Goal: Book appointment/travel/reservation

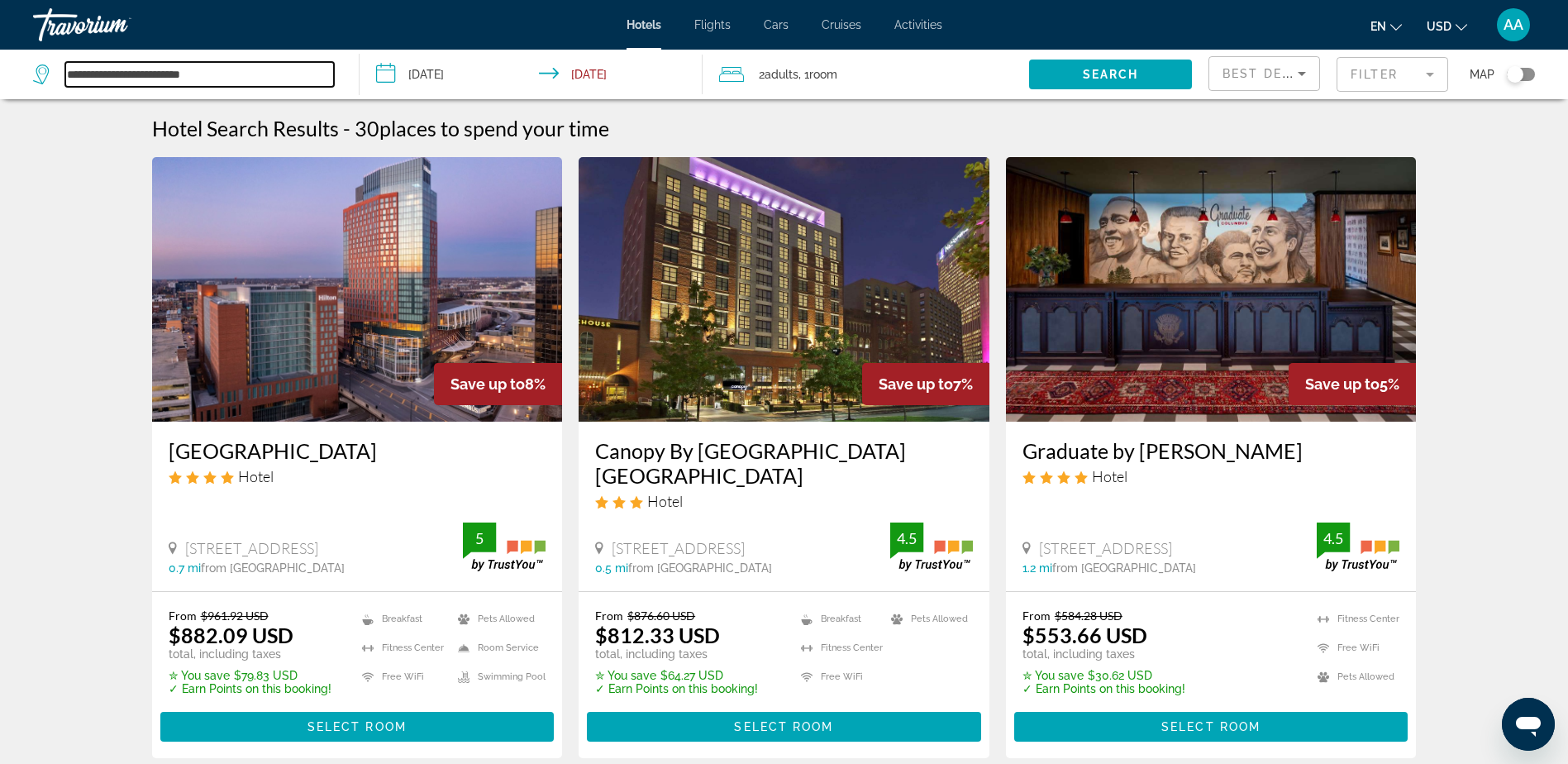
click at [199, 68] on input "**********" at bounding box center [200, 74] width 268 height 25
click at [220, 69] on input "**********" at bounding box center [200, 74] width 268 height 25
click at [220, 70] on input "**********" at bounding box center [200, 74] width 268 height 25
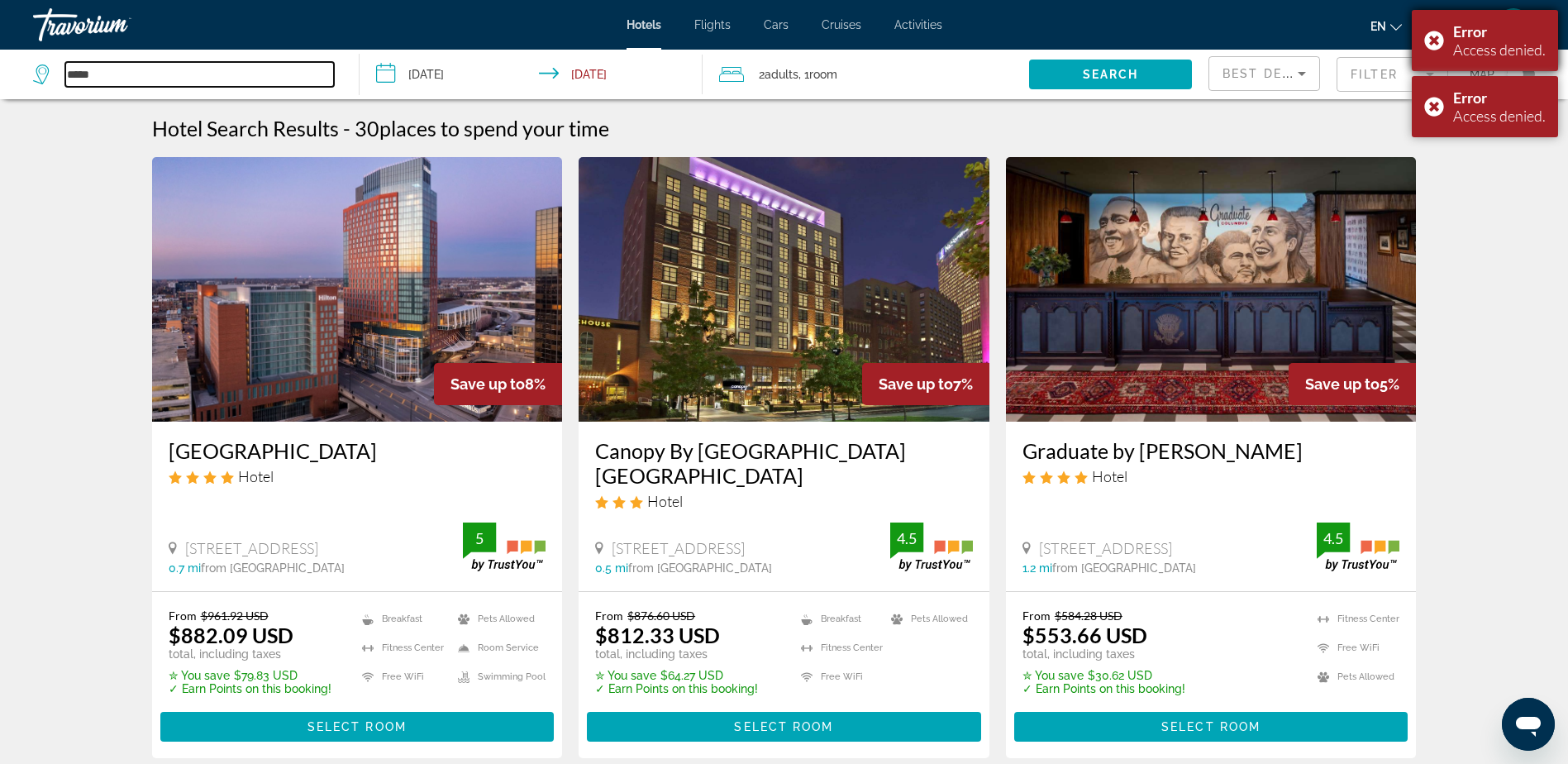
type input "****"
click at [1431, 40] on div "Error Access denied." at bounding box center [1485, 40] width 147 height 61
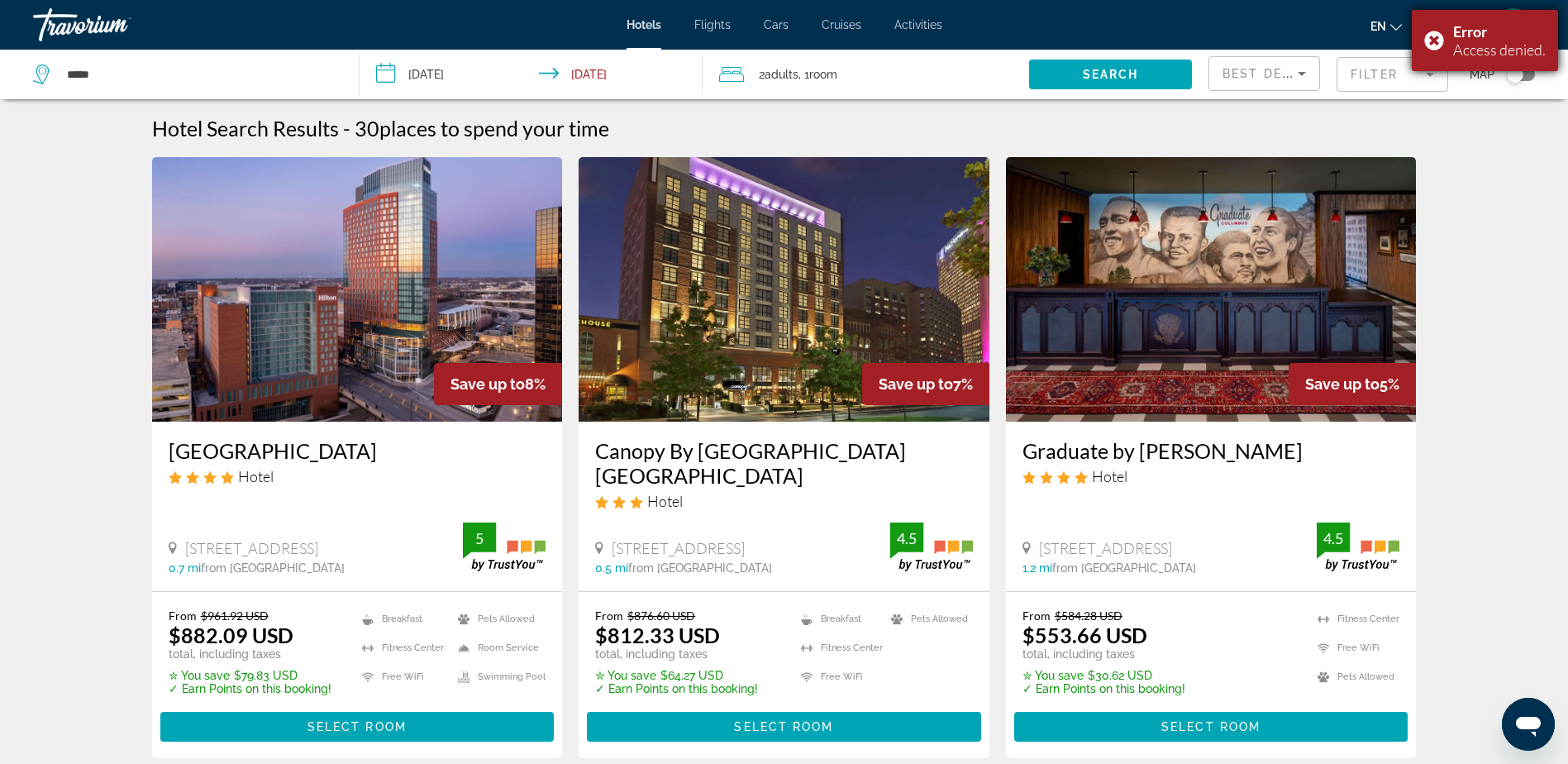
click at [1438, 41] on div "Error Access denied." at bounding box center [1485, 40] width 147 height 61
click at [1524, 24] on div "AA" at bounding box center [1513, 25] width 33 height 33
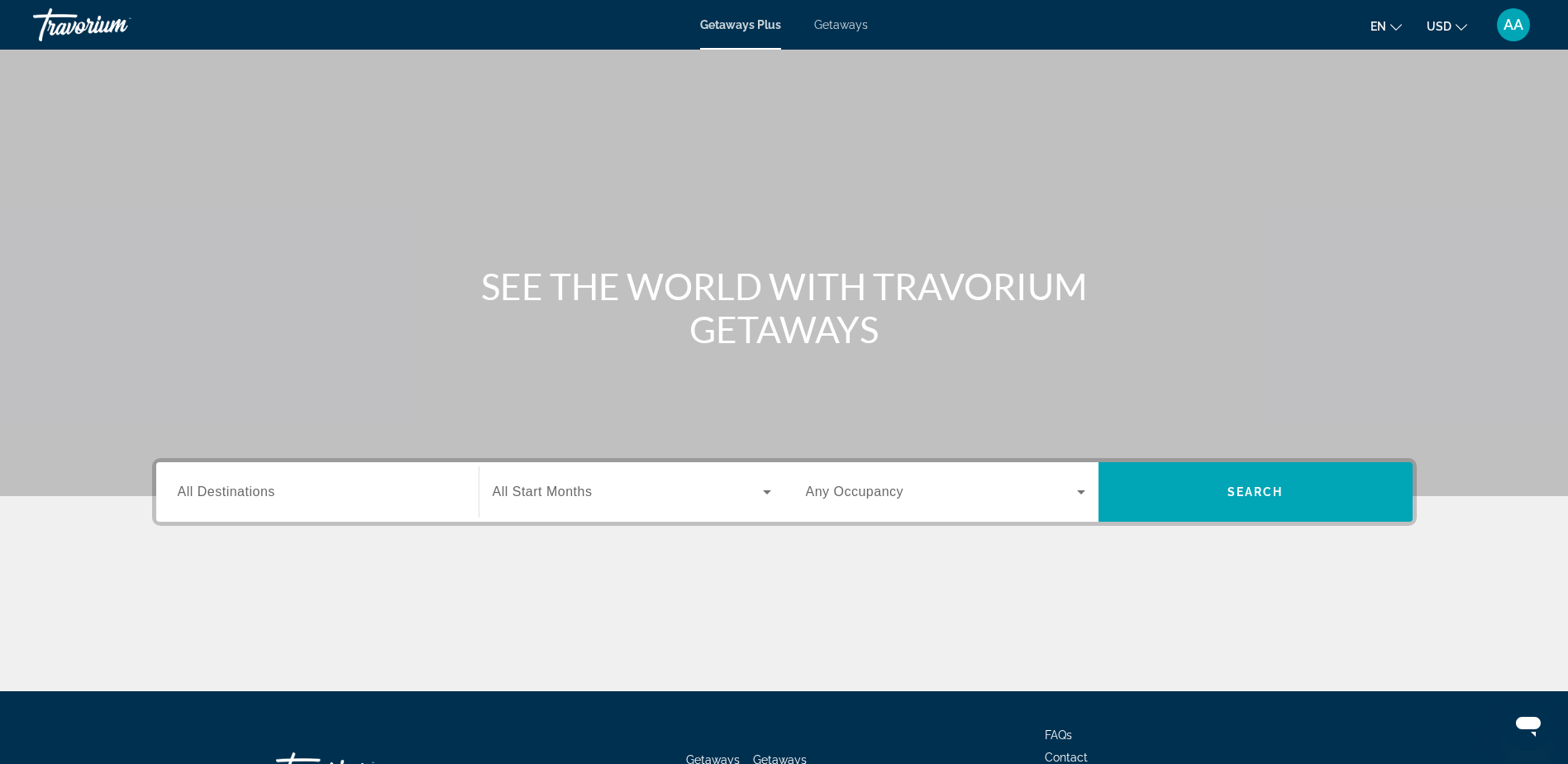
click at [277, 486] on input "Destination All Destinations" at bounding box center [318, 492] width 280 height 20
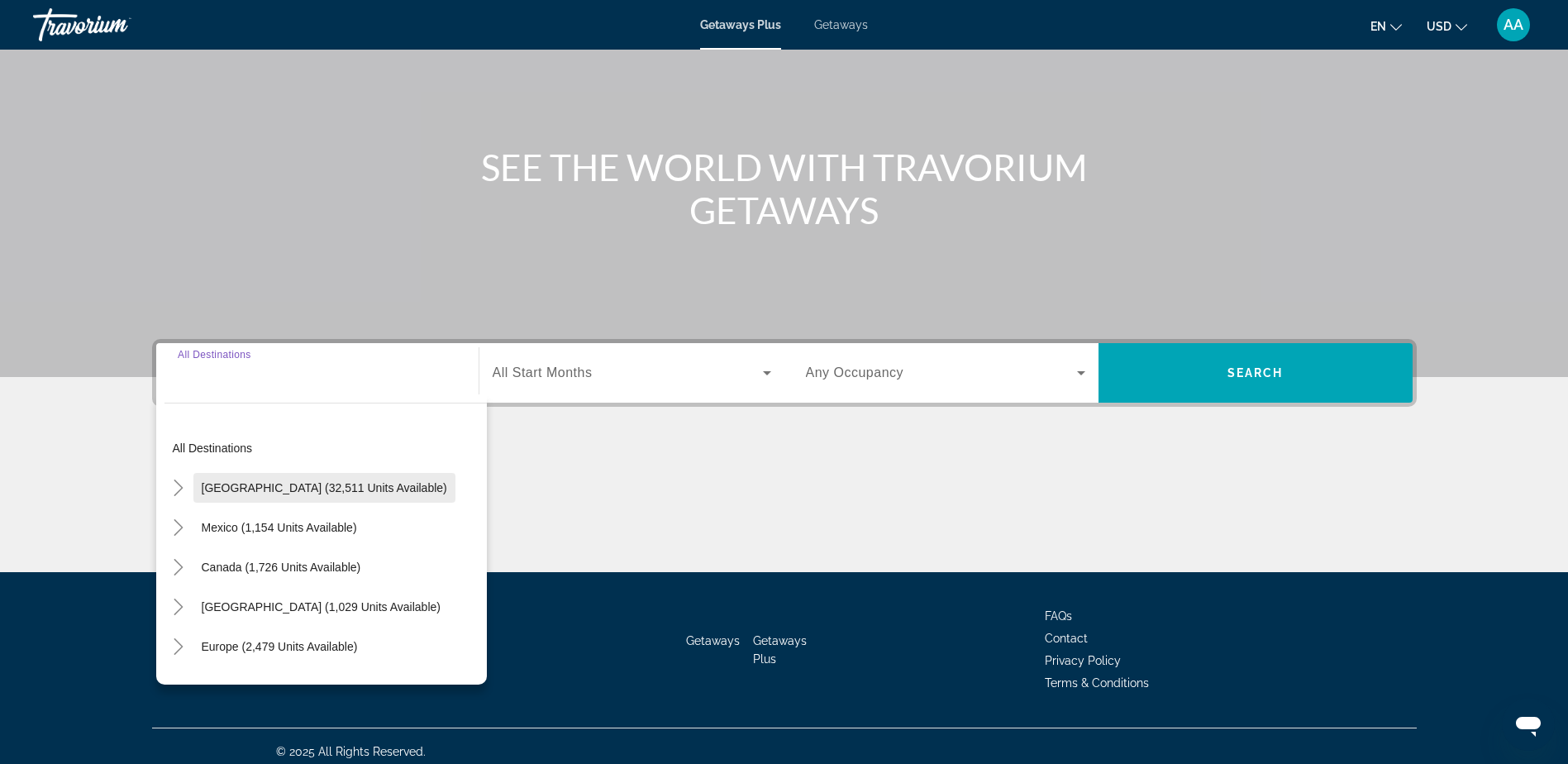
scroll to position [129, 0]
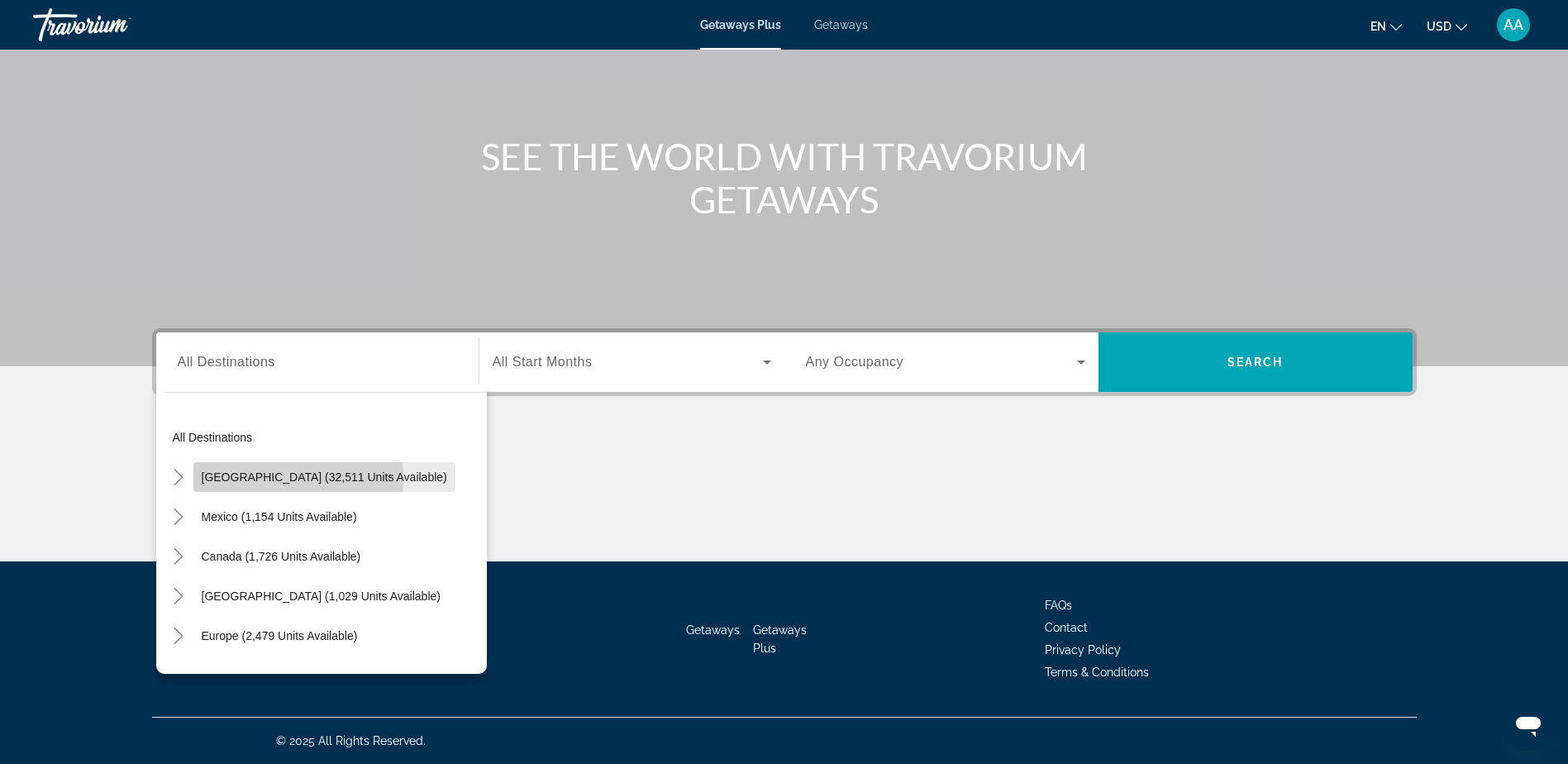
click at [224, 476] on span "United States (32,511 units available)" at bounding box center [324, 477] width 245 height 13
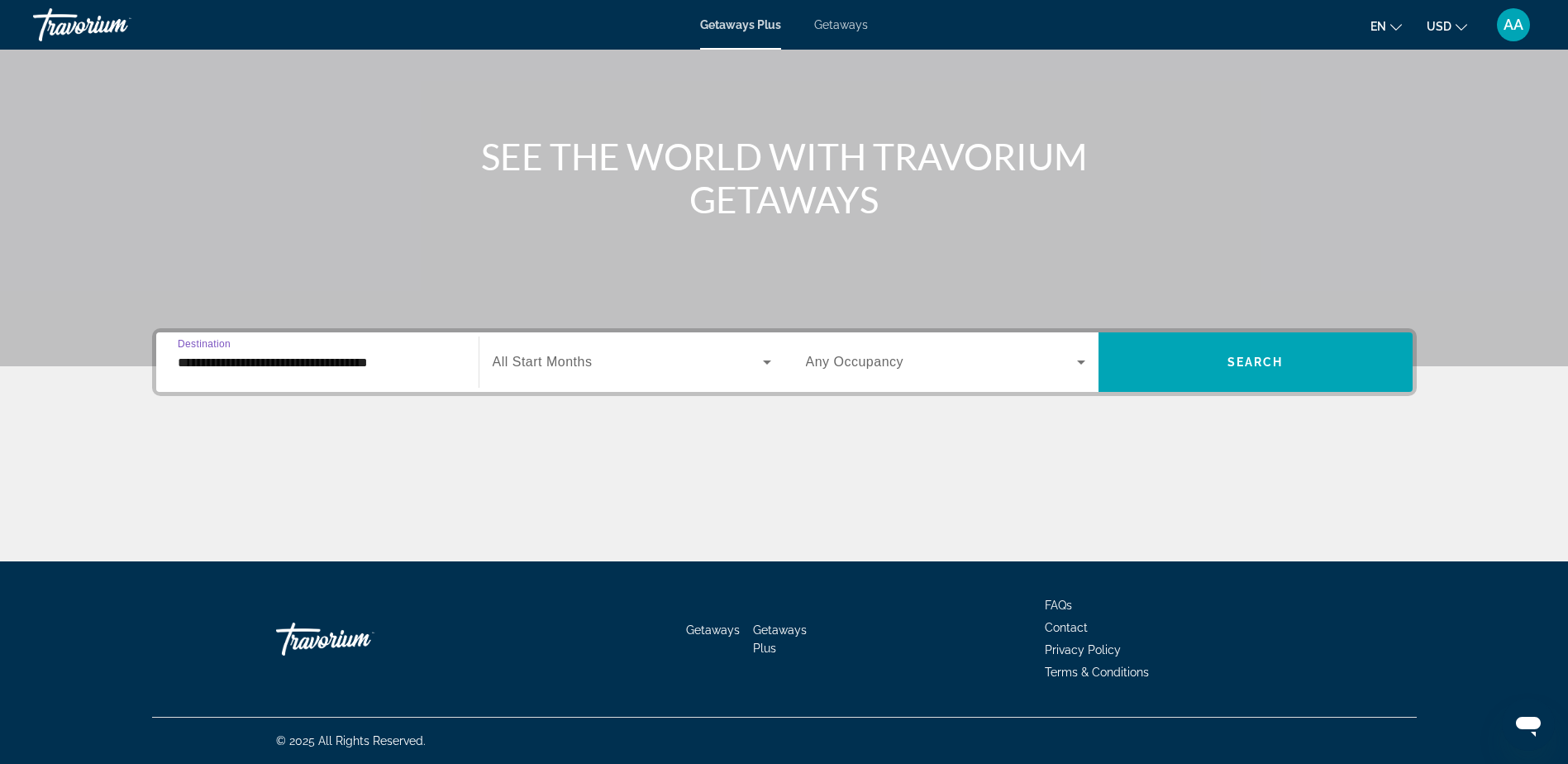
click at [259, 361] on input "**********" at bounding box center [318, 362] width 280 height 20
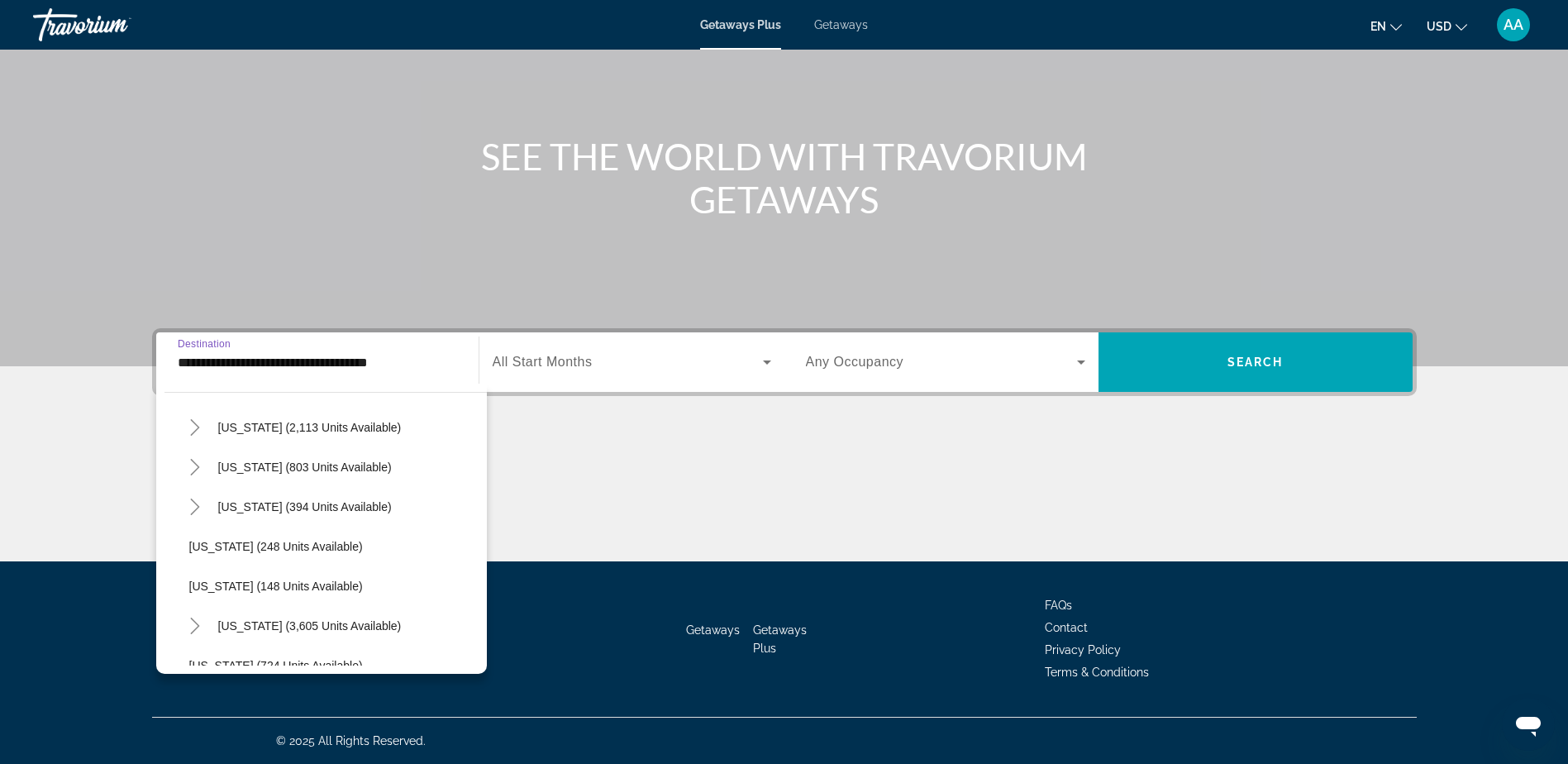
scroll to position [1157, 0]
click at [255, 509] on span "South Carolina (2,113 units available)" at bounding box center [309, 510] width 184 height 13
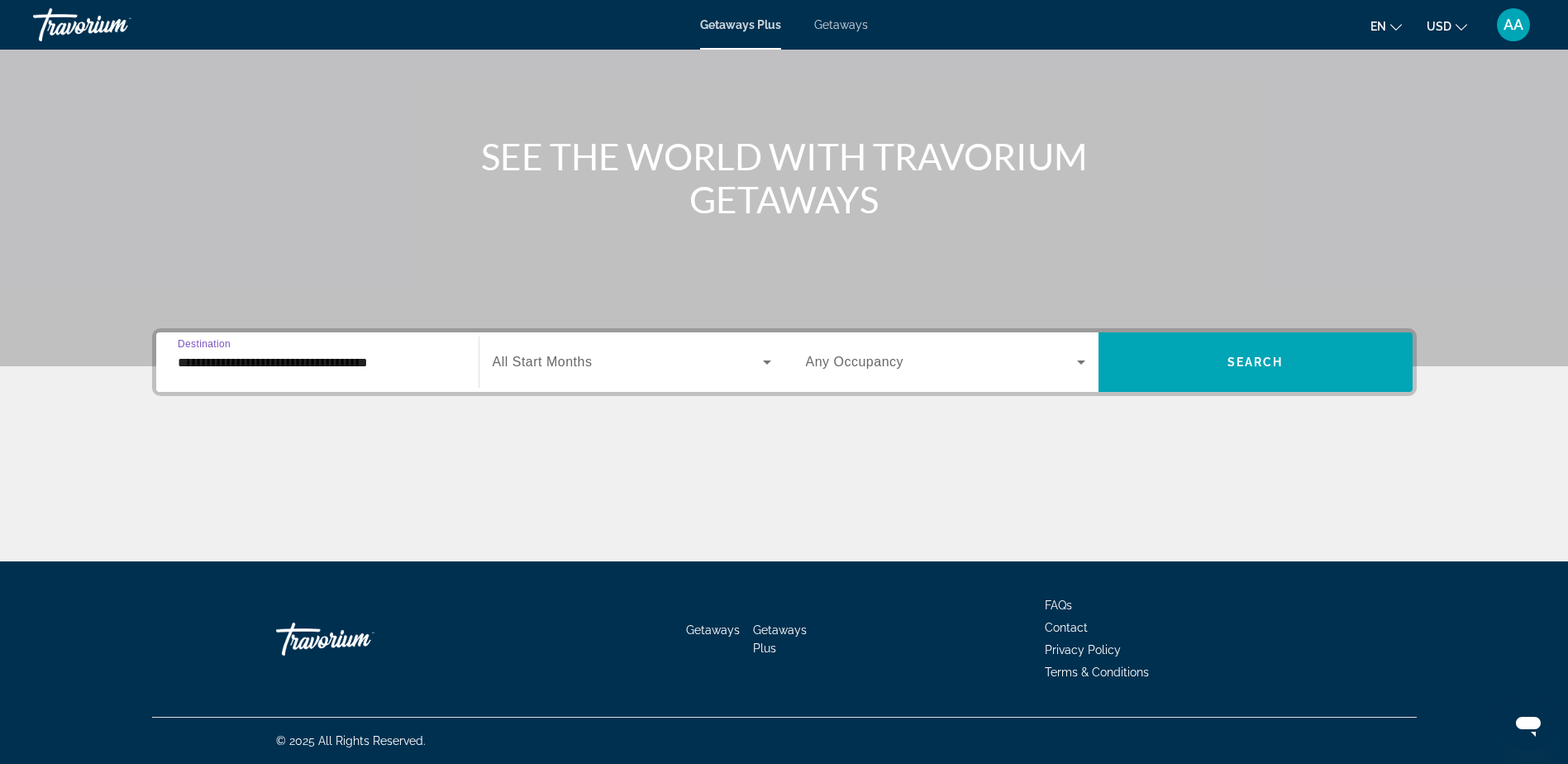
click at [281, 363] on input "**********" at bounding box center [318, 362] width 280 height 20
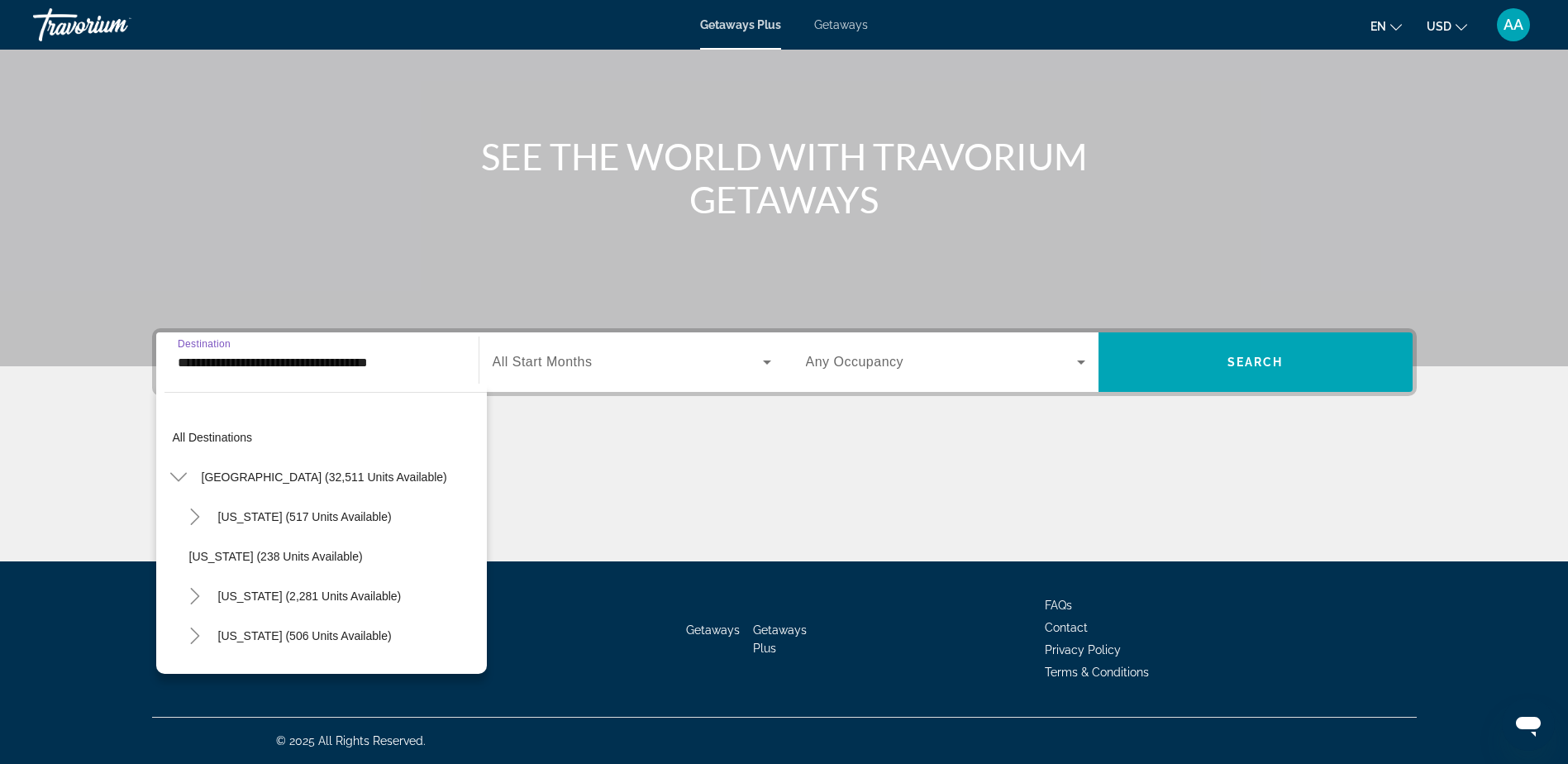
scroll to position [1129, 0]
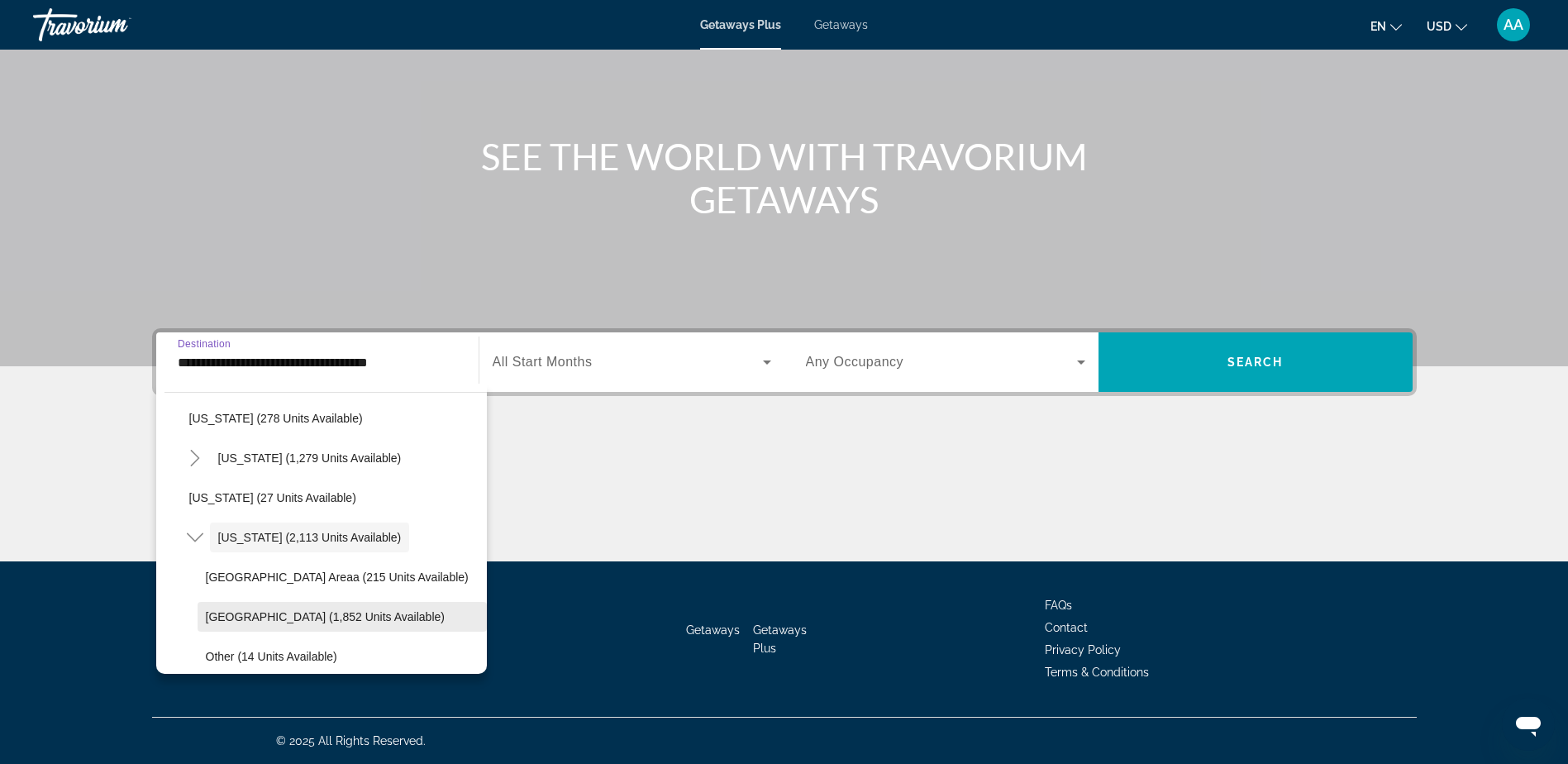
click at [271, 616] on span "Myrtle Beach Area (1,852 units available)" at bounding box center [324, 617] width 239 height 13
type input "**********"
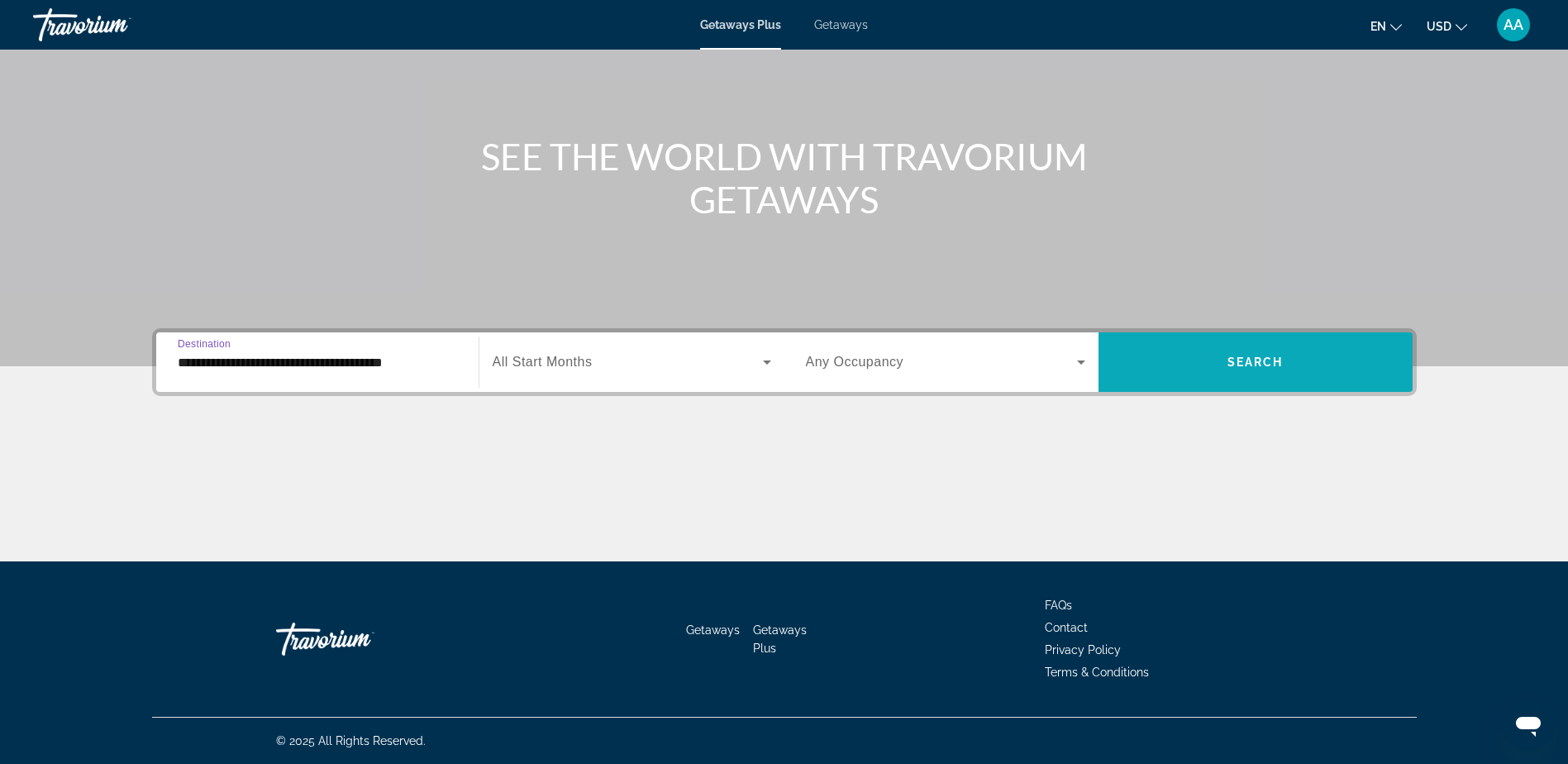
click at [1219, 368] on span "Search widget" at bounding box center [1255, 362] width 314 height 40
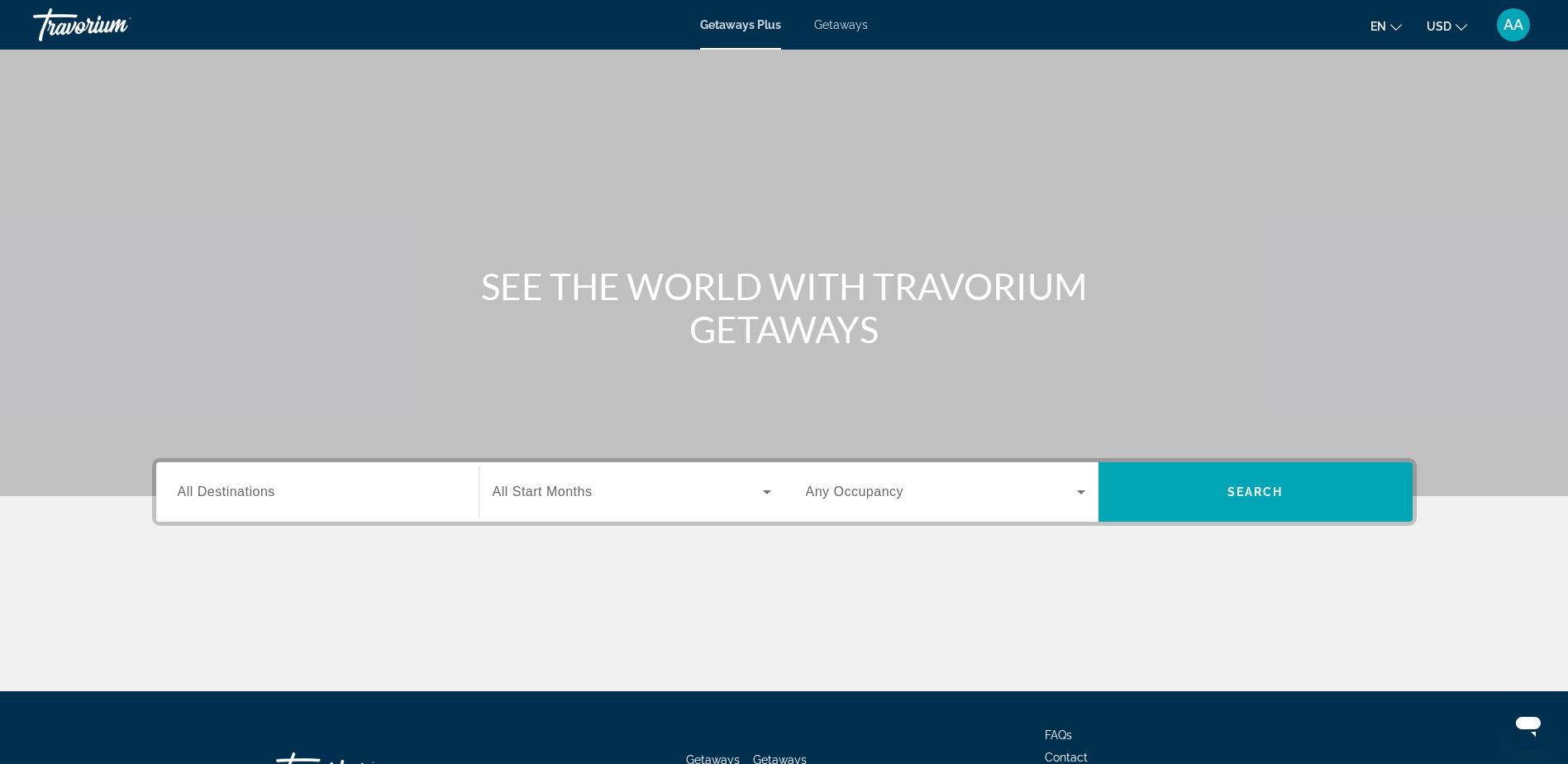
click at [318, 489] on input "Destination All Destinations" at bounding box center [318, 492] width 280 height 20
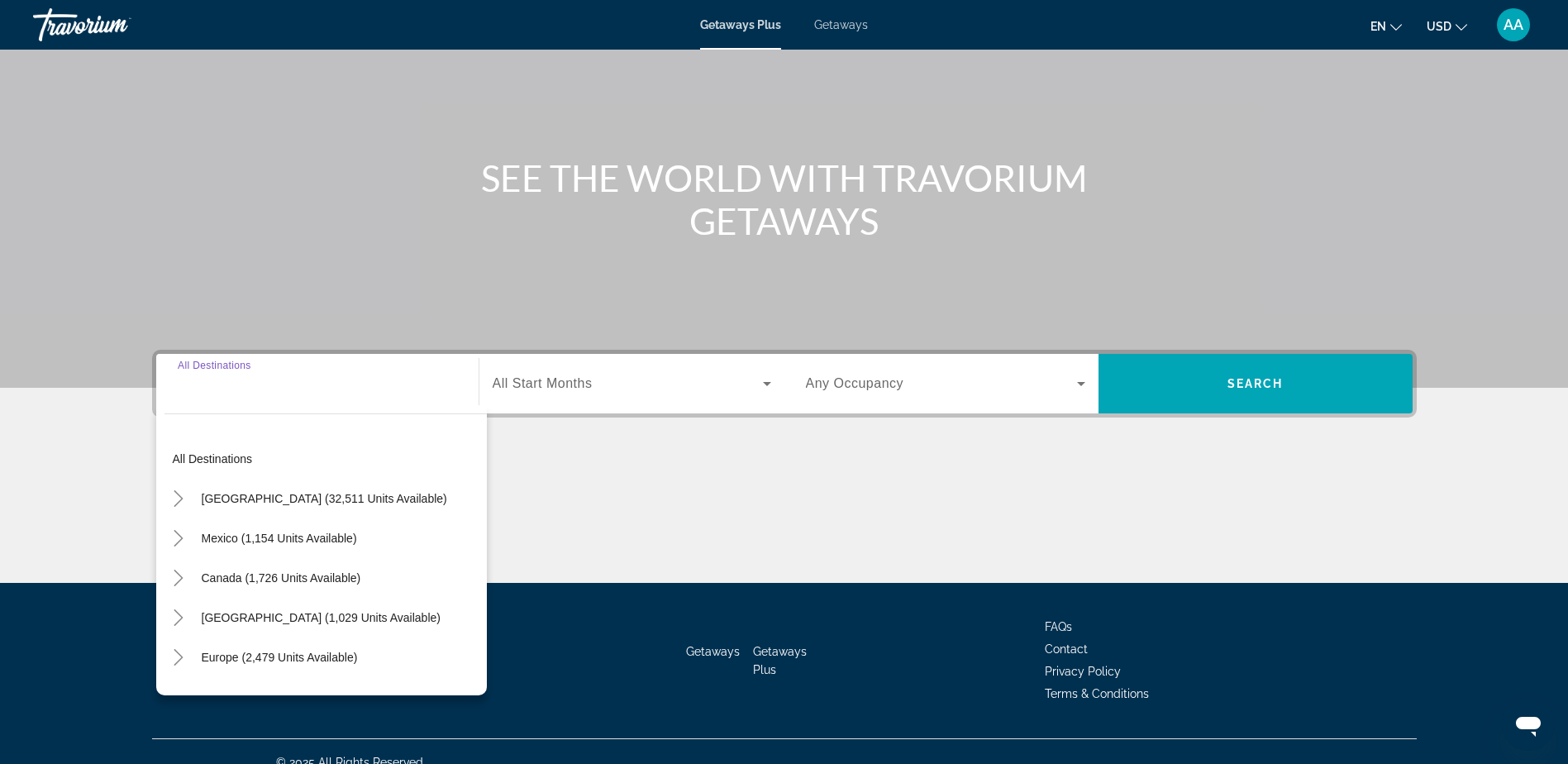
scroll to position [129, 0]
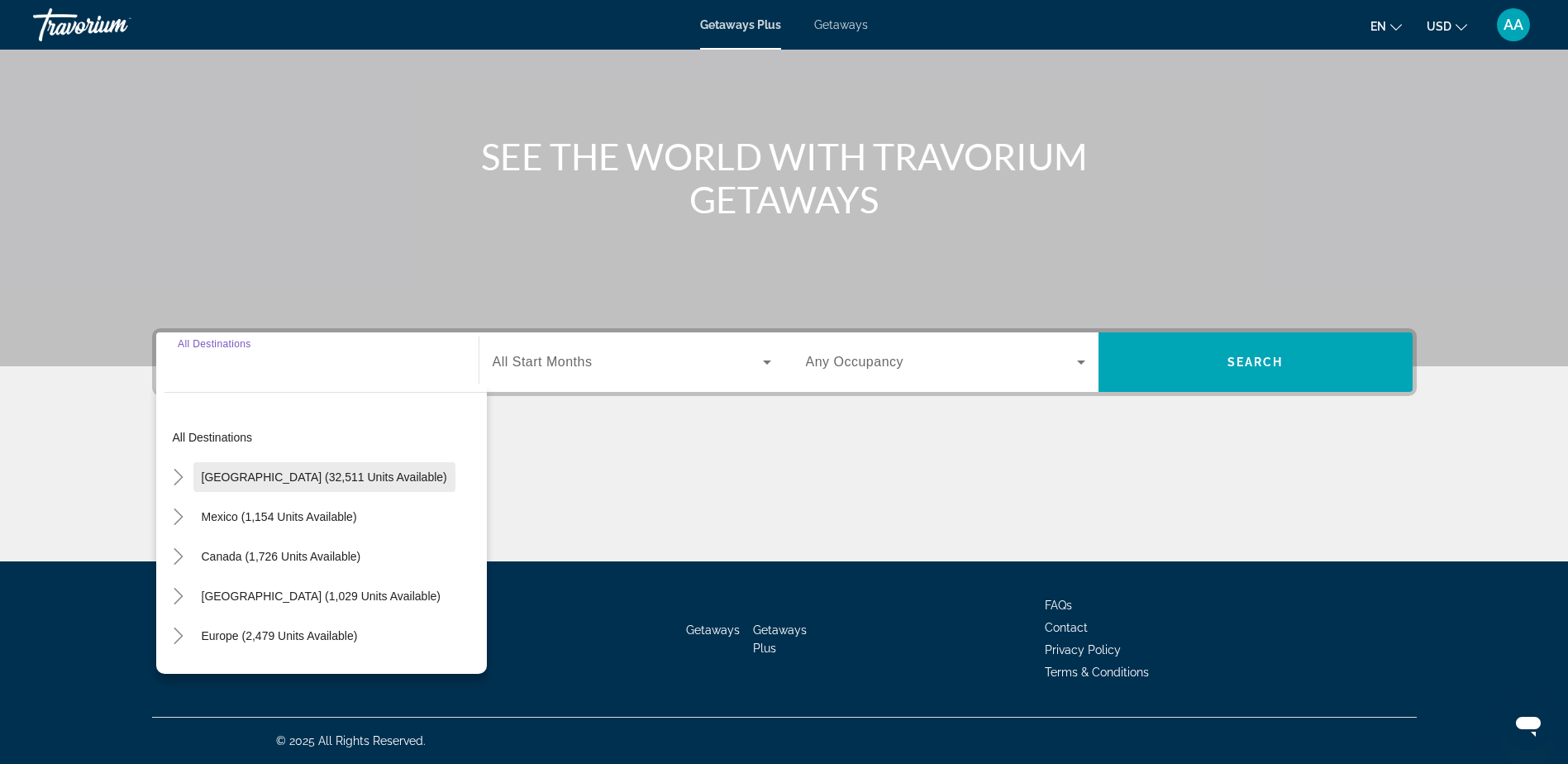
click at [325, 479] on span "[GEOGRAPHIC_DATA] (32,511 units available)" at bounding box center [324, 477] width 245 height 13
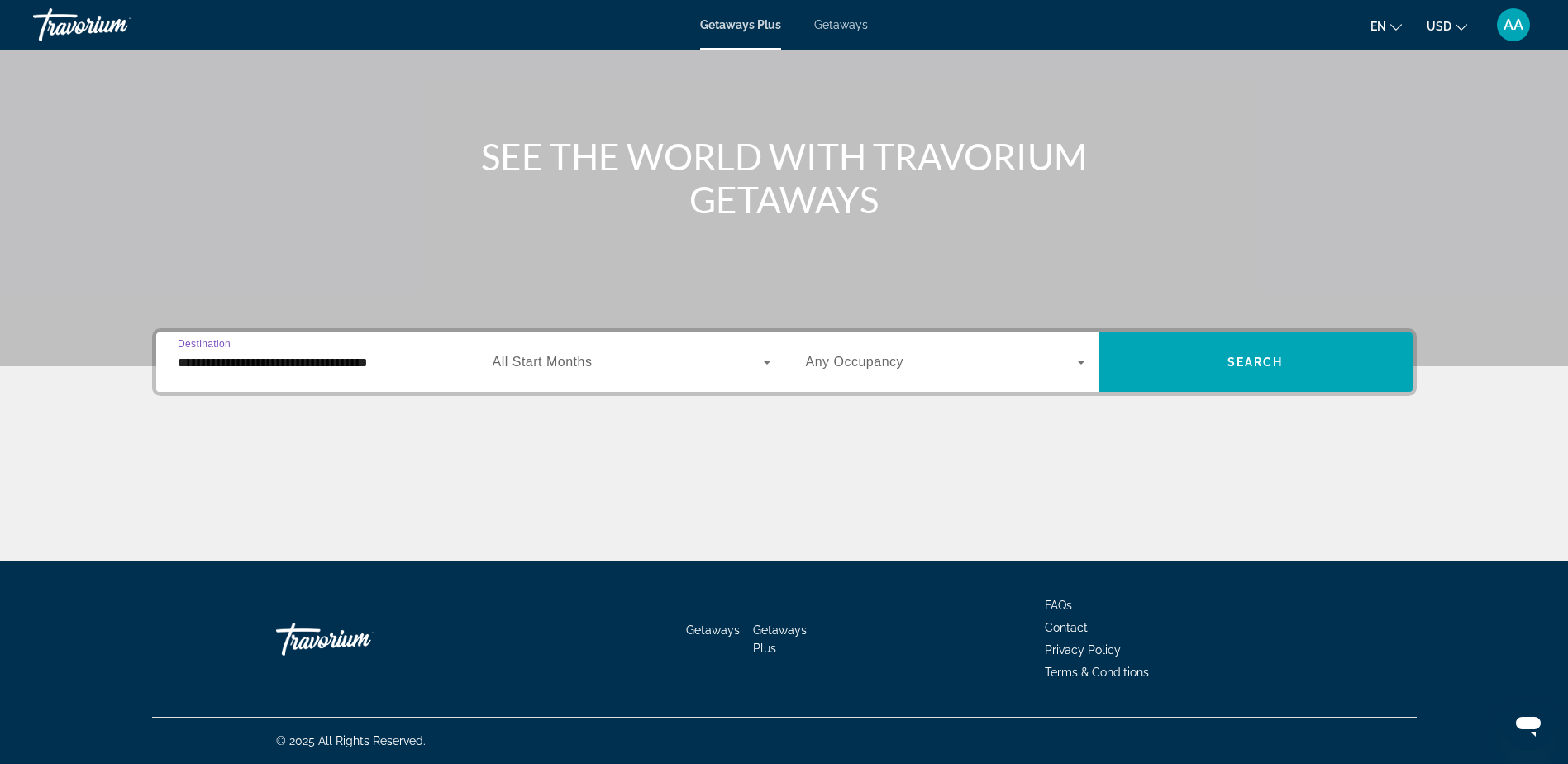
click at [289, 360] on input "**********" at bounding box center [318, 362] width 280 height 20
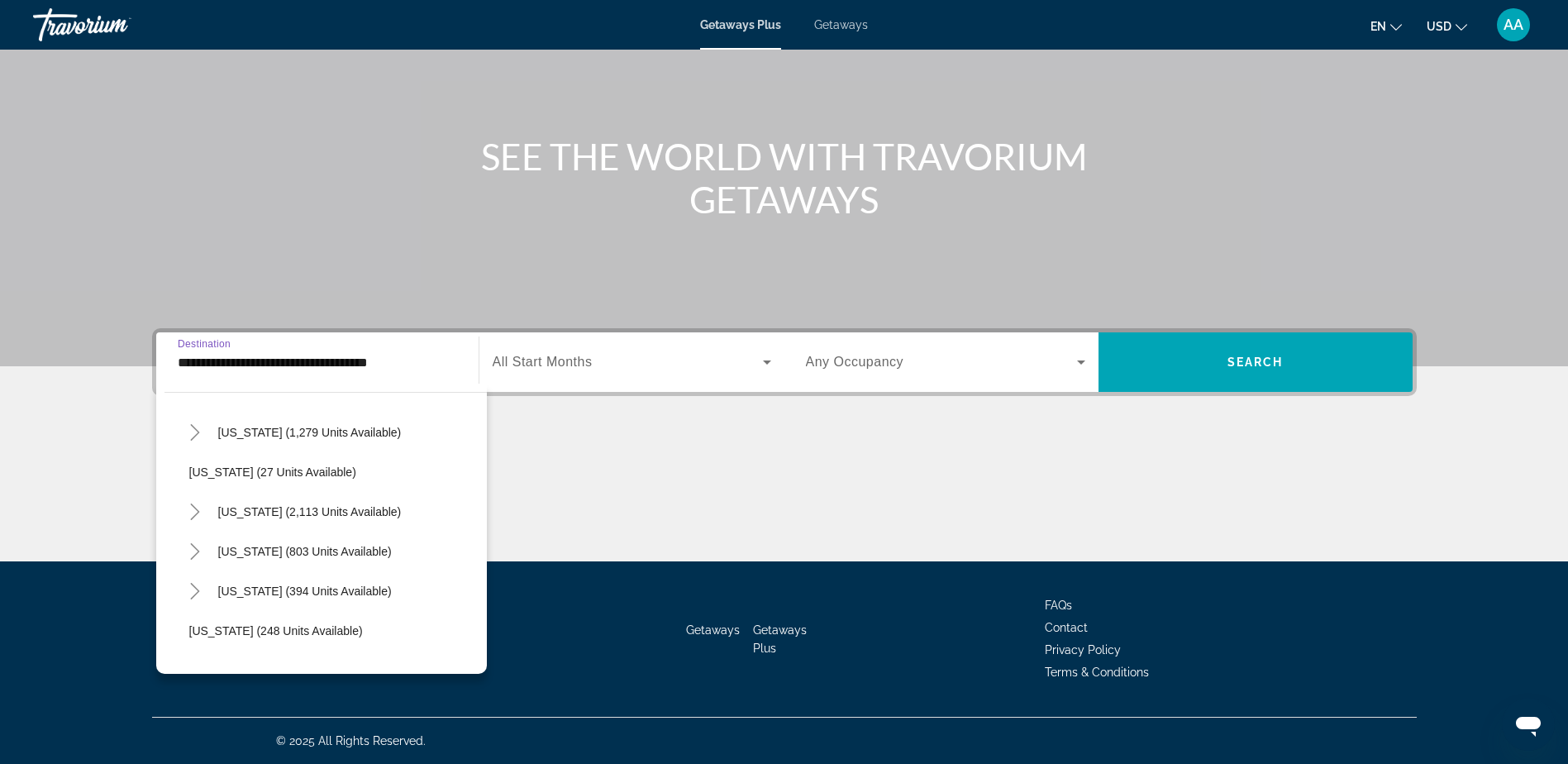
scroll to position [1157, 0]
click at [249, 505] on span "[US_STATE] (2,113 units available)" at bounding box center [309, 510] width 184 height 13
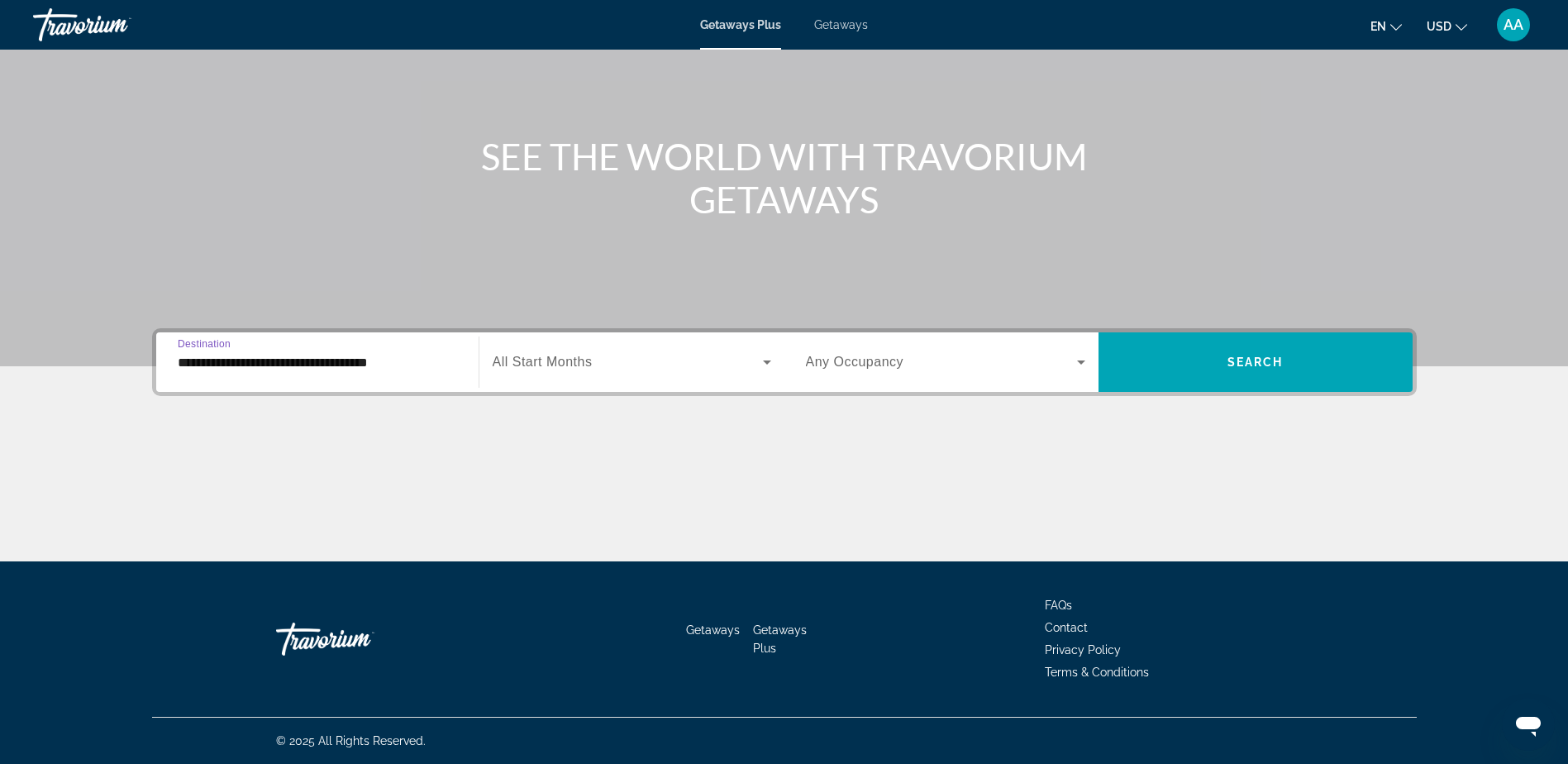
click at [299, 359] on input "**********" at bounding box center [318, 362] width 280 height 20
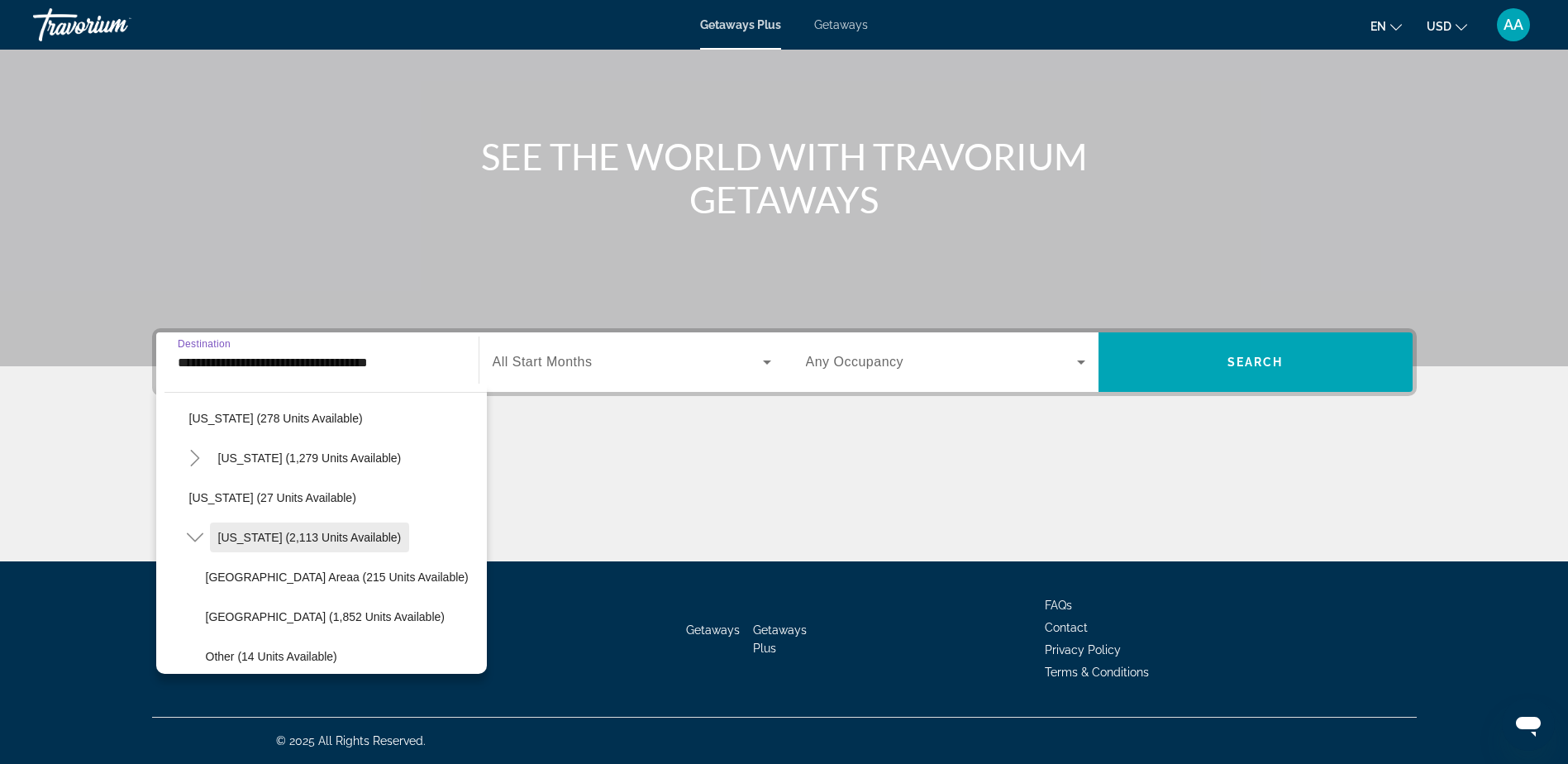
scroll to position [1212, 0]
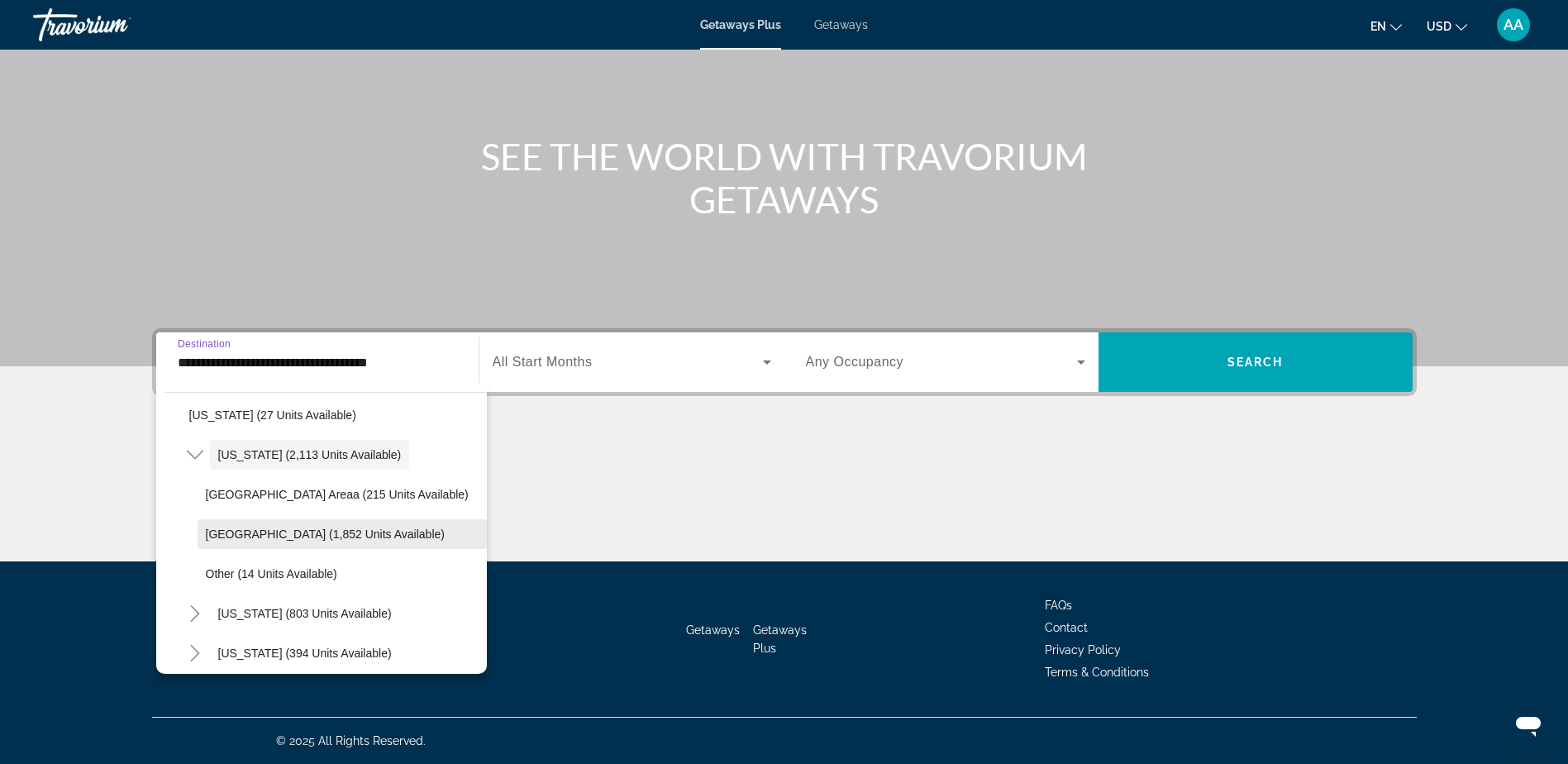
click at [251, 533] on span "[GEOGRAPHIC_DATA] (1,852 units available)" at bounding box center [324, 534] width 239 height 13
type input "**********"
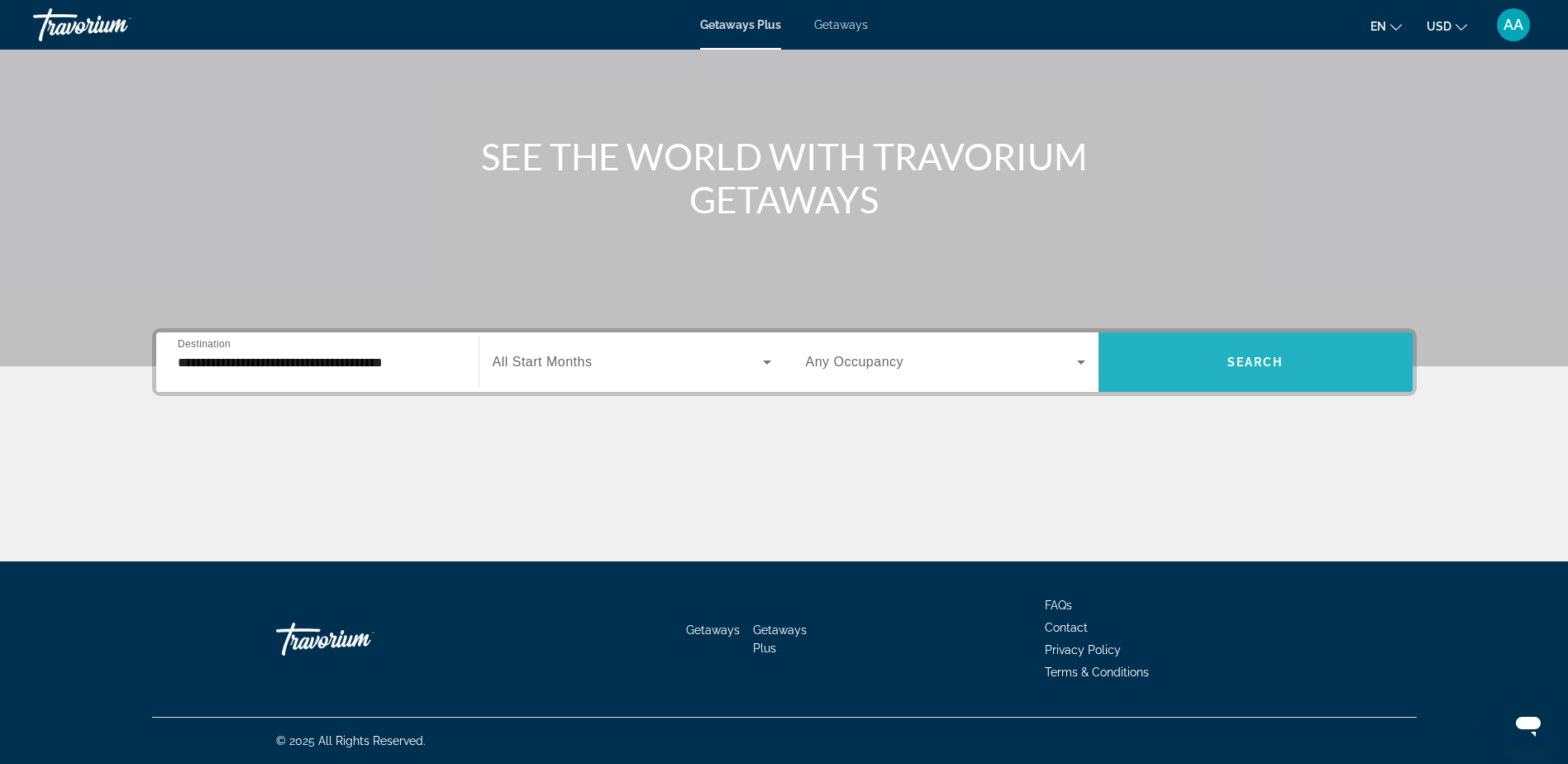
click at [1169, 359] on span "Search widget" at bounding box center [1255, 362] width 314 height 40
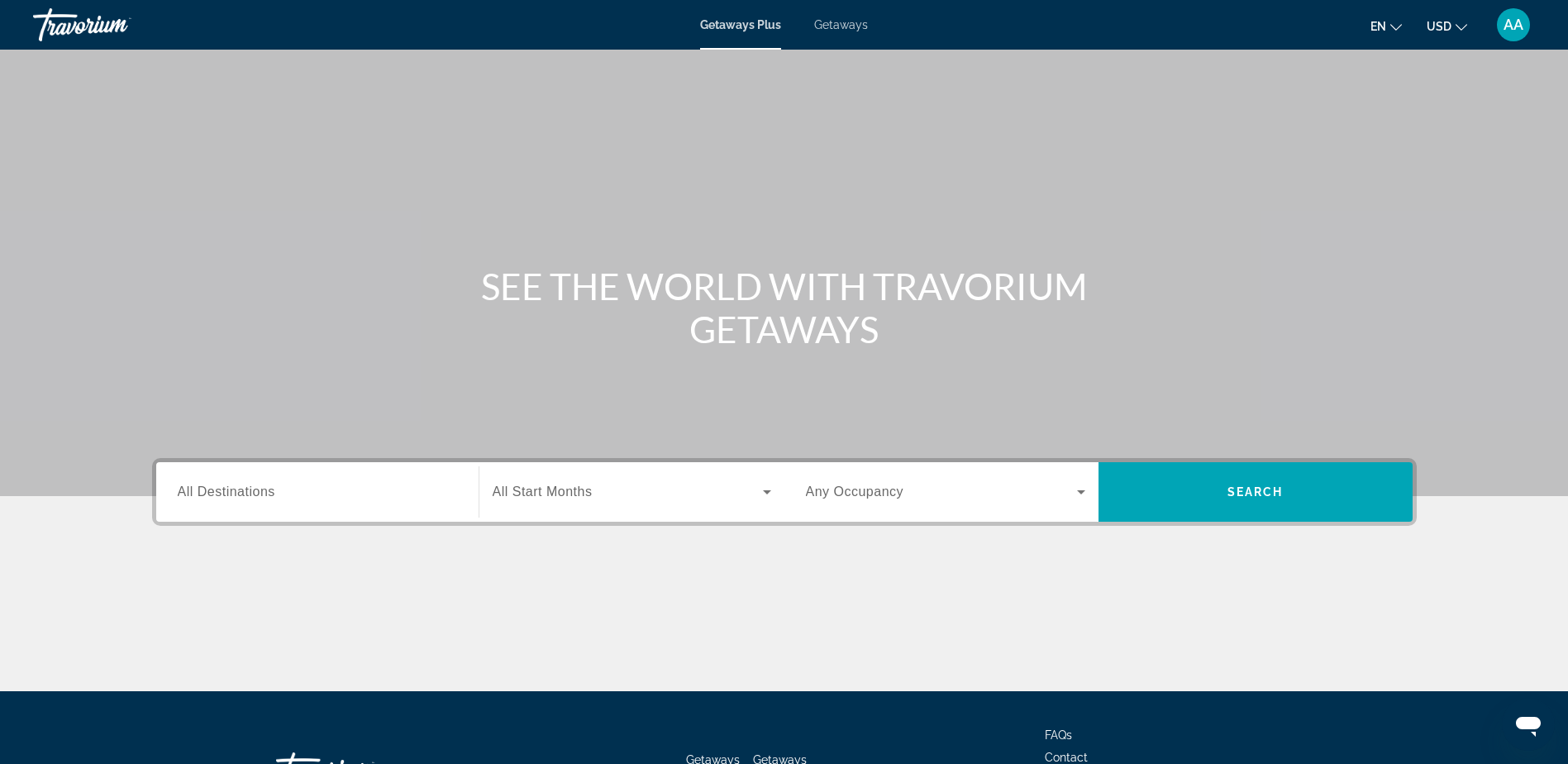
click at [243, 492] on span "All Destinations" at bounding box center [226, 491] width 97 height 14
click at [243, 492] on input "Destination All Destinations" at bounding box center [318, 492] width 280 height 20
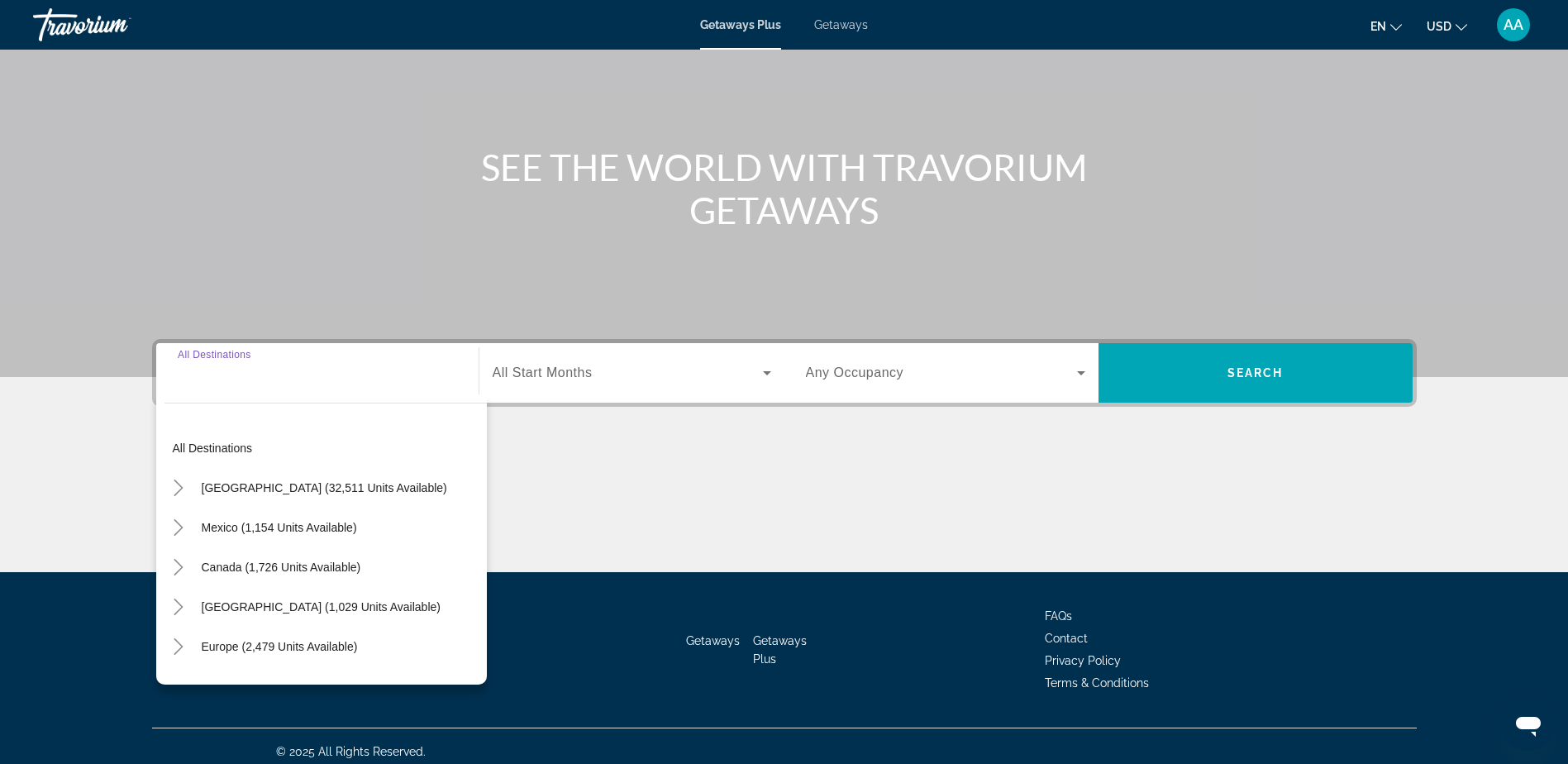
scroll to position [129, 0]
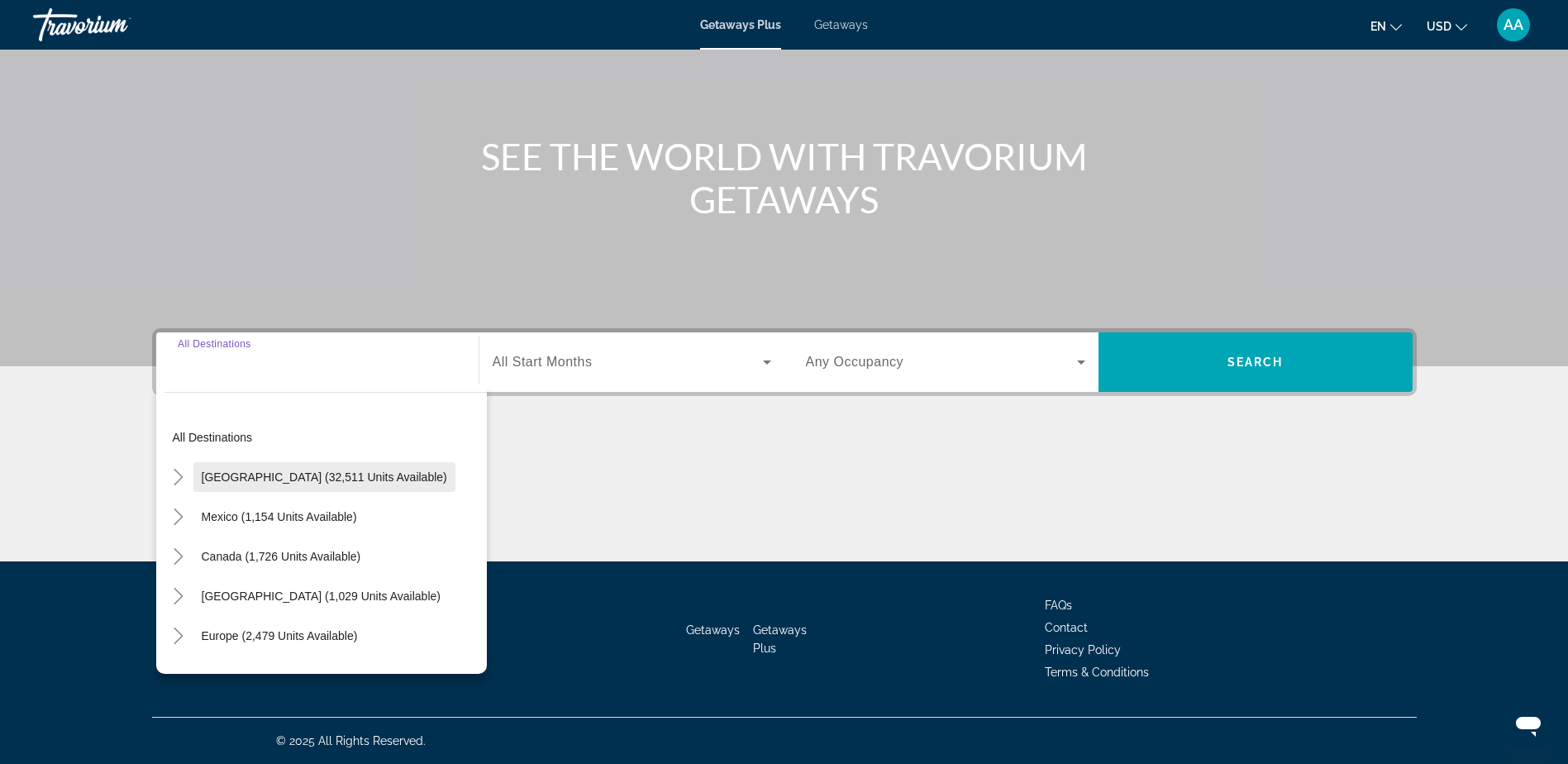
click at [244, 479] on span "United States (32,511 units available)" at bounding box center [324, 477] width 245 height 13
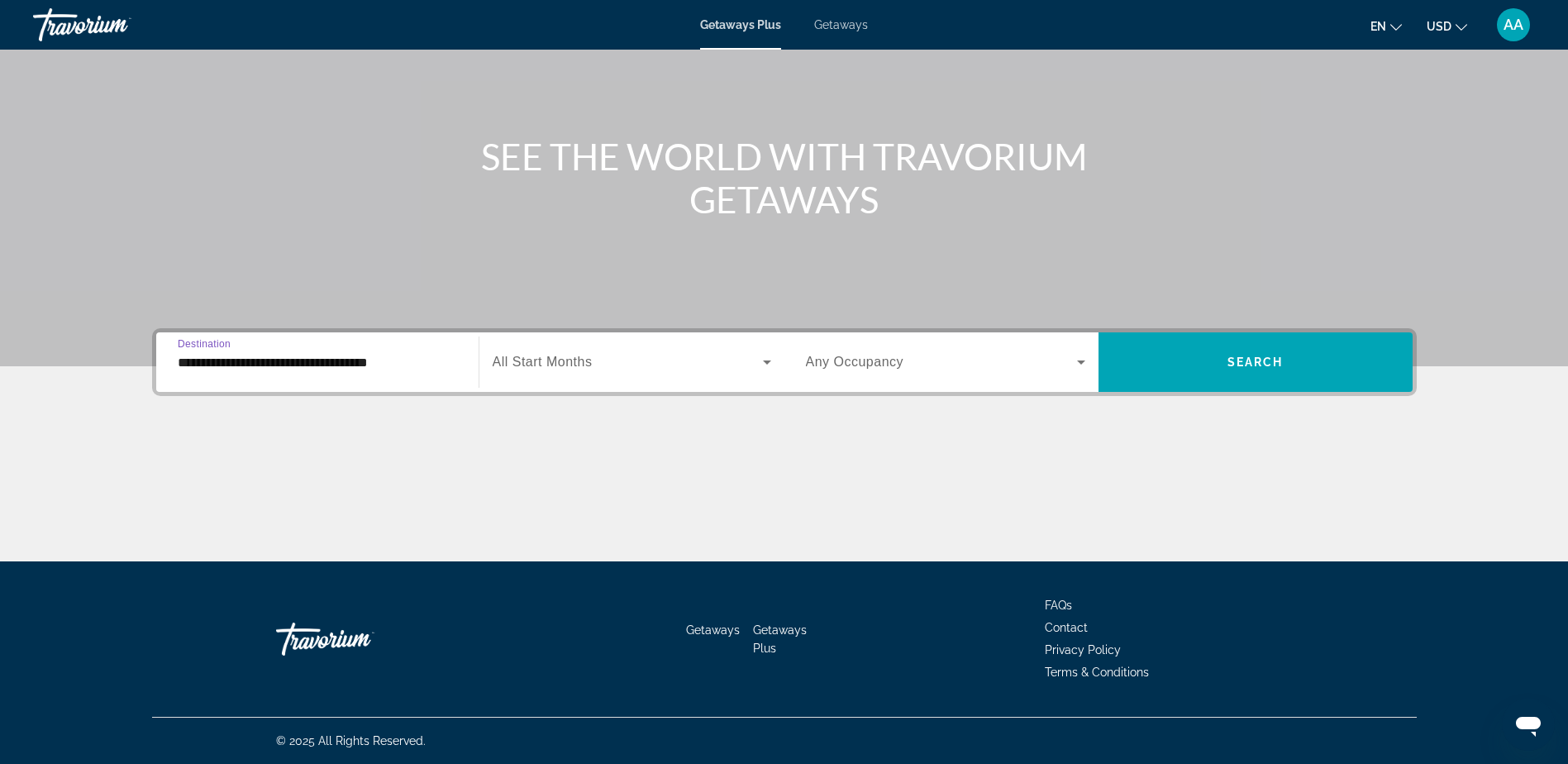
click at [265, 362] on input "**********" at bounding box center [318, 362] width 280 height 20
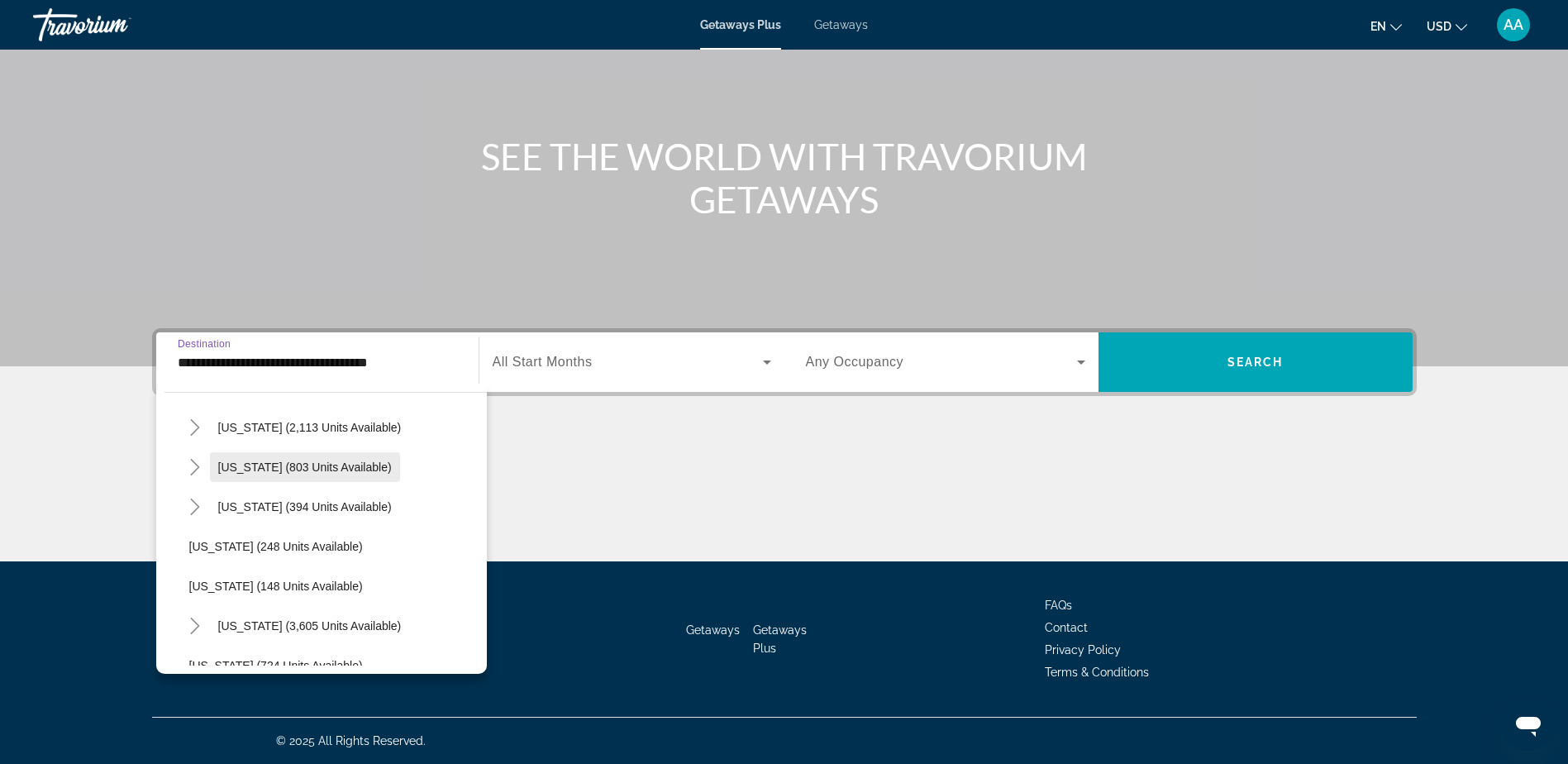
scroll to position [1157, 0]
click at [251, 504] on span "South Carolina (2,113 units available)" at bounding box center [309, 510] width 184 height 13
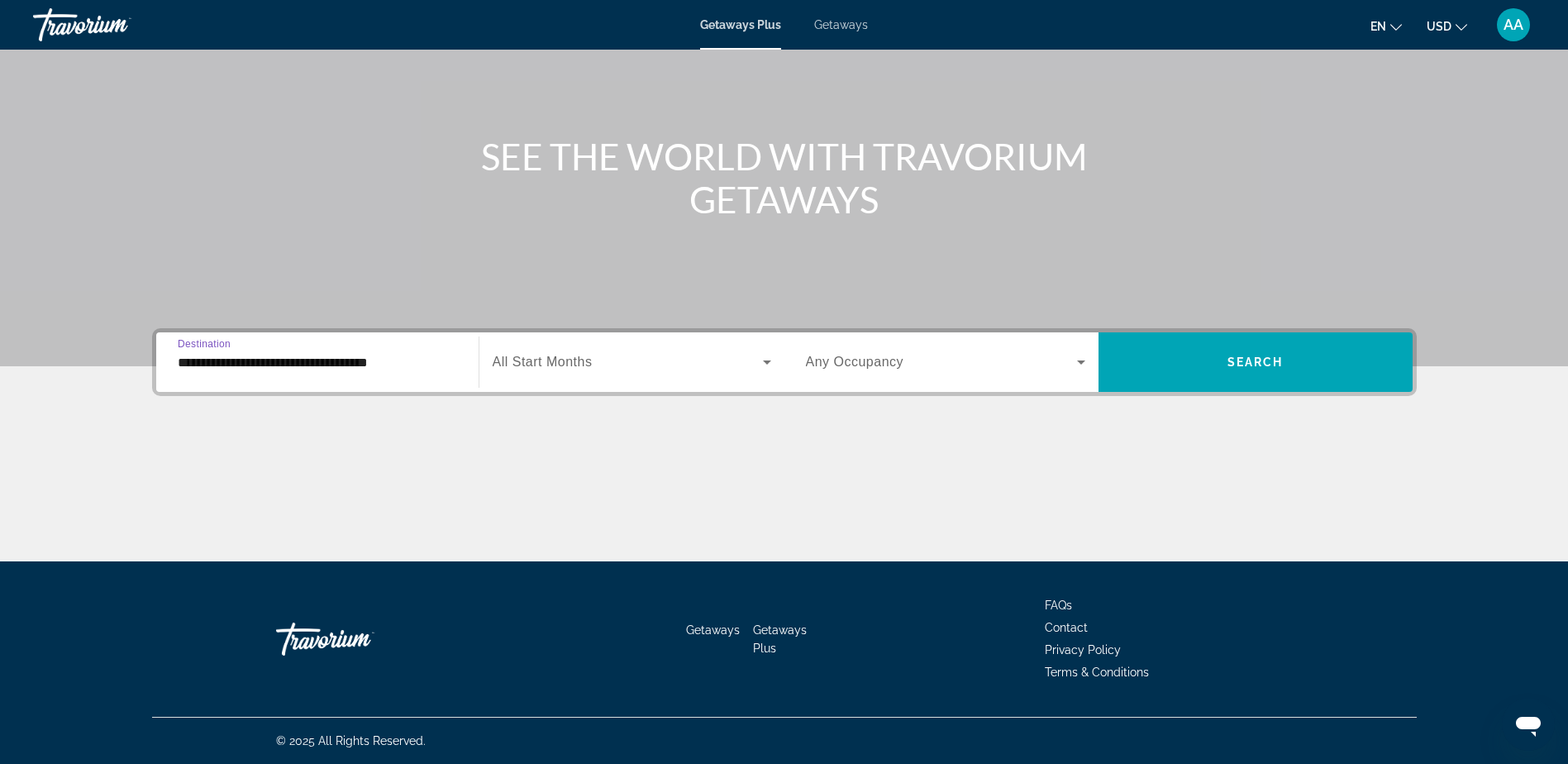
click at [254, 364] on input "**********" at bounding box center [318, 362] width 280 height 20
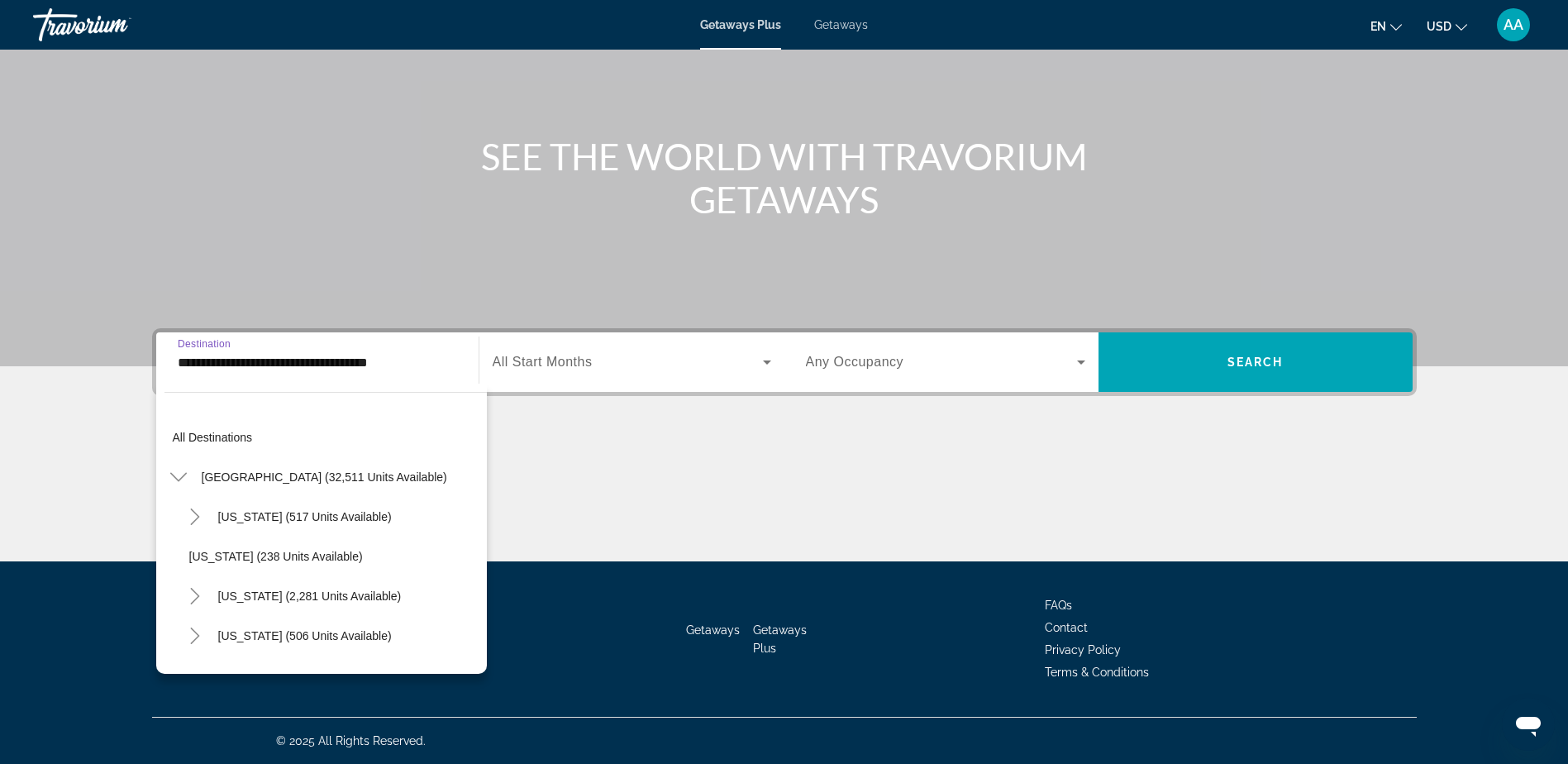
scroll to position [1129, 0]
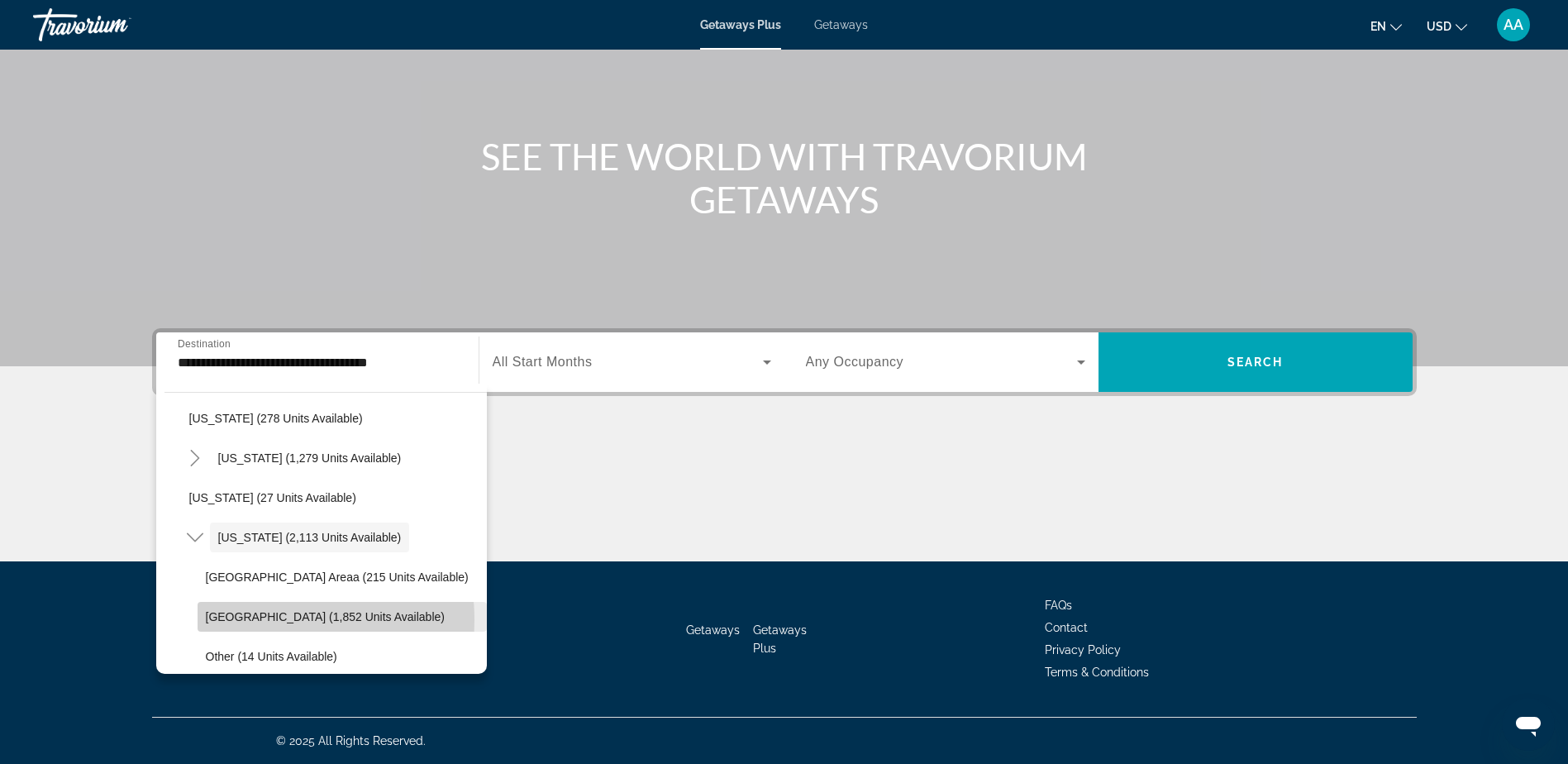
click at [252, 619] on span "Myrtle Beach Area (1,852 units available)" at bounding box center [324, 617] width 239 height 13
type input "**********"
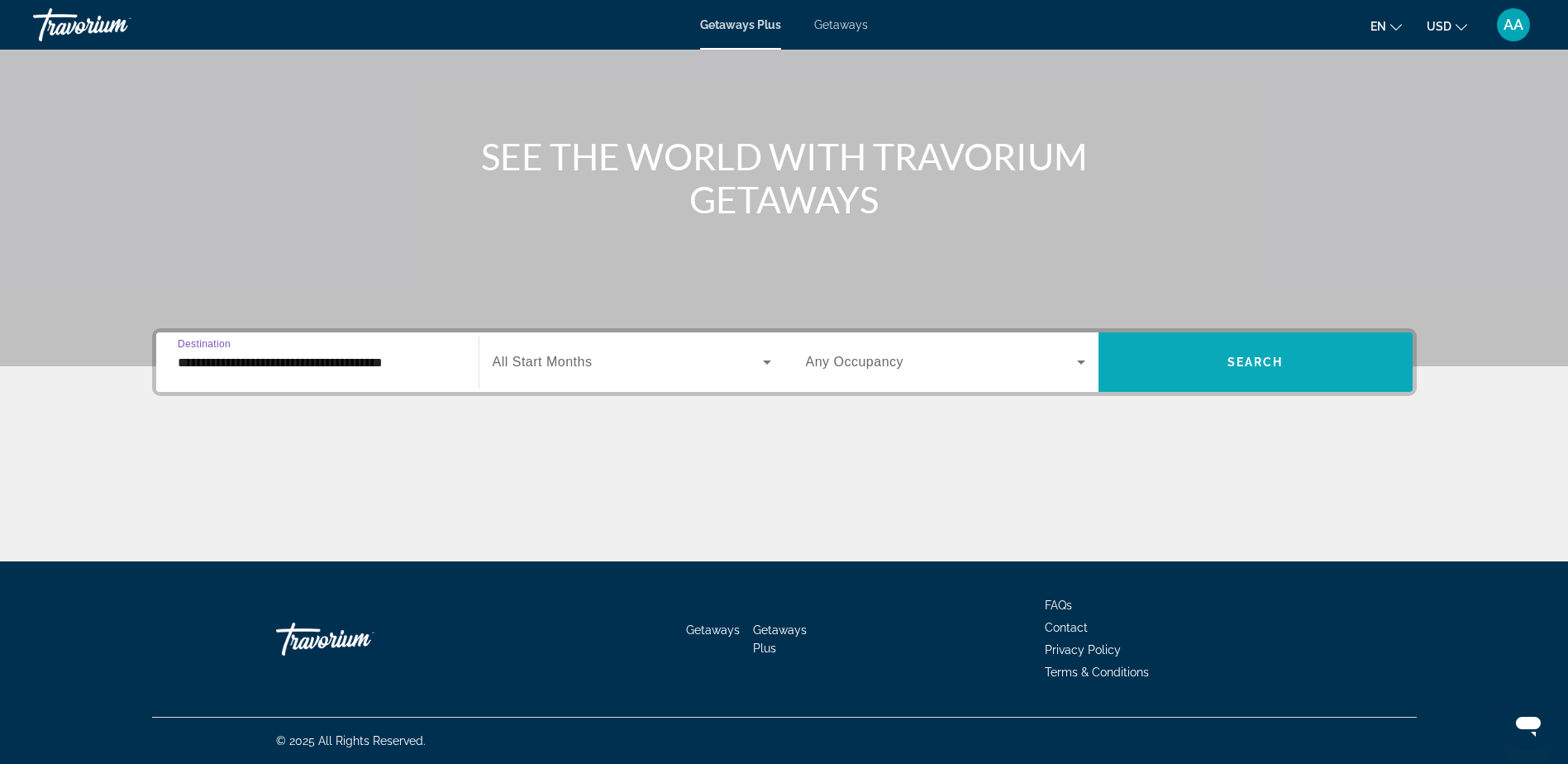
click at [1242, 353] on span "Search widget" at bounding box center [1255, 362] width 314 height 40
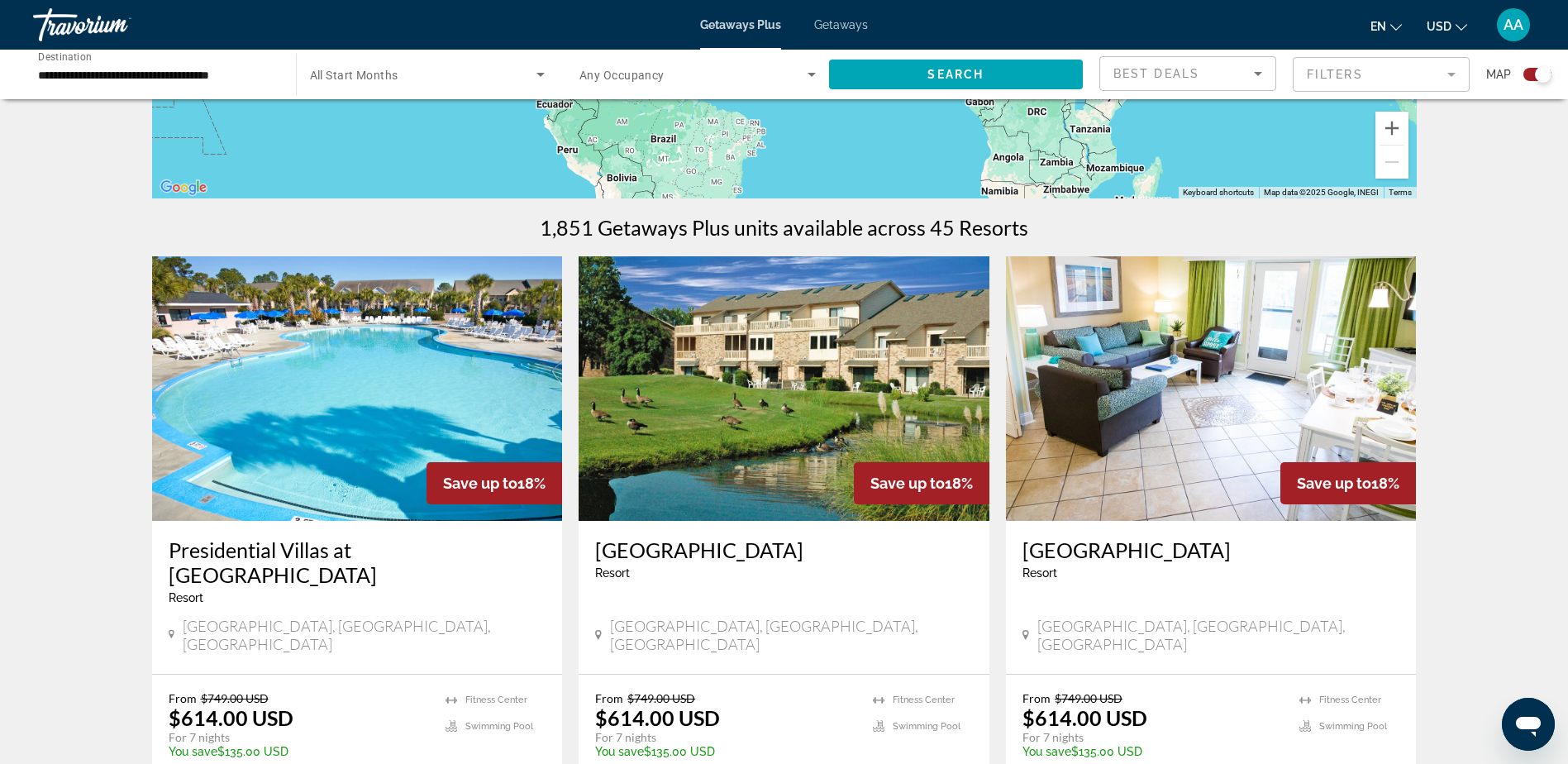
scroll to position [496, 0]
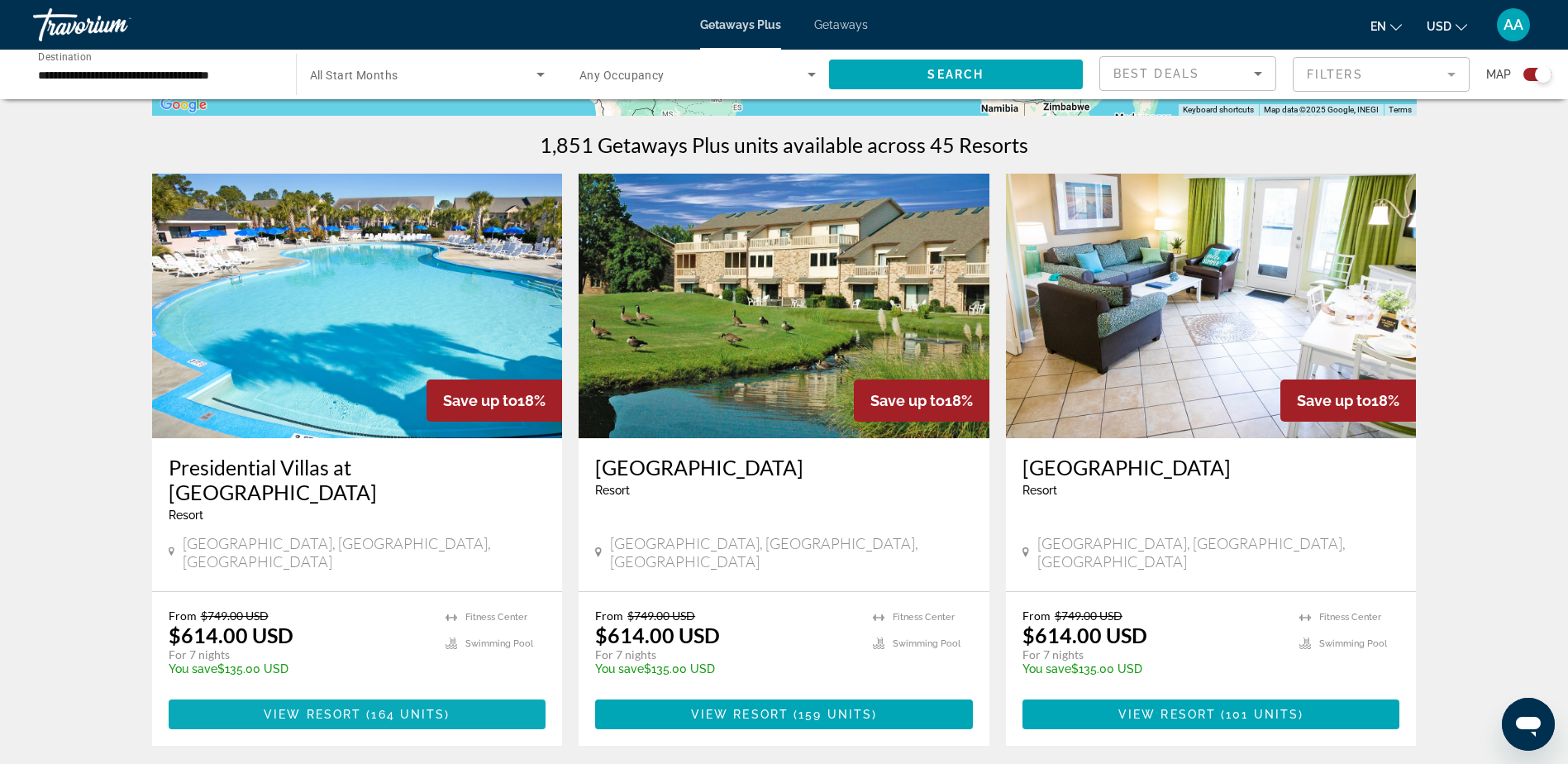
click at [386, 708] on span "164 units" at bounding box center [407, 715] width 73 height 13
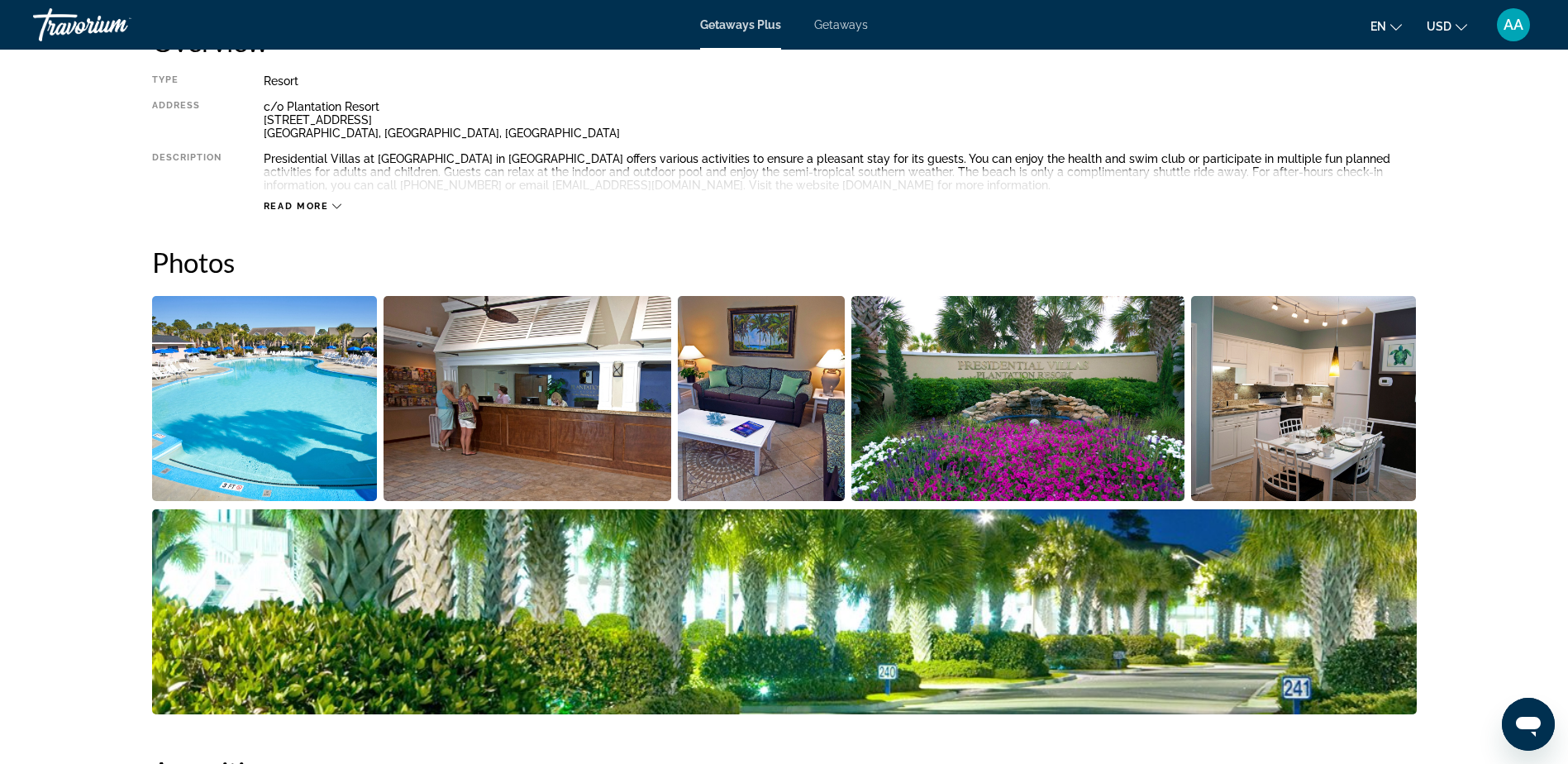
scroll to position [744, 0]
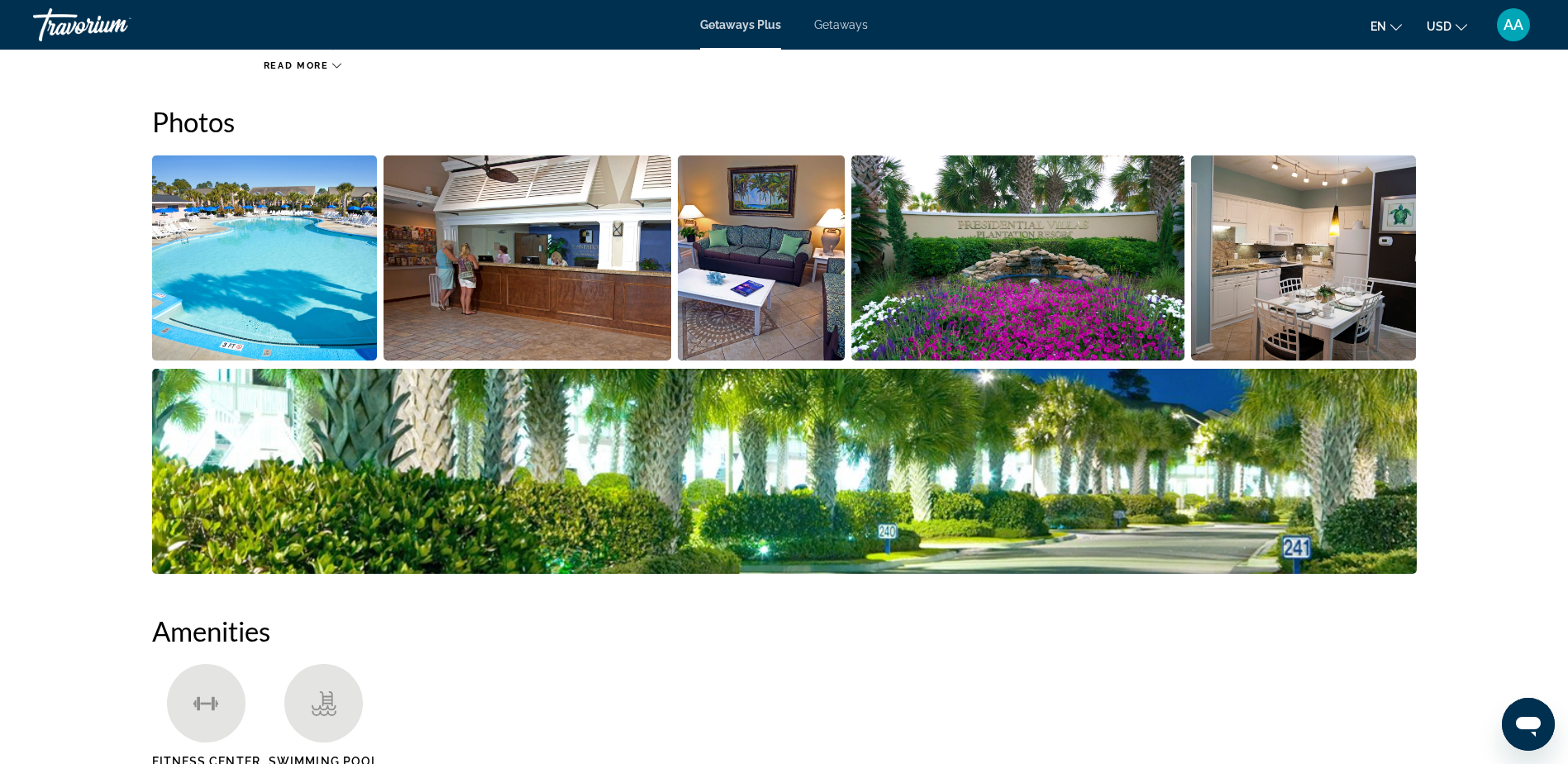
click at [308, 293] on img "Open full-screen image slider" at bounding box center [265, 257] width 225 height 205
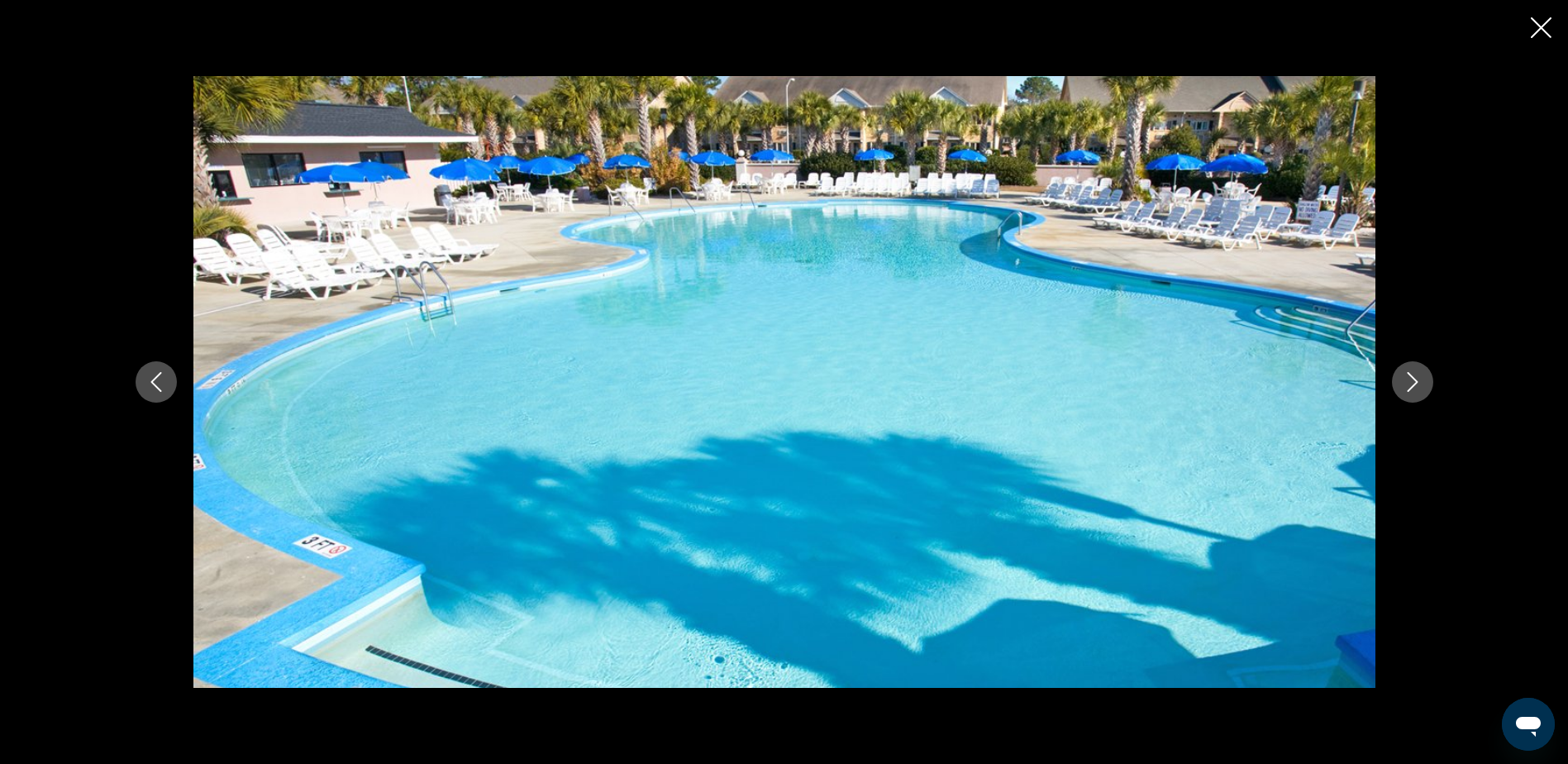
click at [1410, 381] on icon "Next image" at bounding box center [1412, 382] width 20 height 20
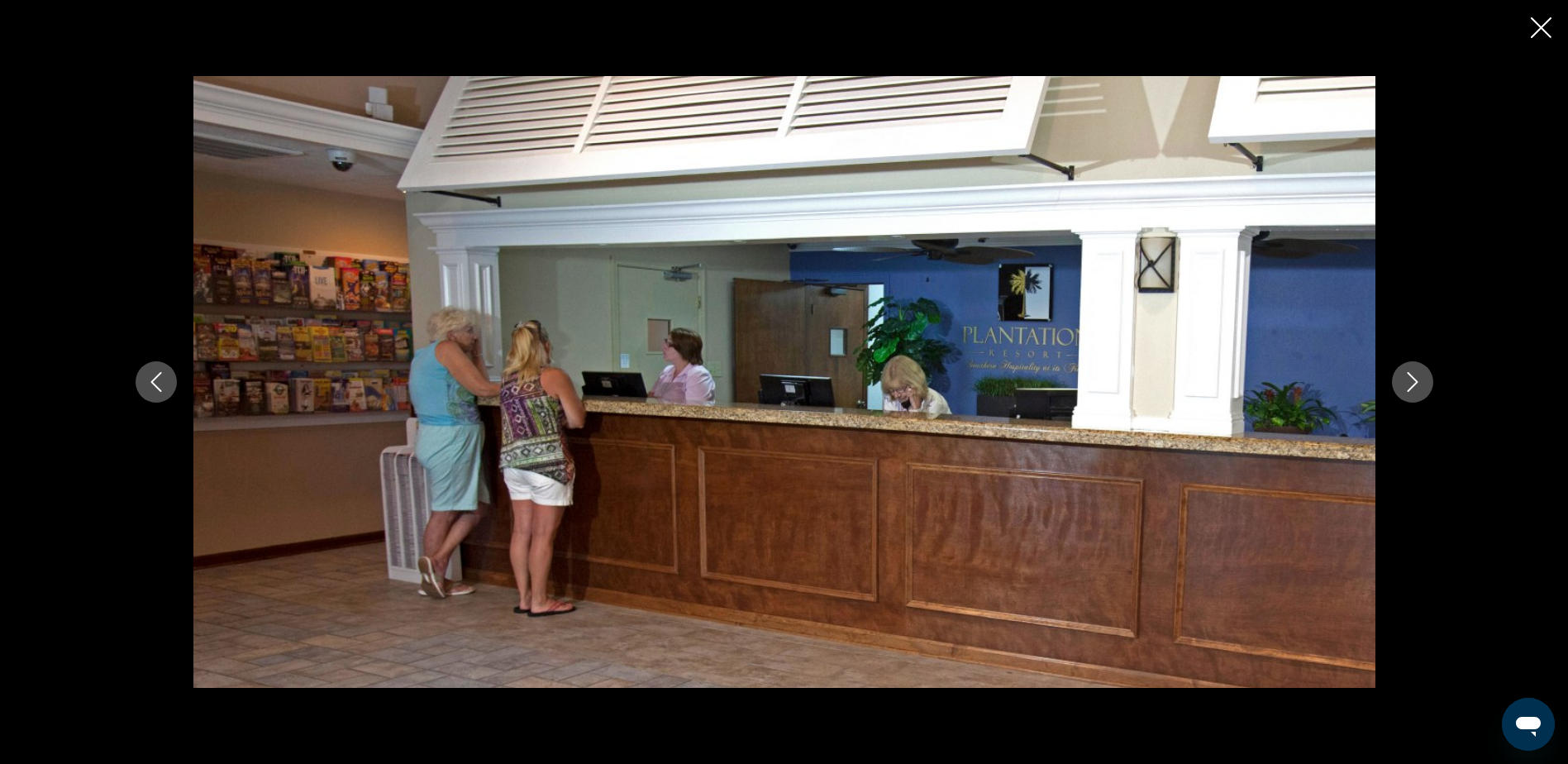
click at [1410, 381] on icon "Next image" at bounding box center [1412, 382] width 20 height 20
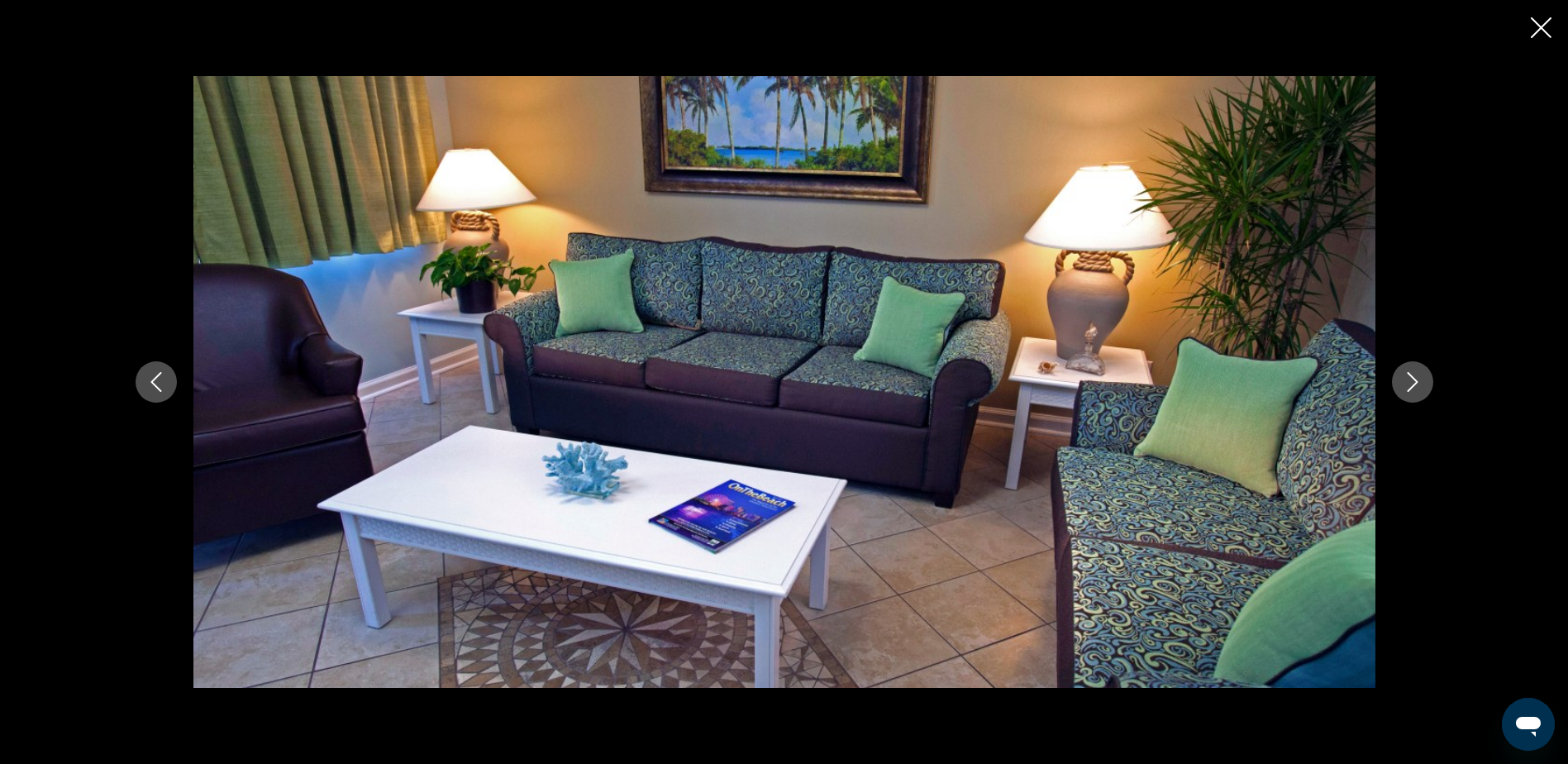
click at [1410, 381] on icon "Next image" at bounding box center [1412, 382] width 20 height 20
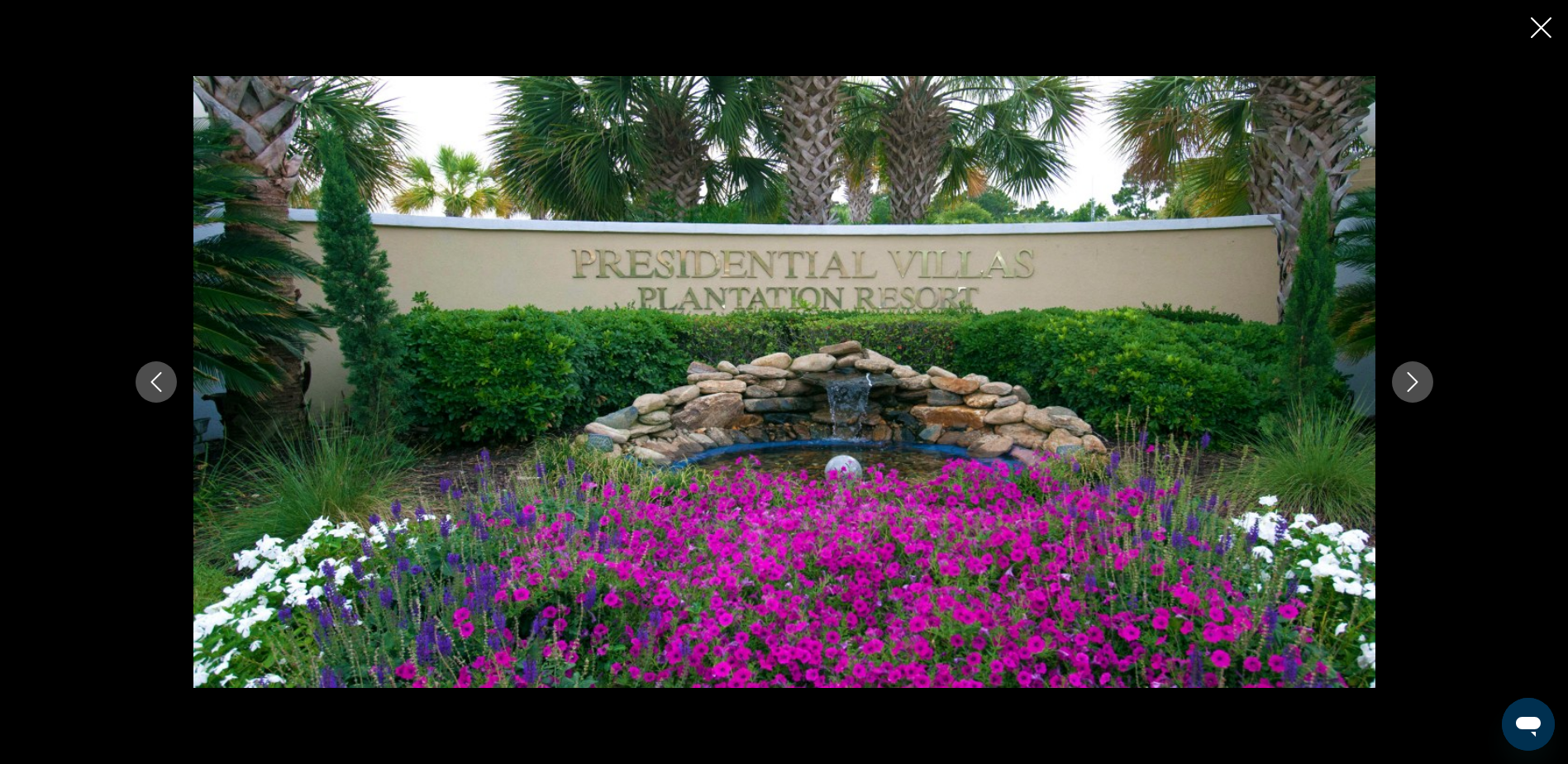
click at [1410, 381] on icon "Next image" at bounding box center [1412, 382] width 20 height 20
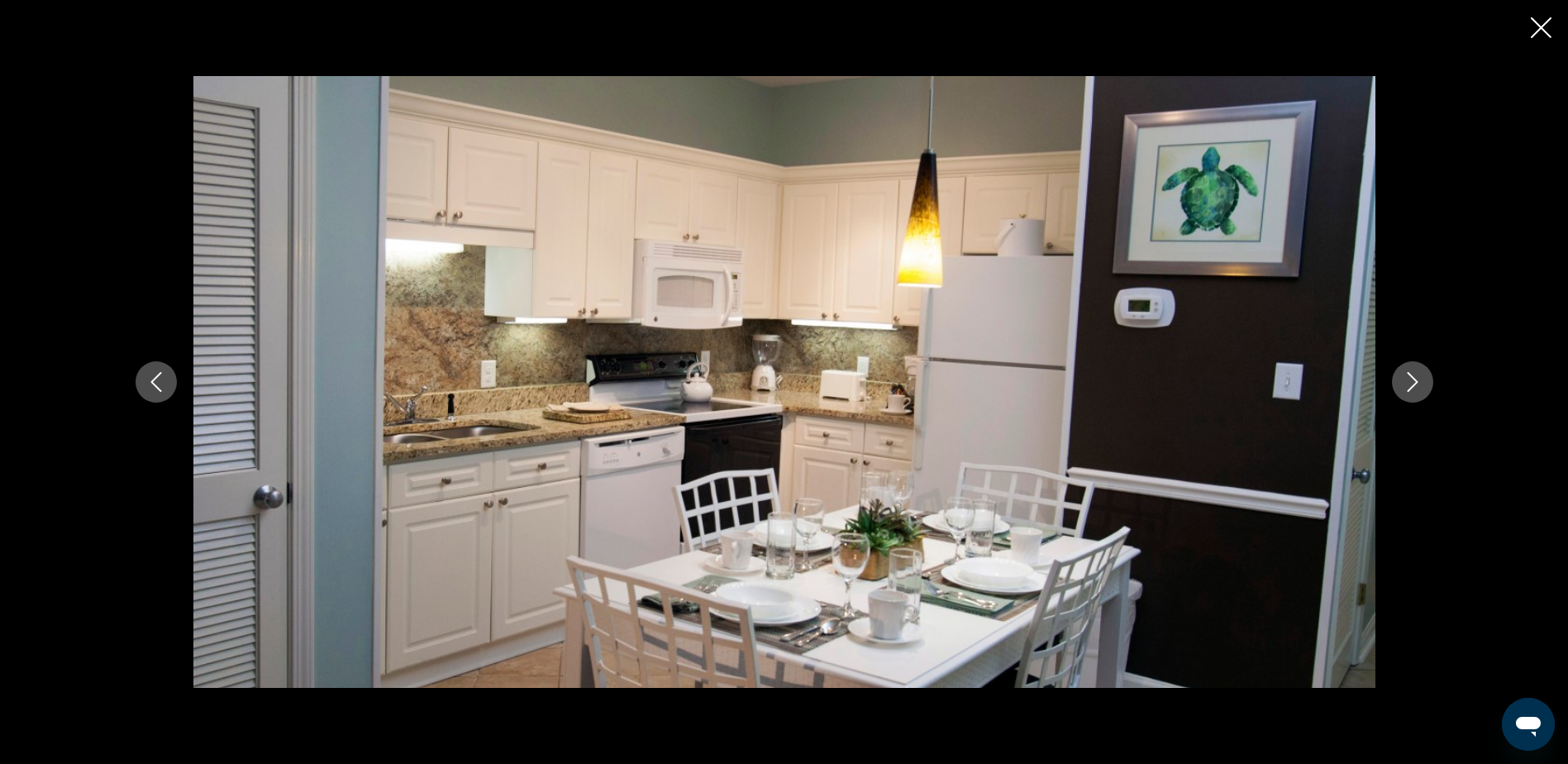
click at [1410, 381] on icon "Next image" at bounding box center [1412, 382] width 20 height 20
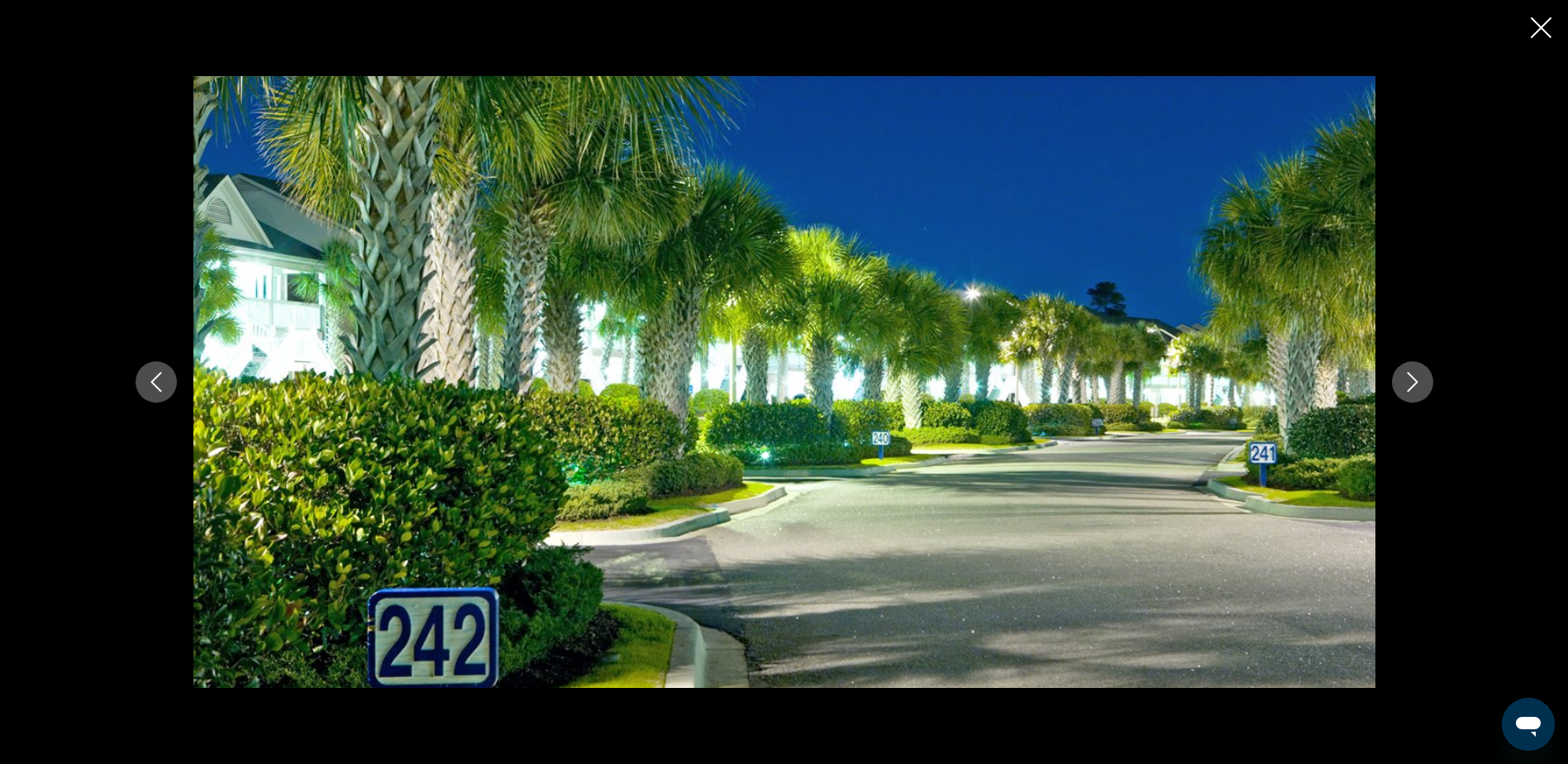
click at [1410, 381] on icon "Next image" at bounding box center [1412, 382] width 20 height 20
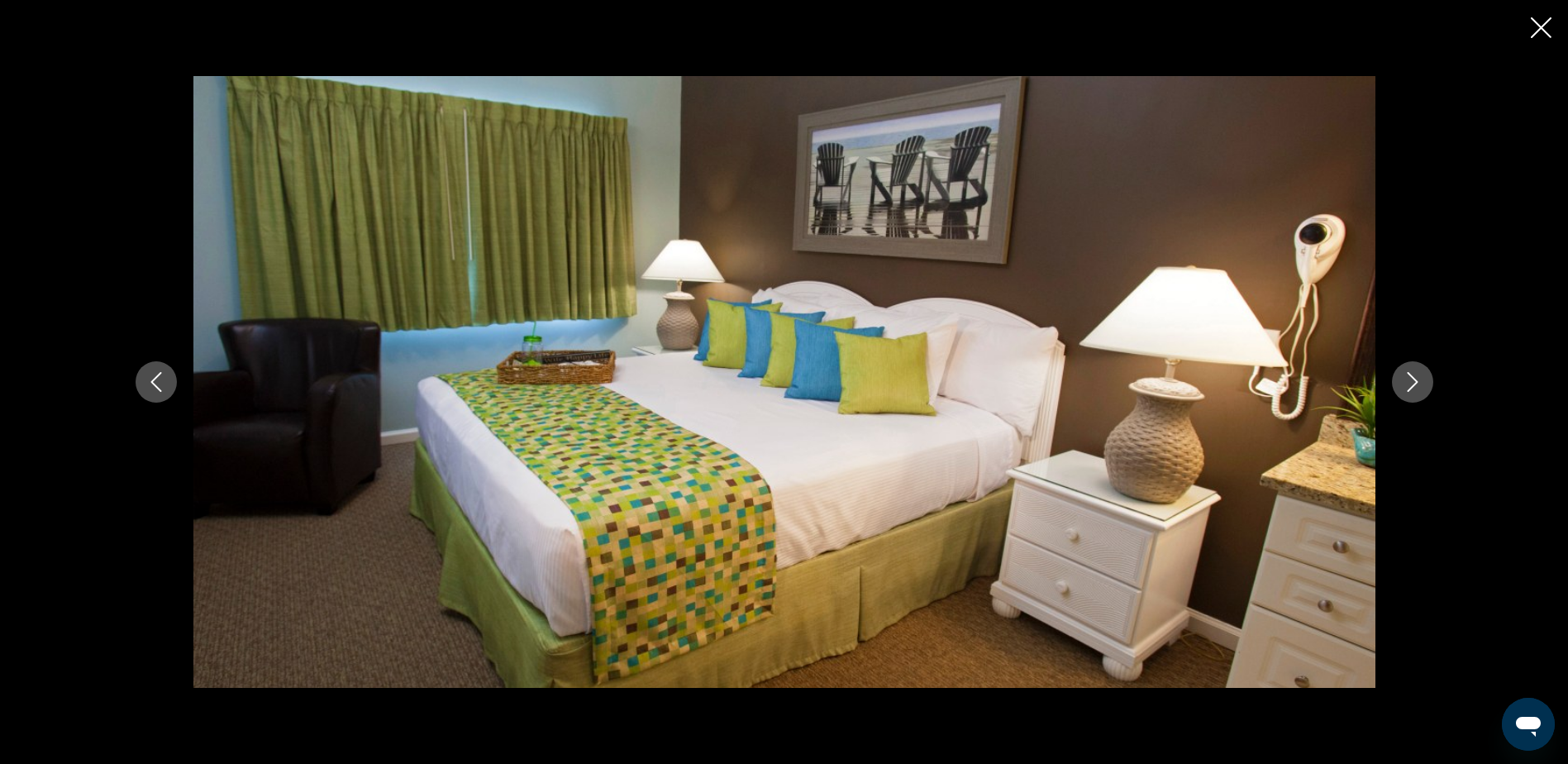
click at [1410, 381] on icon "Next image" at bounding box center [1412, 382] width 20 height 20
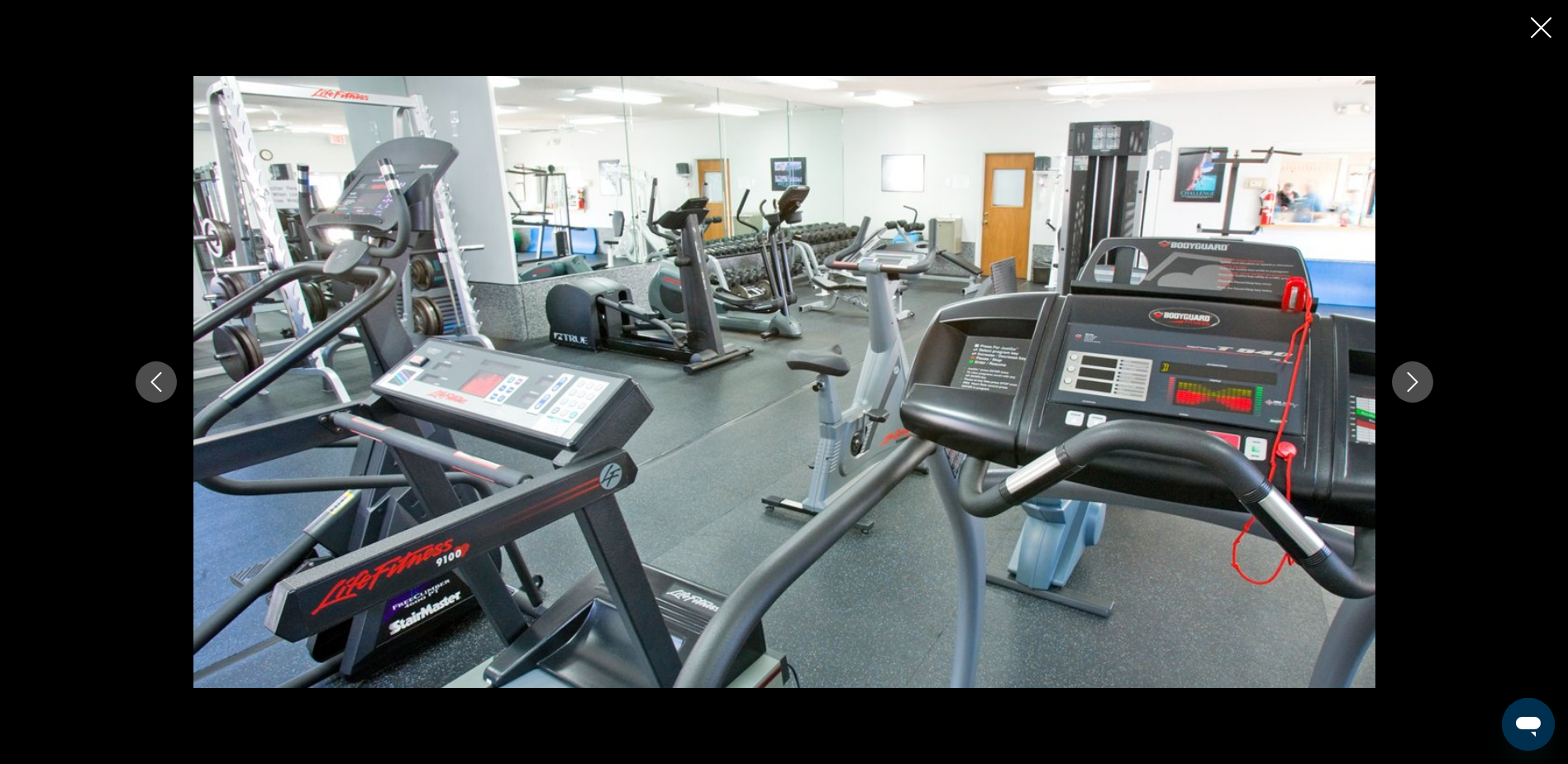
click at [1410, 381] on icon "Next image" at bounding box center [1412, 382] width 20 height 20
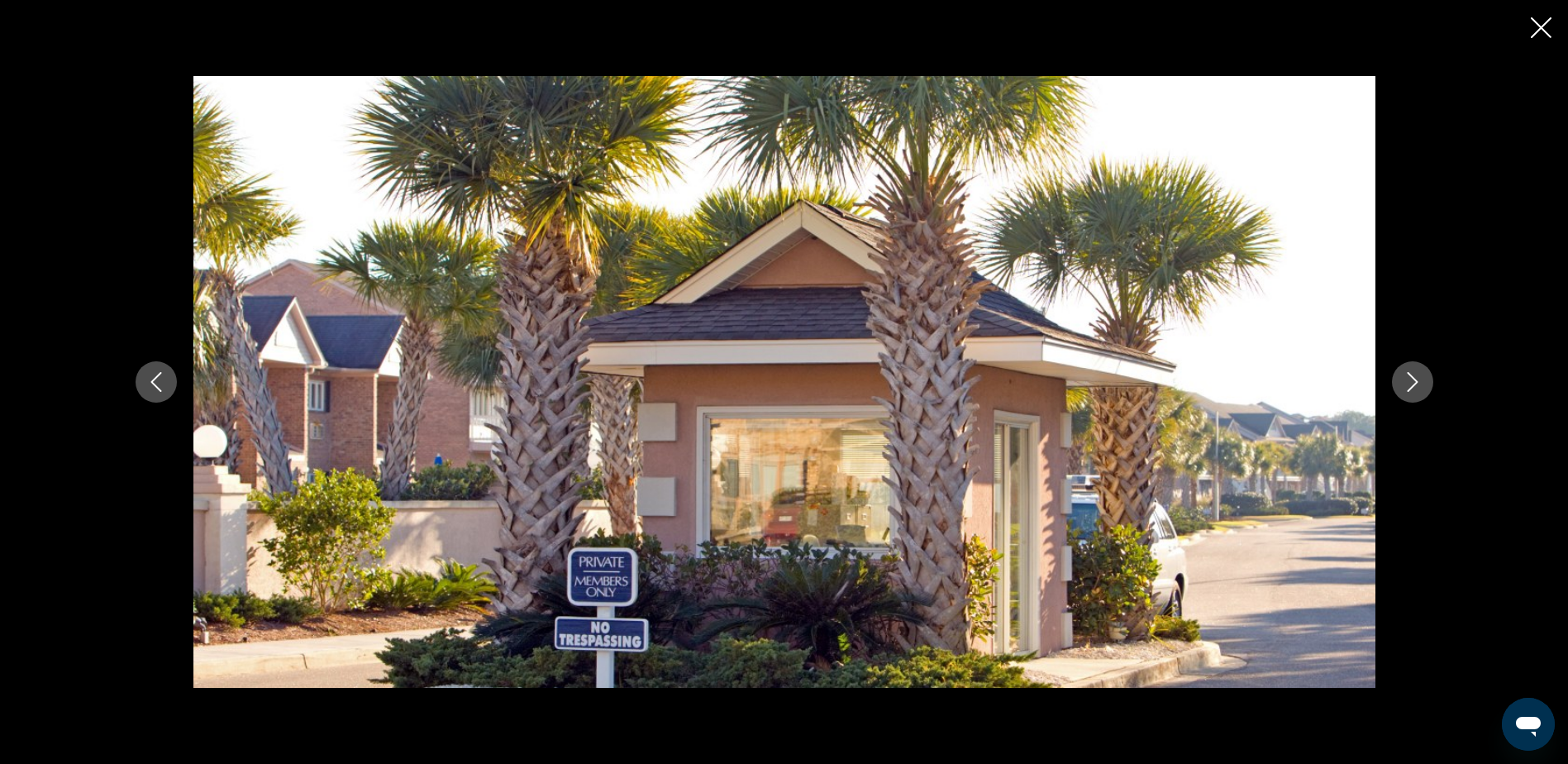
click at [1410, 381] on icon "Next image" at bounding box center [1412, 382] width 20 height 20
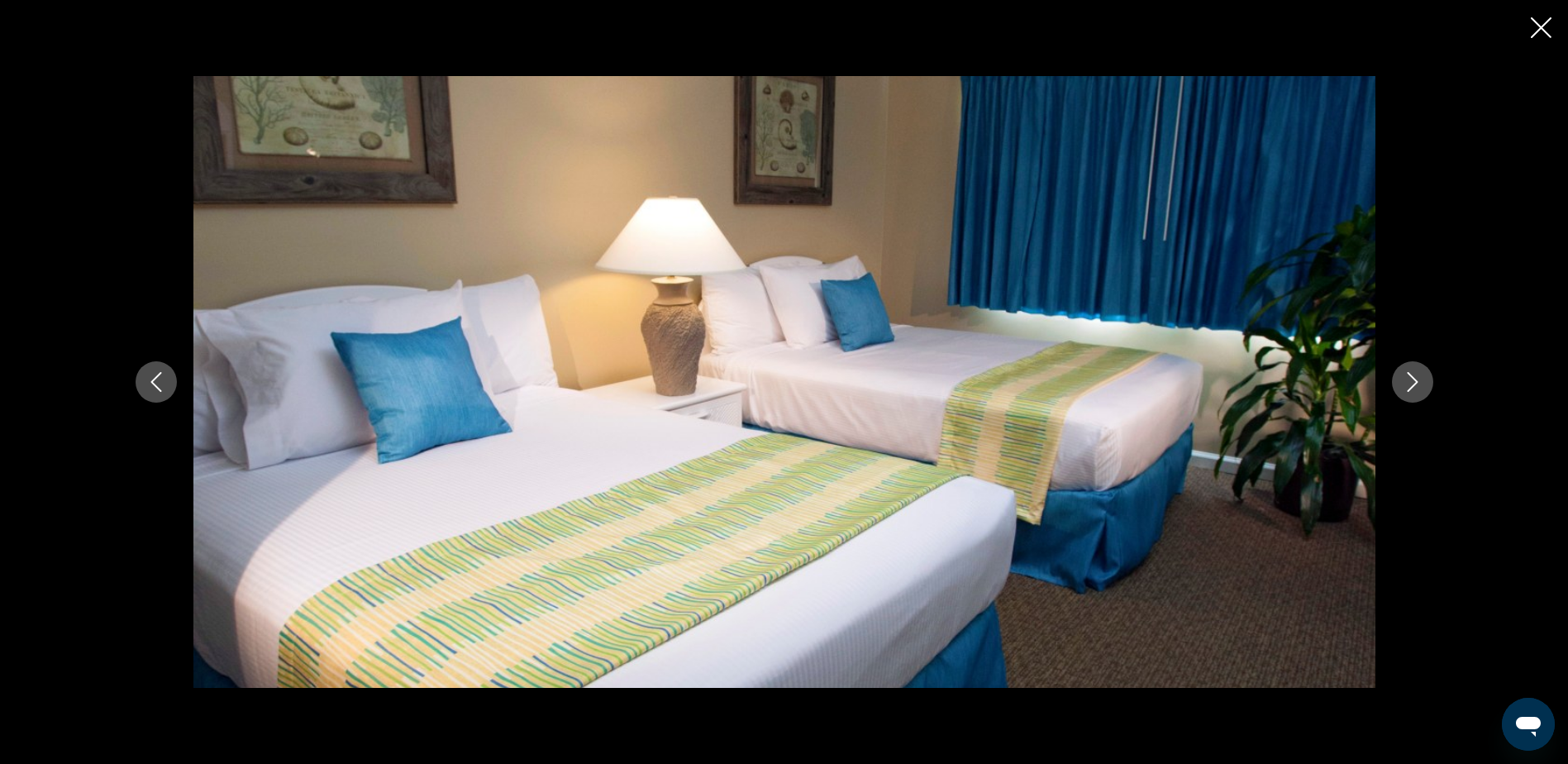
click at [1410, 381] on icon "Next image" at bounding box center [1412, 382] width 20 height 20
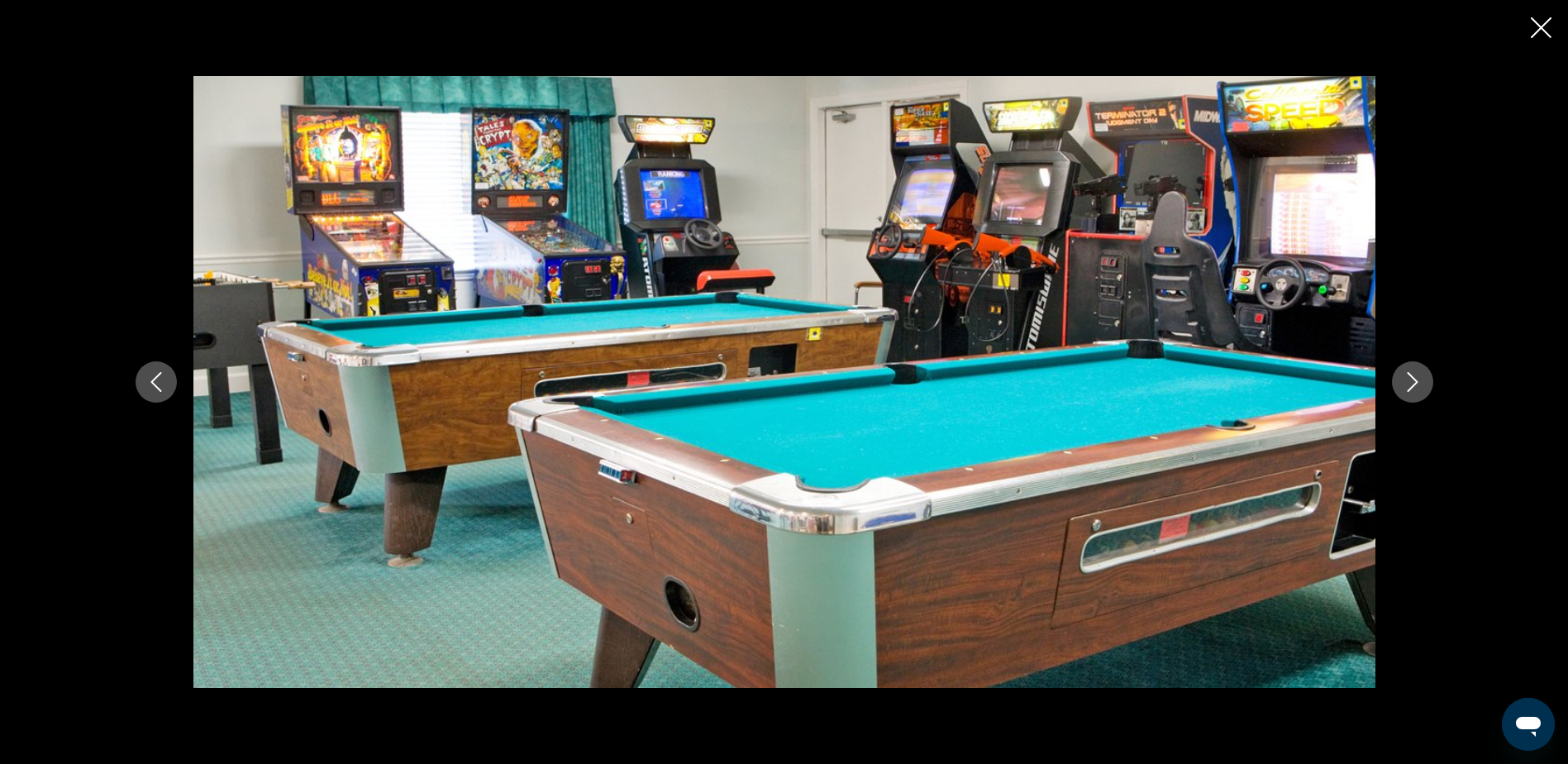
click at [1410, 381] on icon "Next image" at bounding box center [1412, 382] width 20 height 20
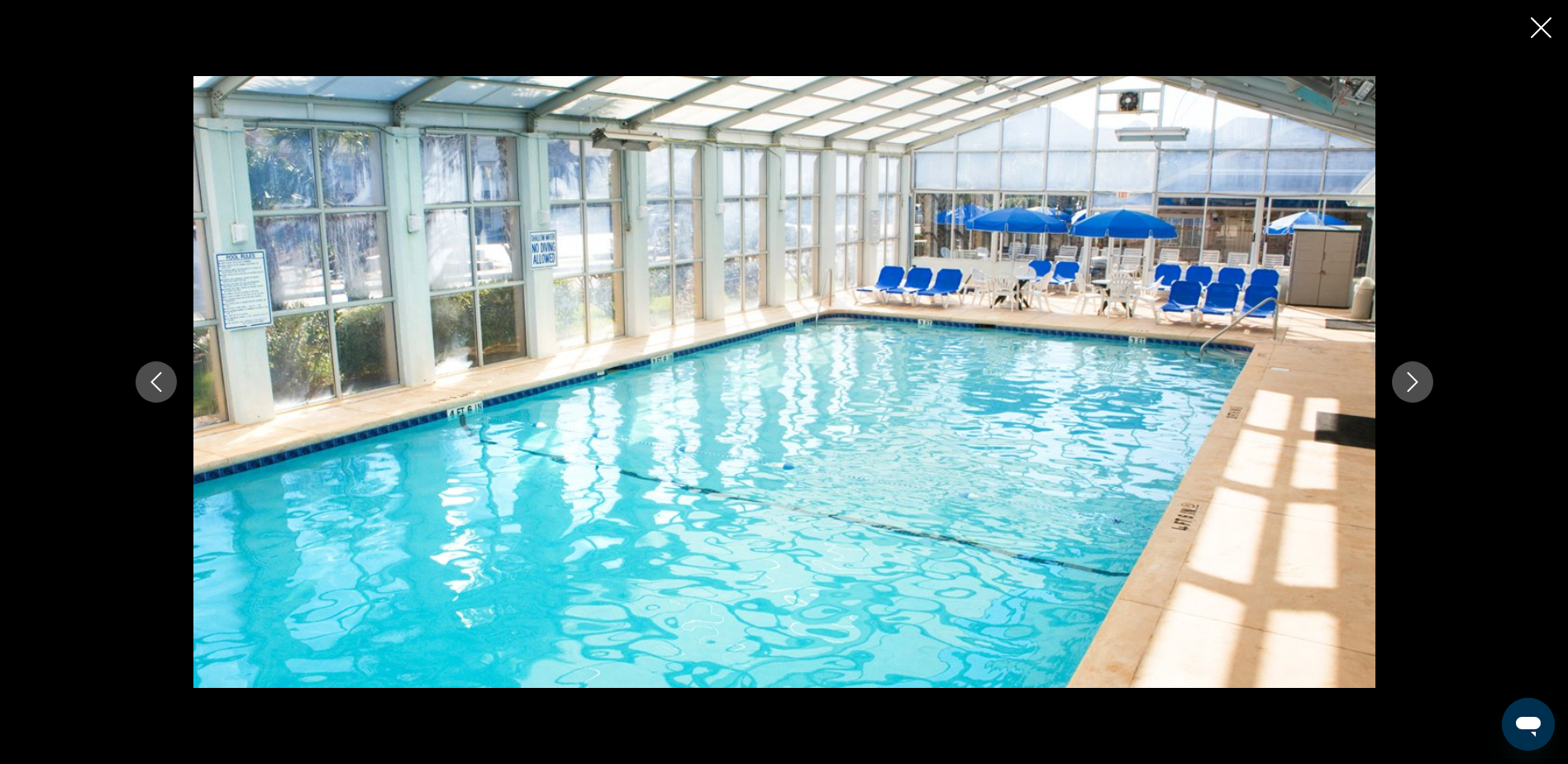
click at [1410, 381] on icon "Next image" at bounding box center [1412, 382] width 20 height 20
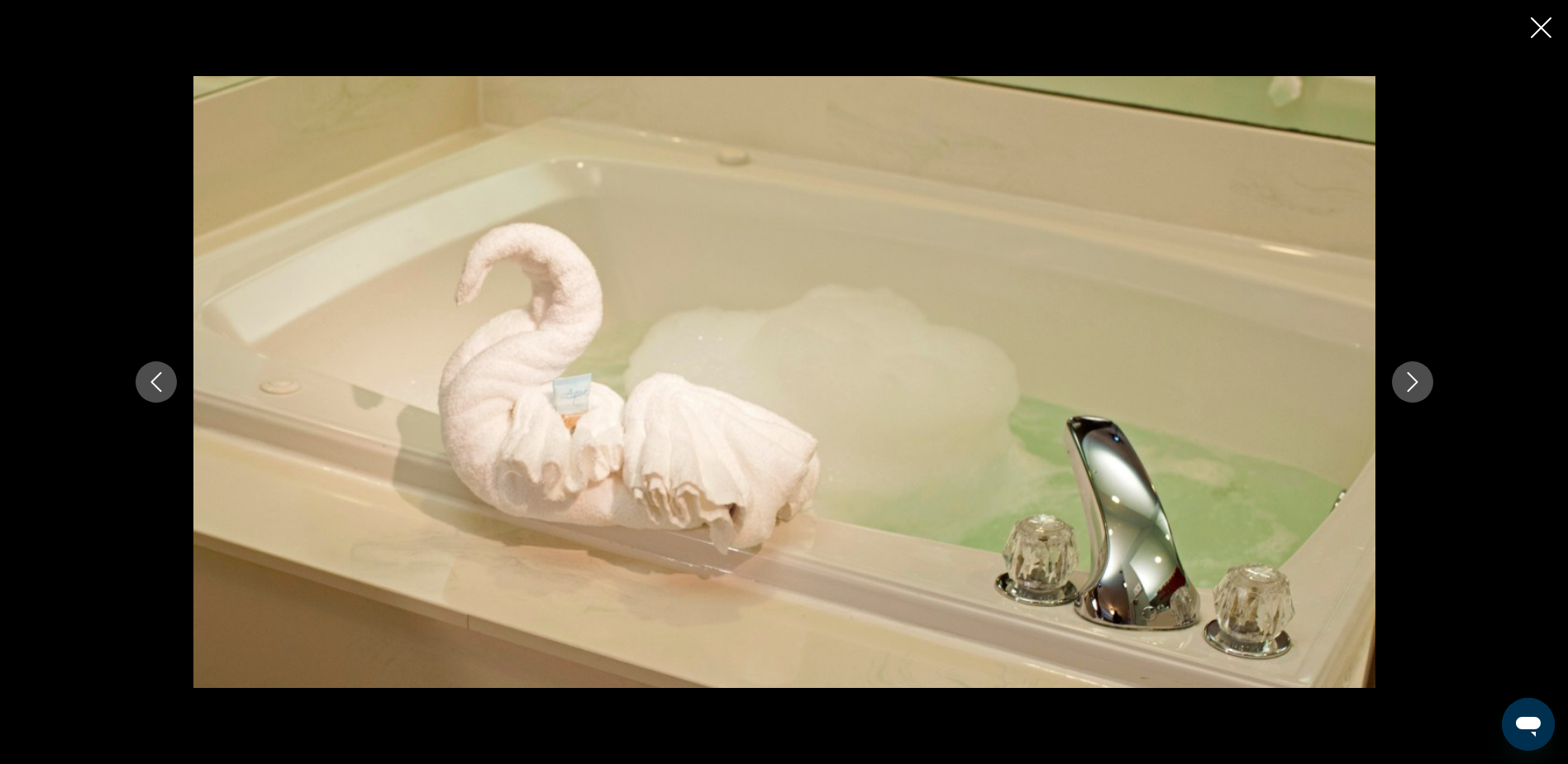
click at [1410, 381] on icon "Next image" at bounding box center [1412, 382] width 20 height 20
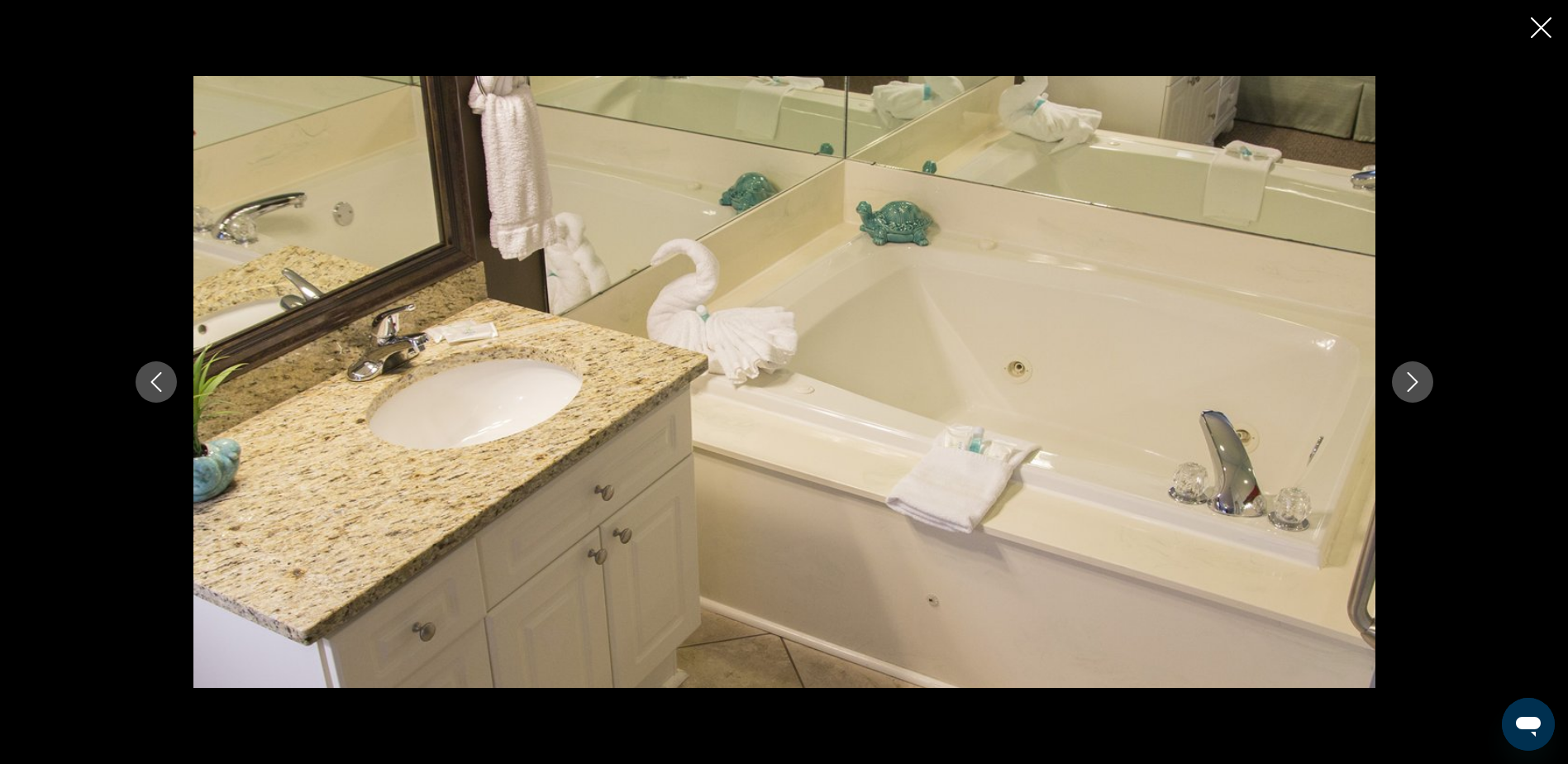
click at [1410, 381] on icon "Next image" at bounding box center [1412, 382] width 20 height 20
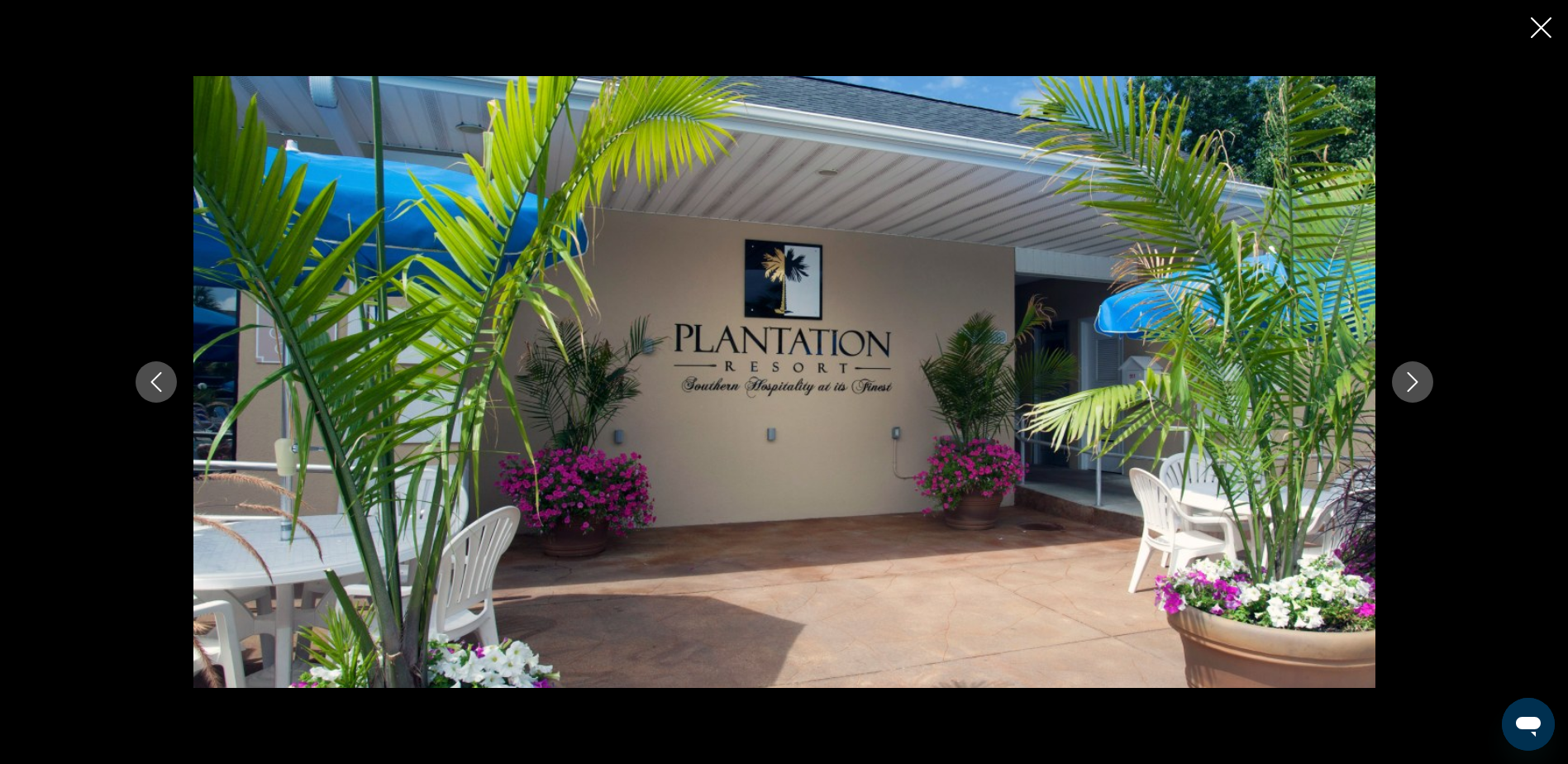
click at [1410, 381] on icon "Next image" at bounding box center [1412, 382] width 20 height 20
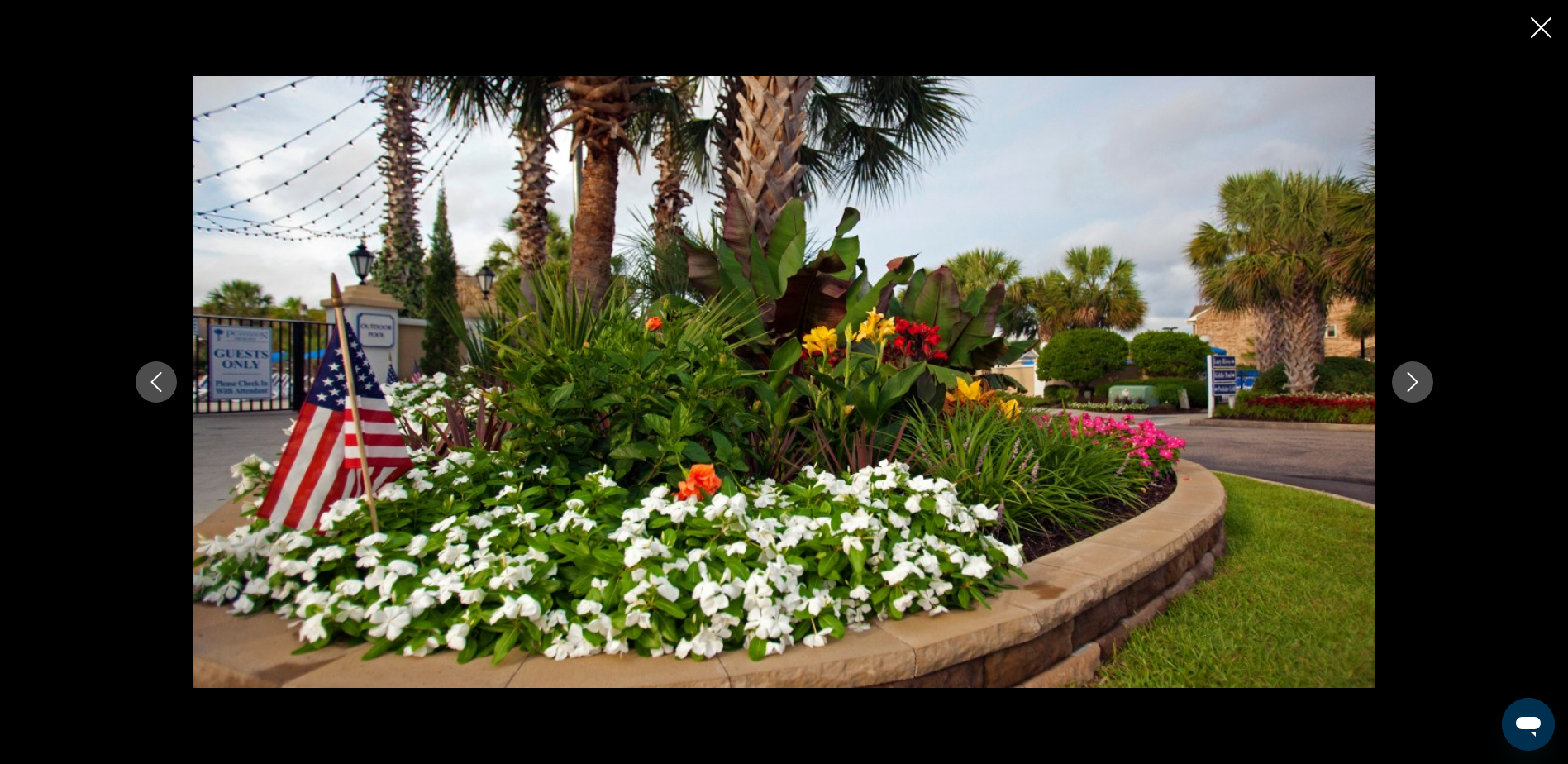
click at [1410, 381] on icon "Next image" at bounding box center [1412, 382] width 20 height 20
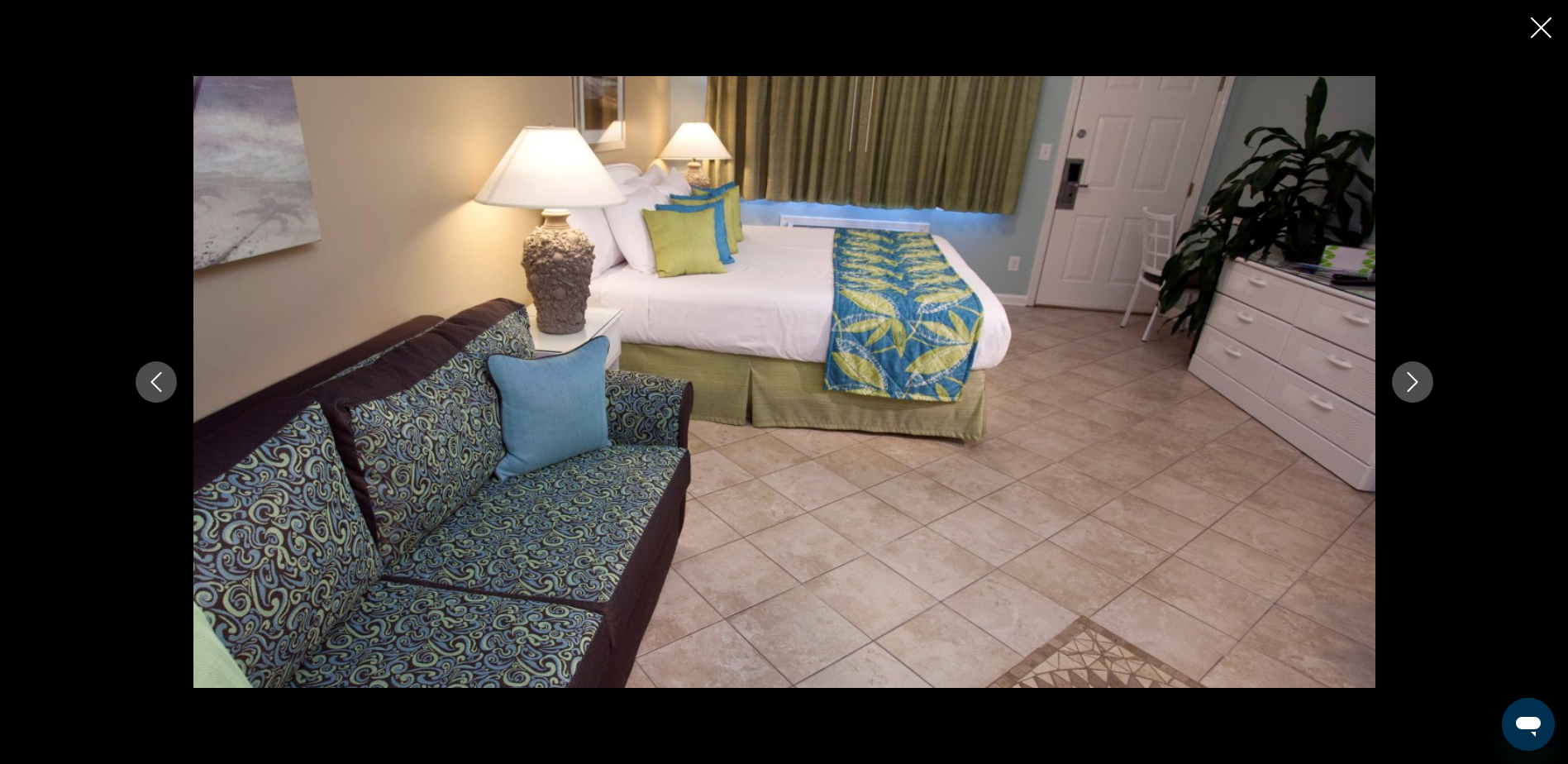
click at [1410, 381] on icon "Next image" at bounding box center [1412, 382] width 20 height 20
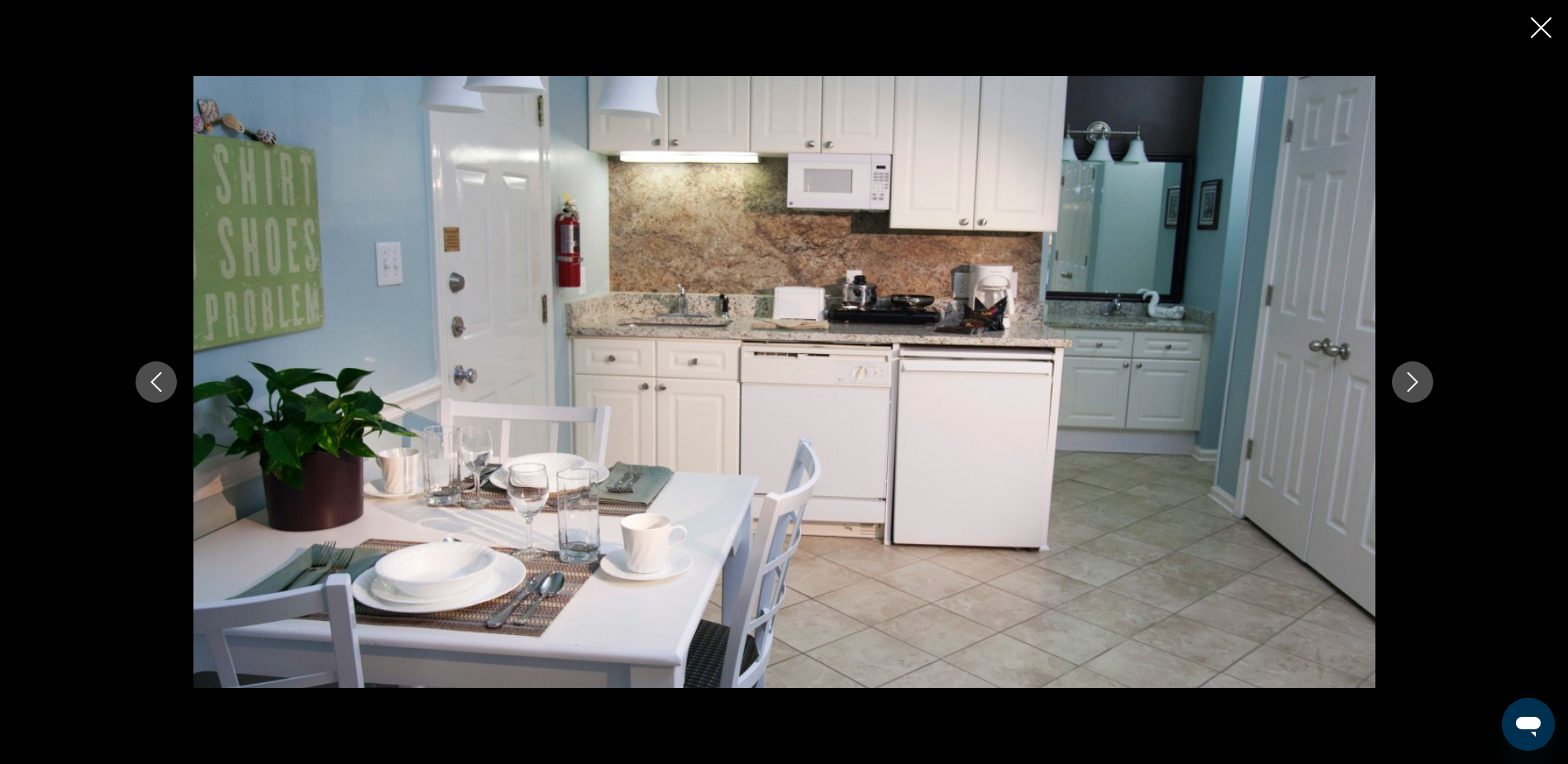
click at [158, 386] on icon "Previous image" at bounding box center [156, 382] width 20 height 20
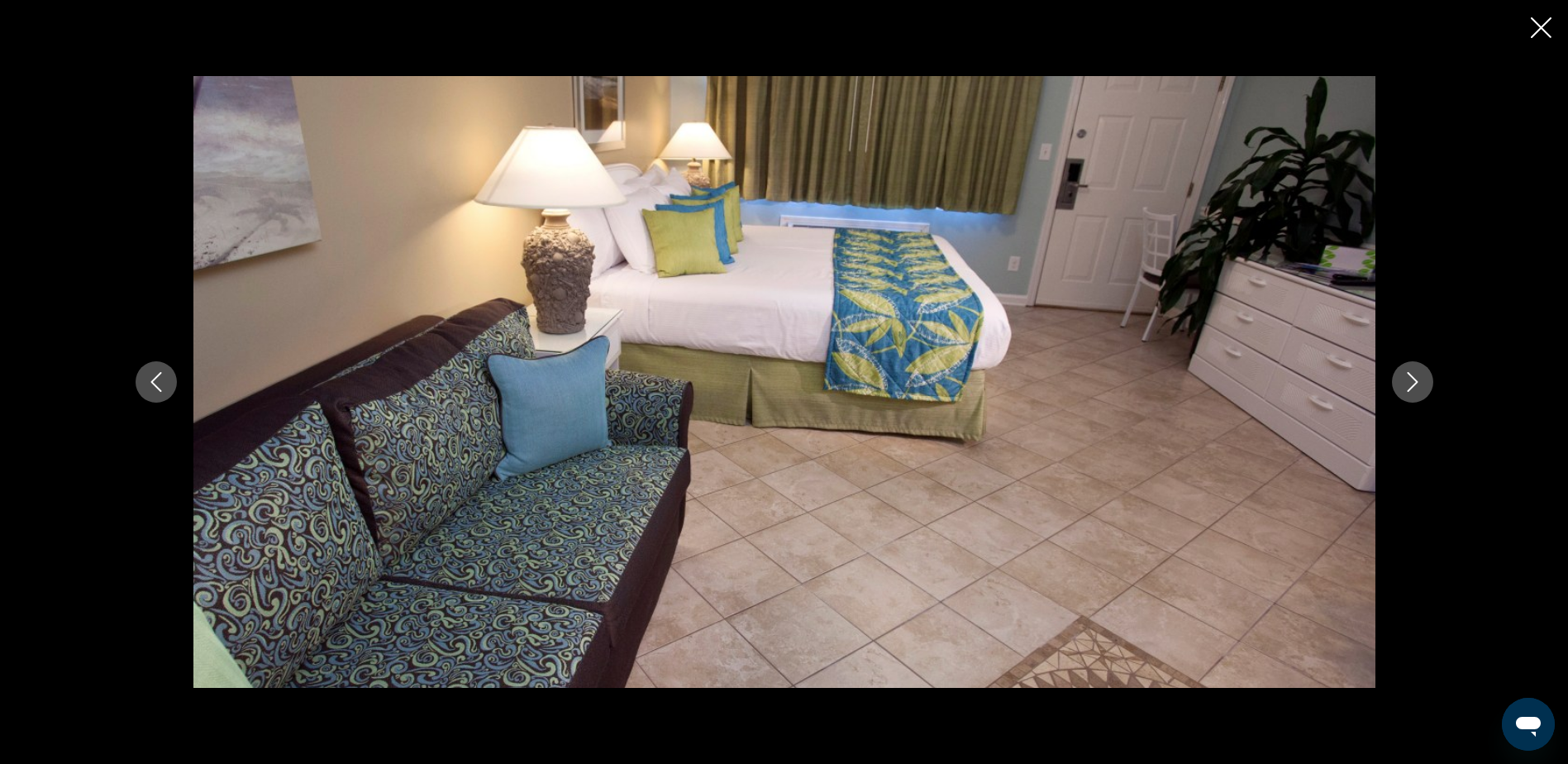
click at [1412, 382] on icon "Next image" at bounding box center [1412, 382] width 20 height 20
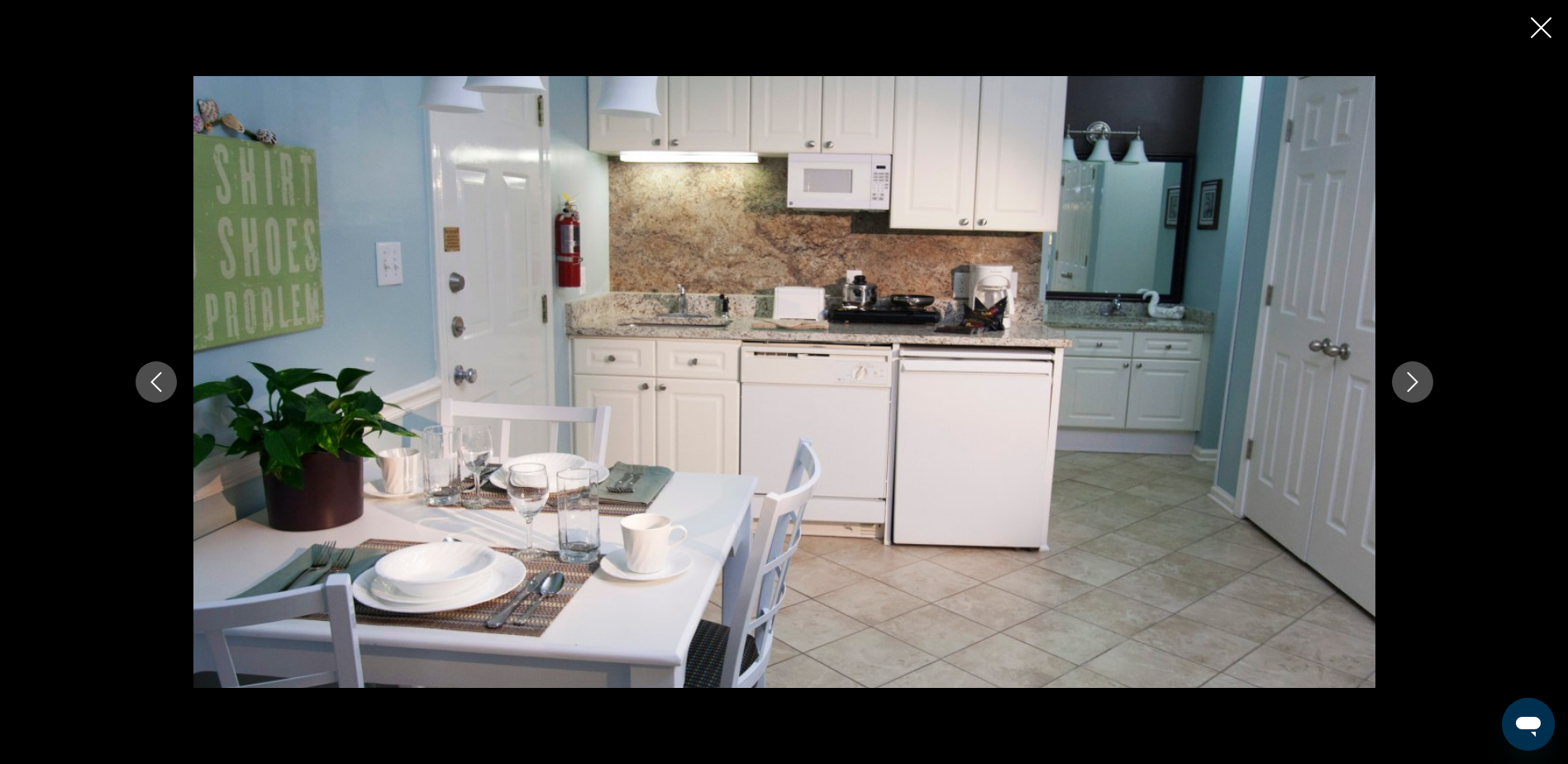
click at [1416, 385] on icon "Next image" at bounding box center [1412, 382] width 20 height 20
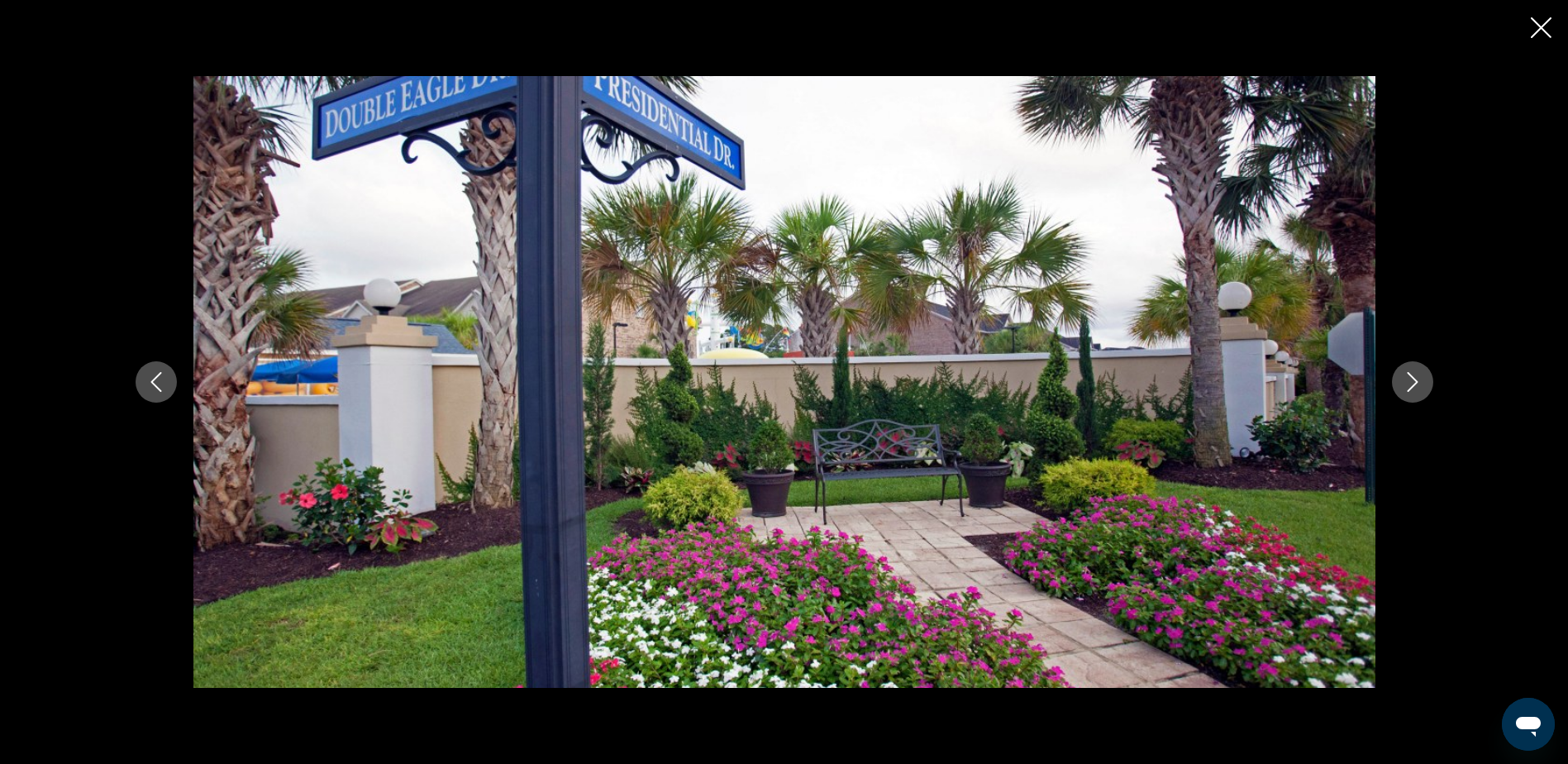
click at [1416, 385] on icon "Next image" at bounding box center [1412, 382] width 20 height 20
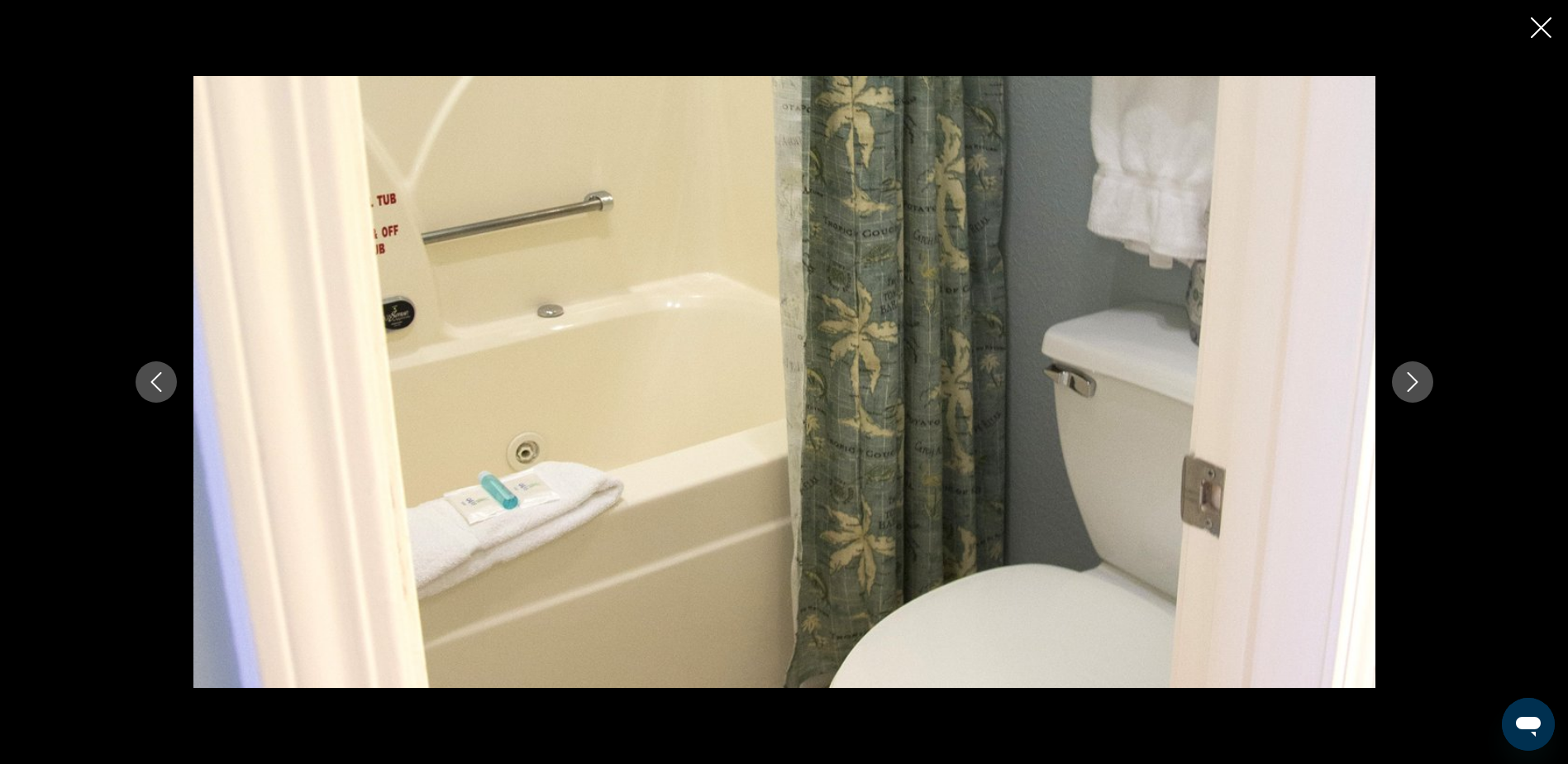
click at [1416, 385] on icon "Next image" at bounding box center [1412, 382] width 20 height 20
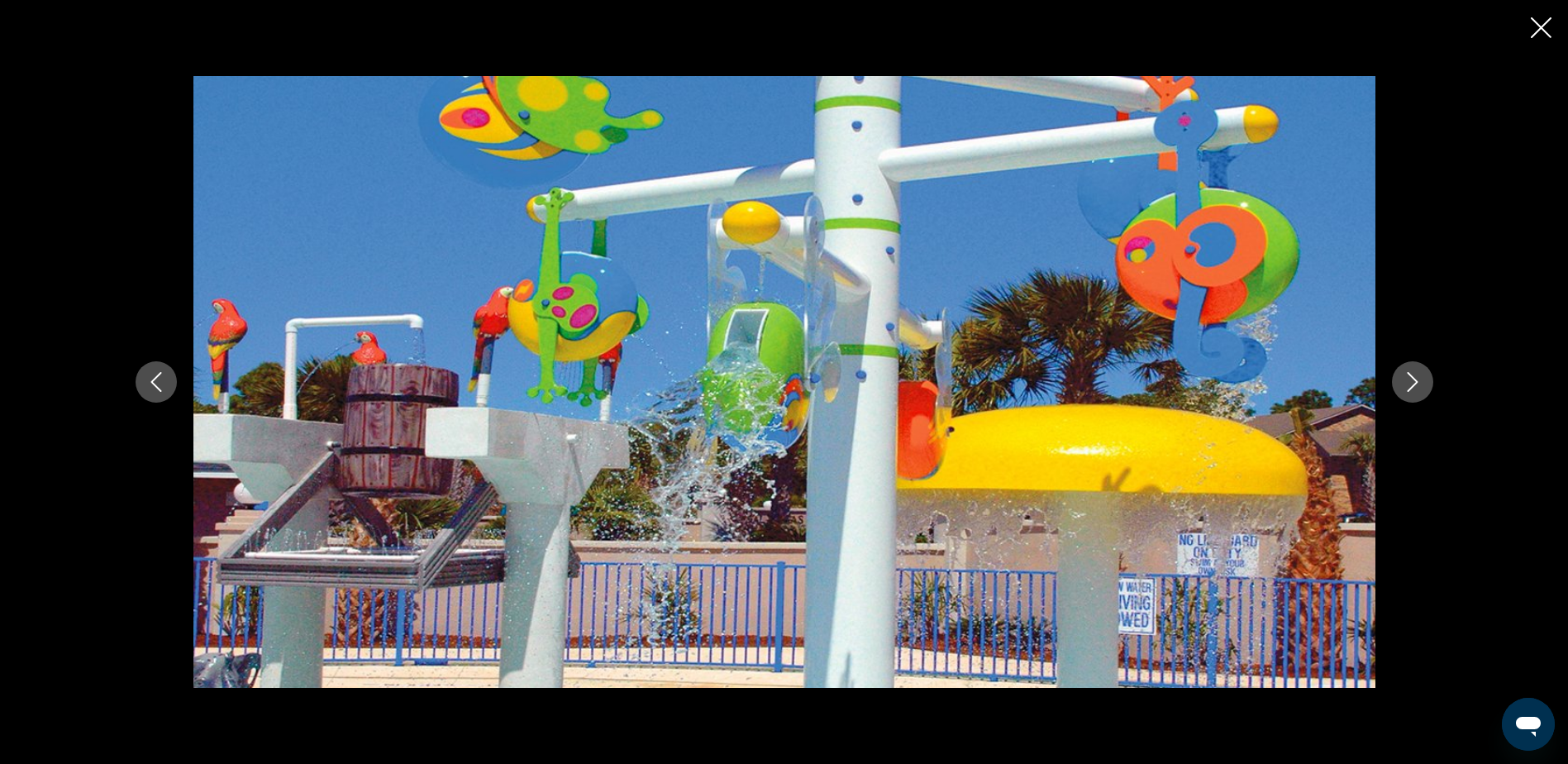
click at [1416, 385] on icon "Next image" at bounding box center [1412, 382] width 20 height 20
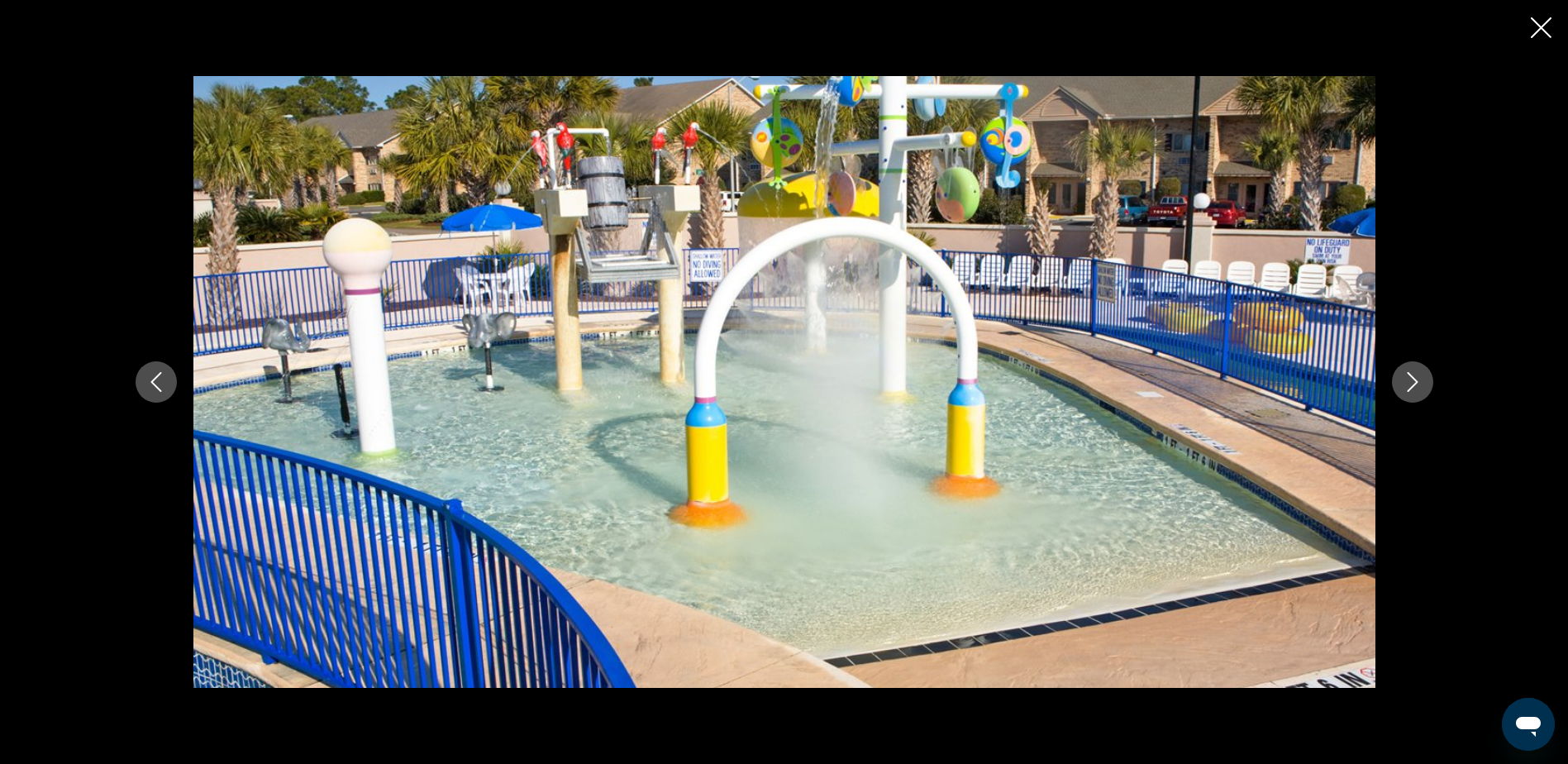
click at [1416, 385] on icon "Next image" at bounding box center [1412, 382] width 20 height 20
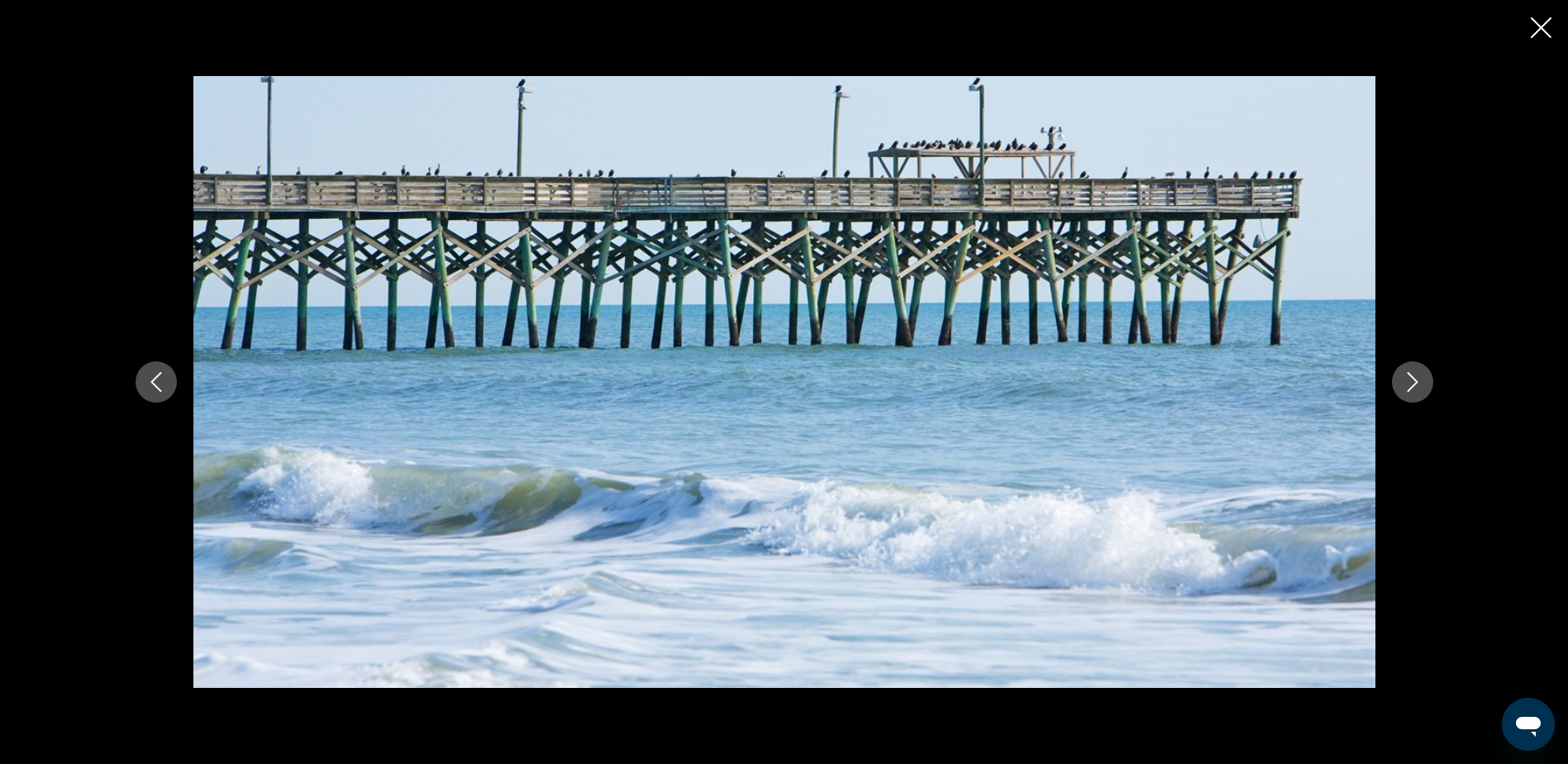
click at [1416, 385] on icon "Next image" at bounding box center [1412, 382] width 20 height 20
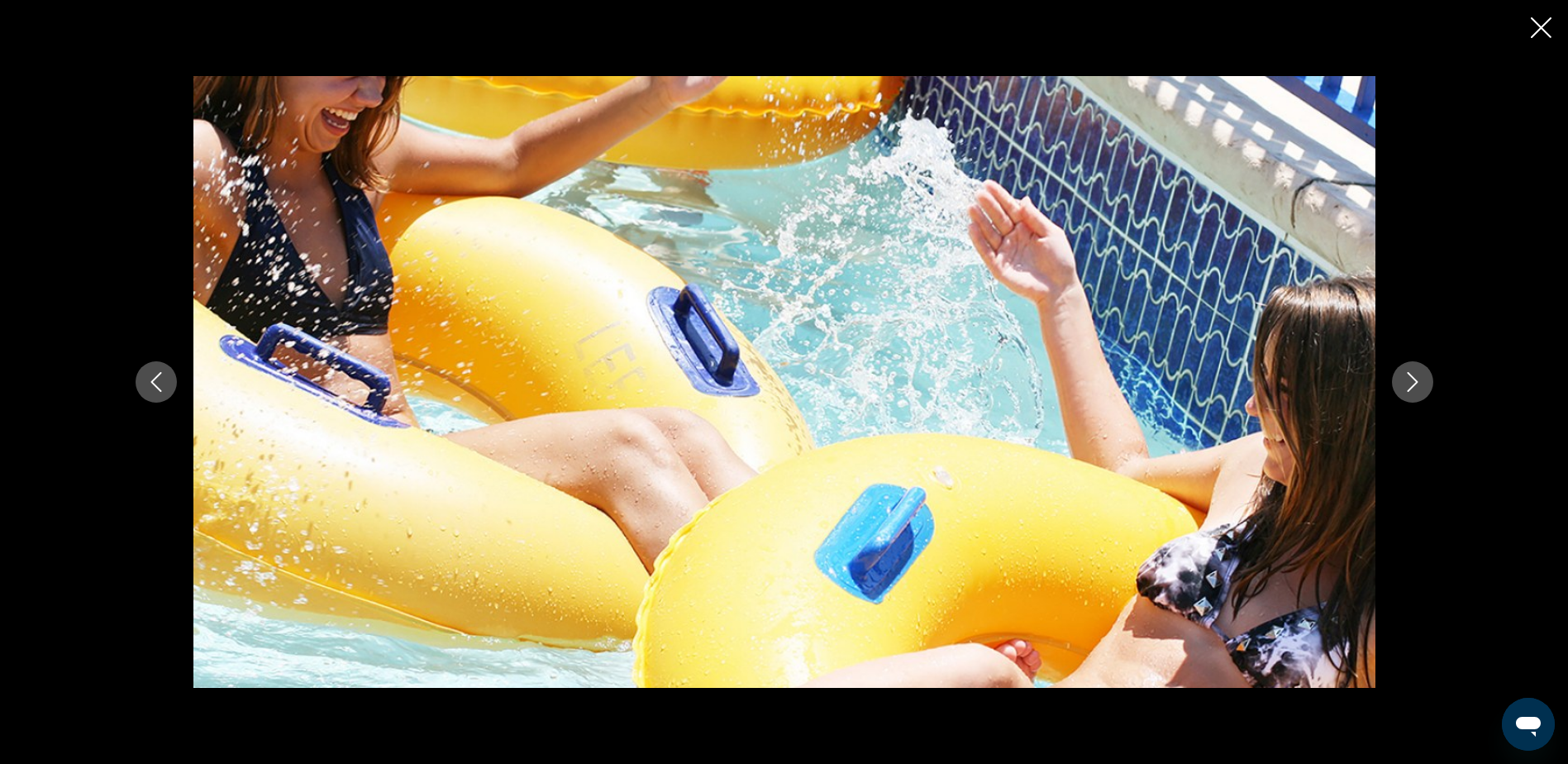
click at [1416, 385] on icon "Next image" at bounding box center [1412, 382] width 20 height 20
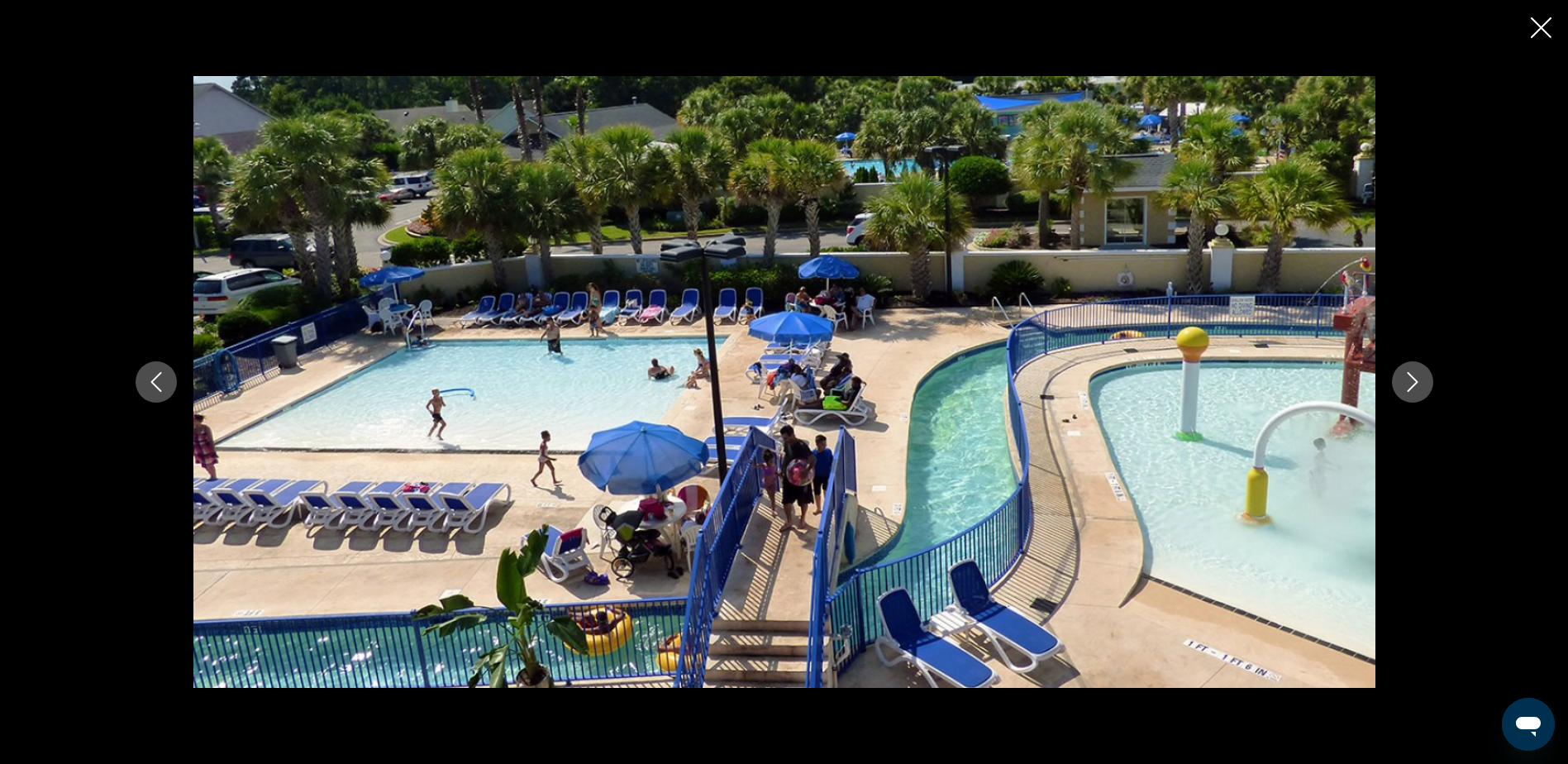
click at [1416, 385] on icon "Next image" at bounding box center [1412, 382] width 20 height 20
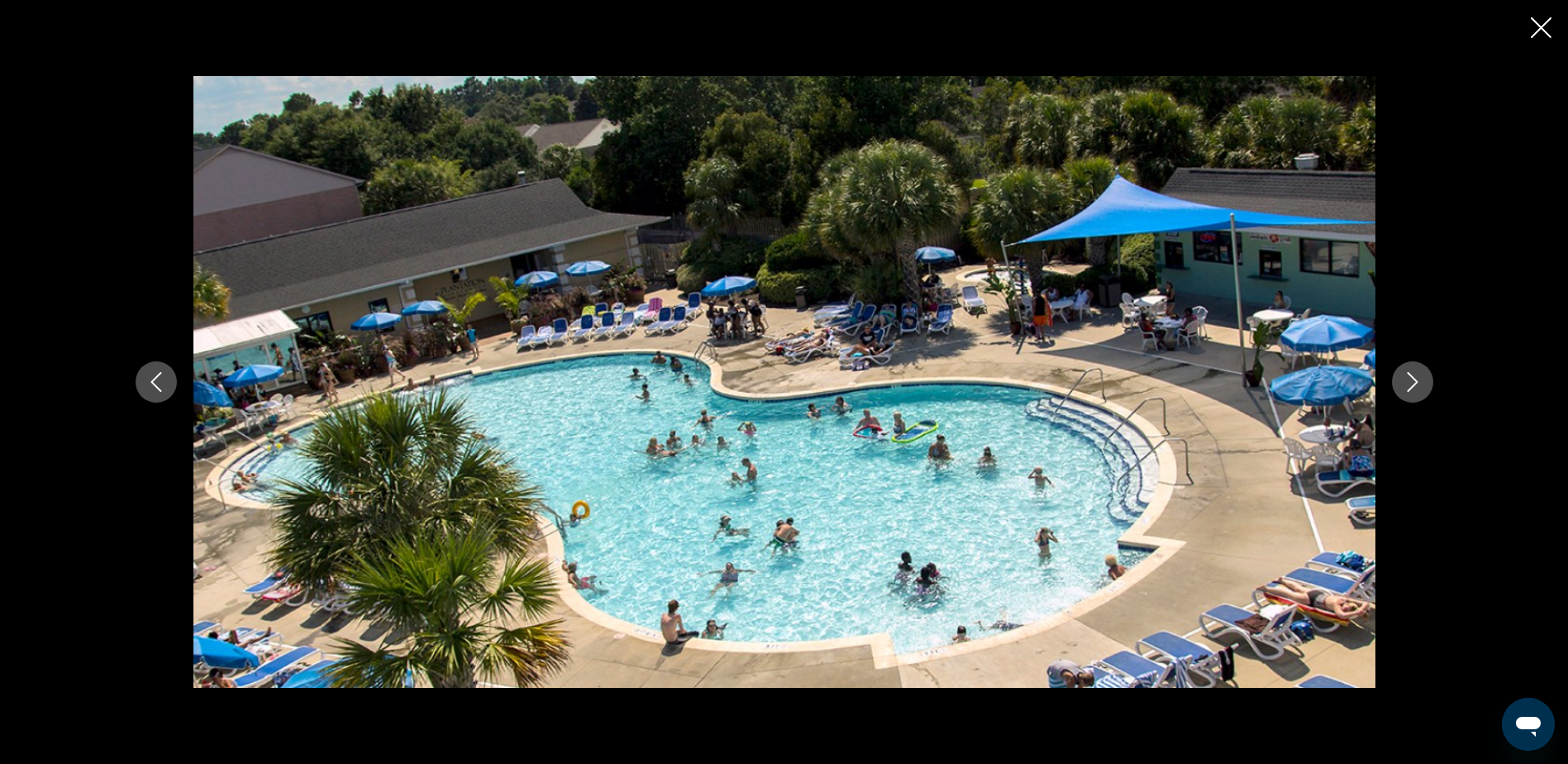
click at [1416, 385] on icon "Next image" at bounding box center [1412, 382] width 20 height 20
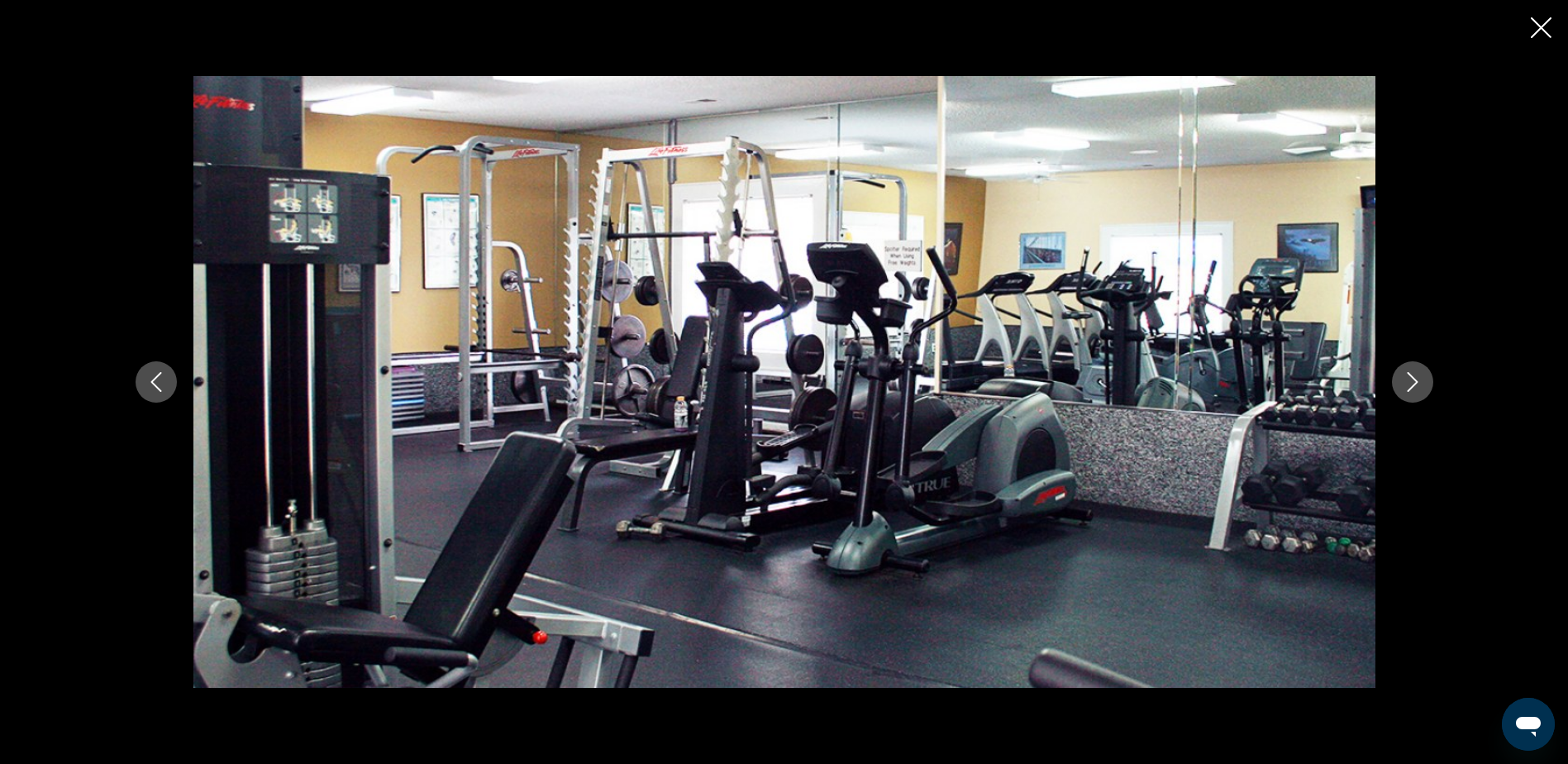
click at [1416, 385] on icon "Next image" at bounding box center [1412, 382] width 20 height 20
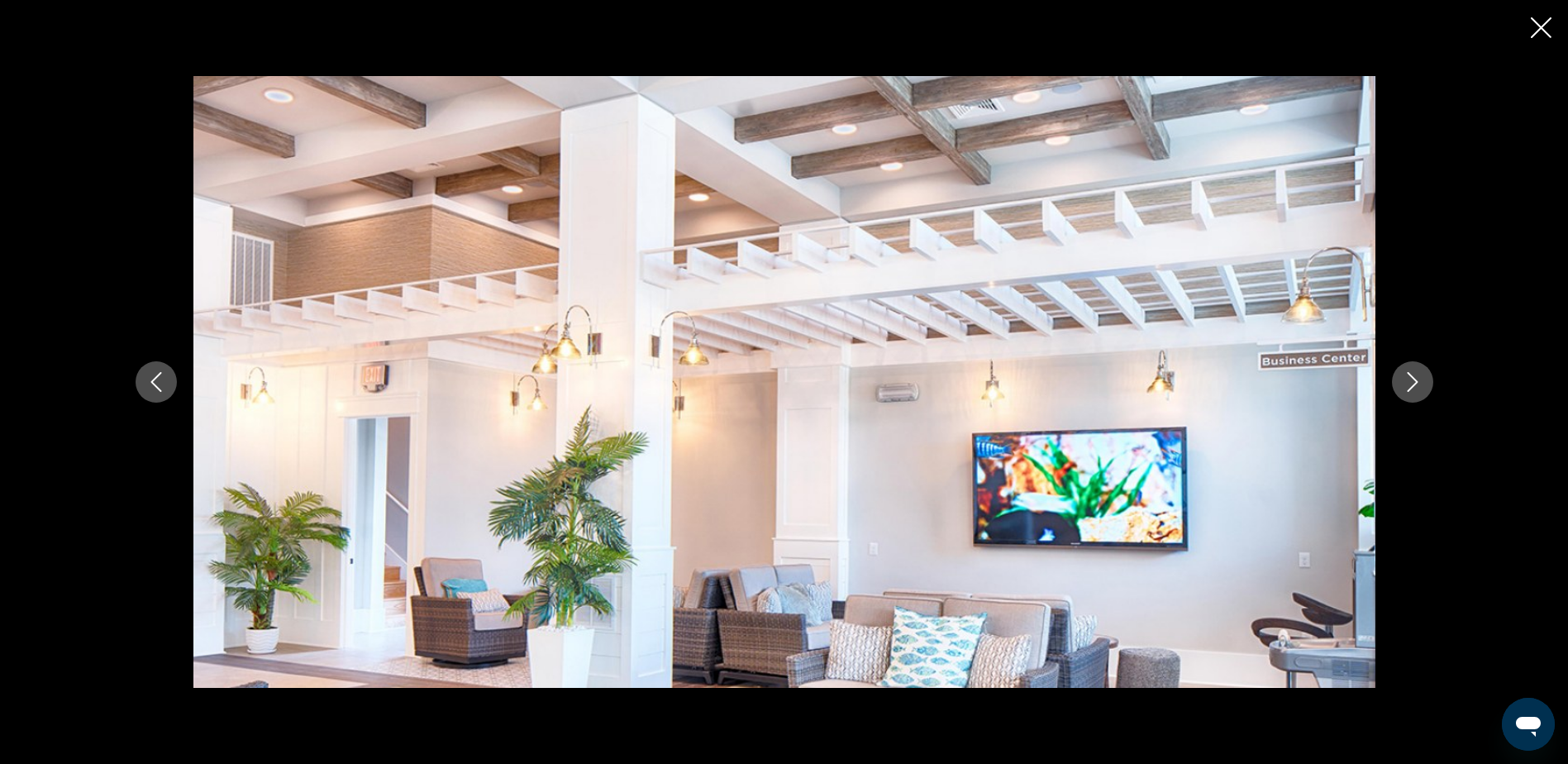
click at [1543, 29] on icon "Close slideshow" at bounding box center [1541, 28] width 21 height 21
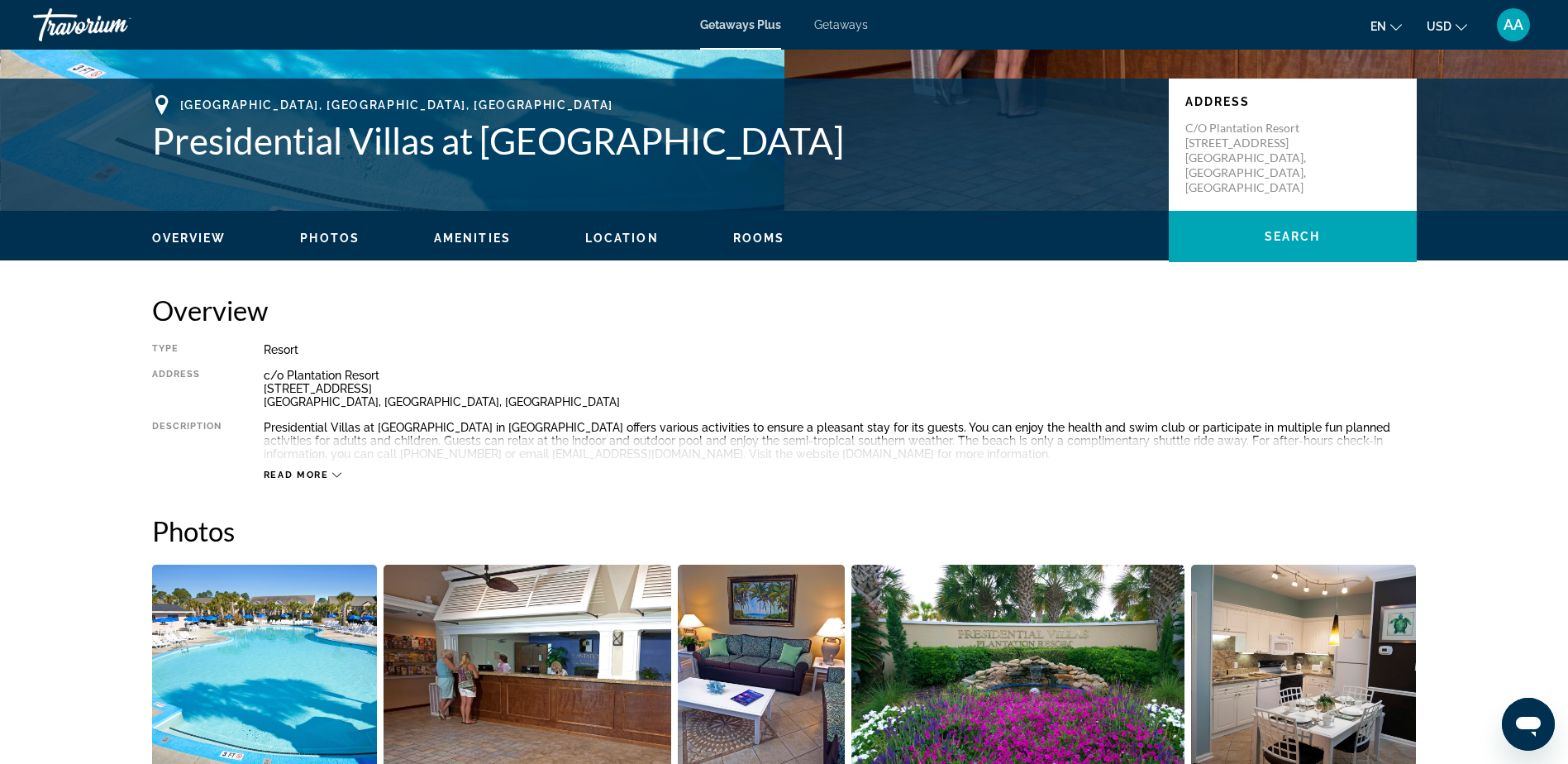
scroll to position [330, 0]
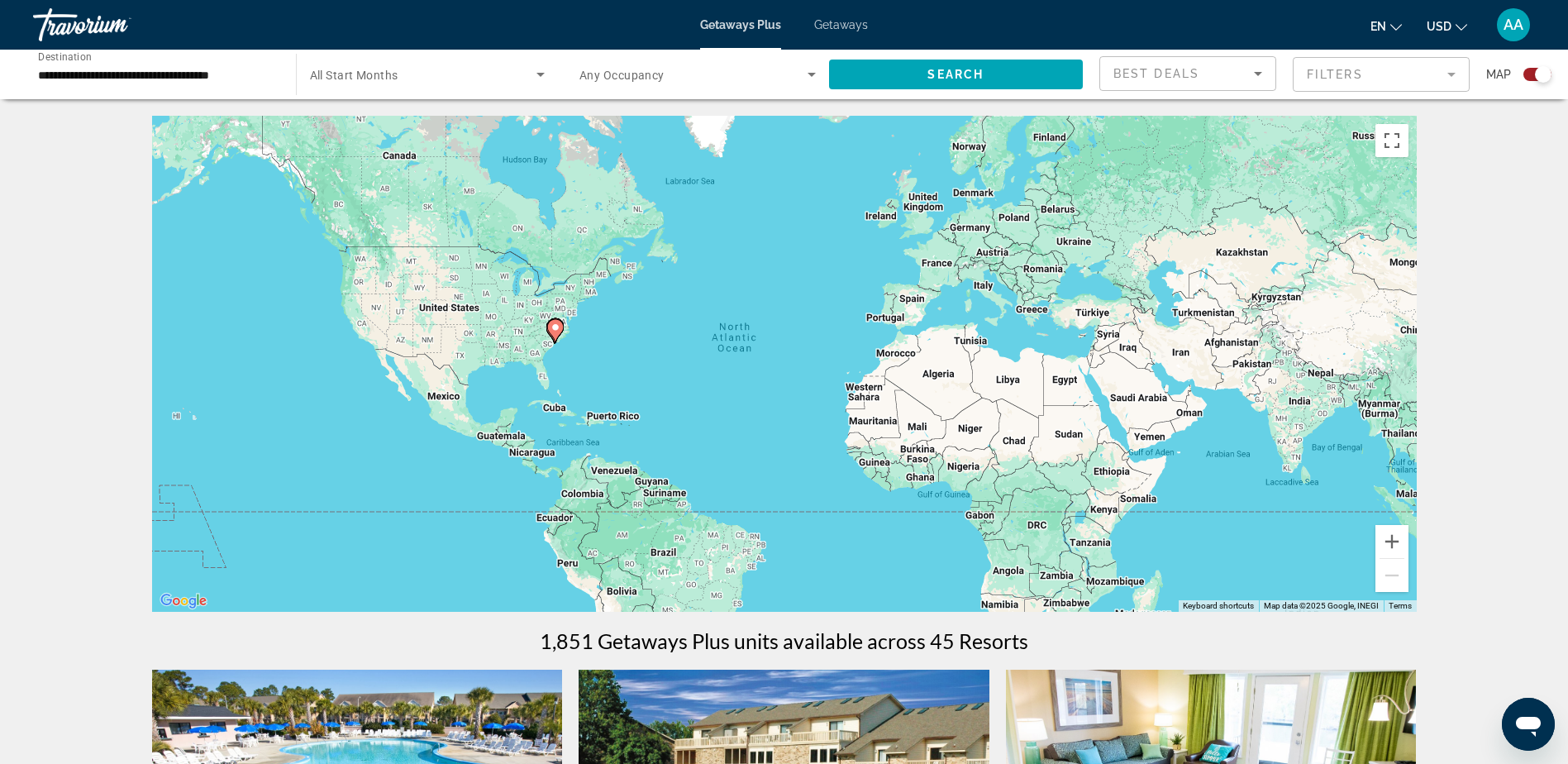
click at [1415, 80] on mat-form-field "Filters" at bounding box center [1381, 74] width 177 height 34
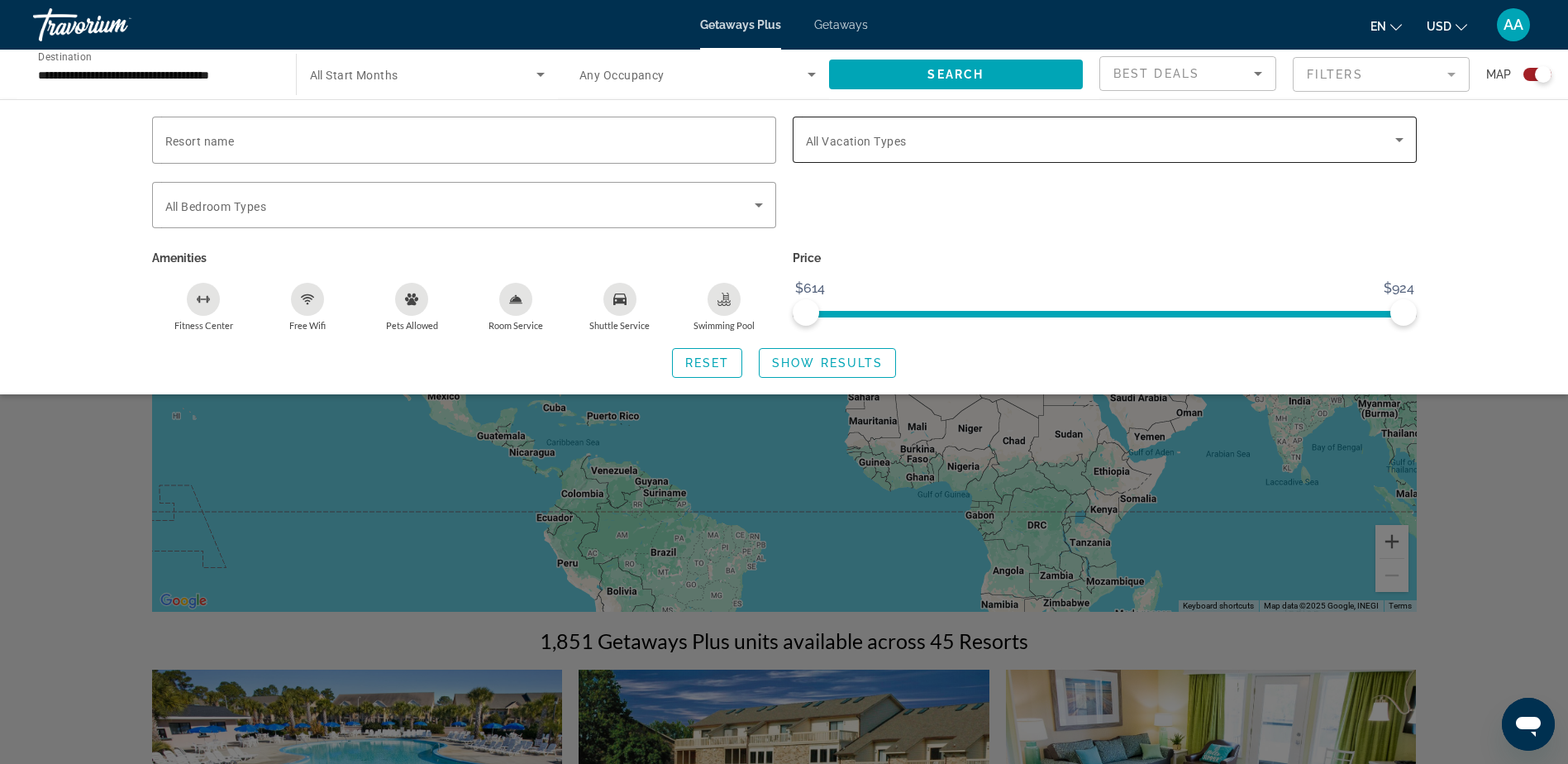
click at [1401, 141] on icon "Search widget" at bounding box center [1399, 139] width 20 height 20
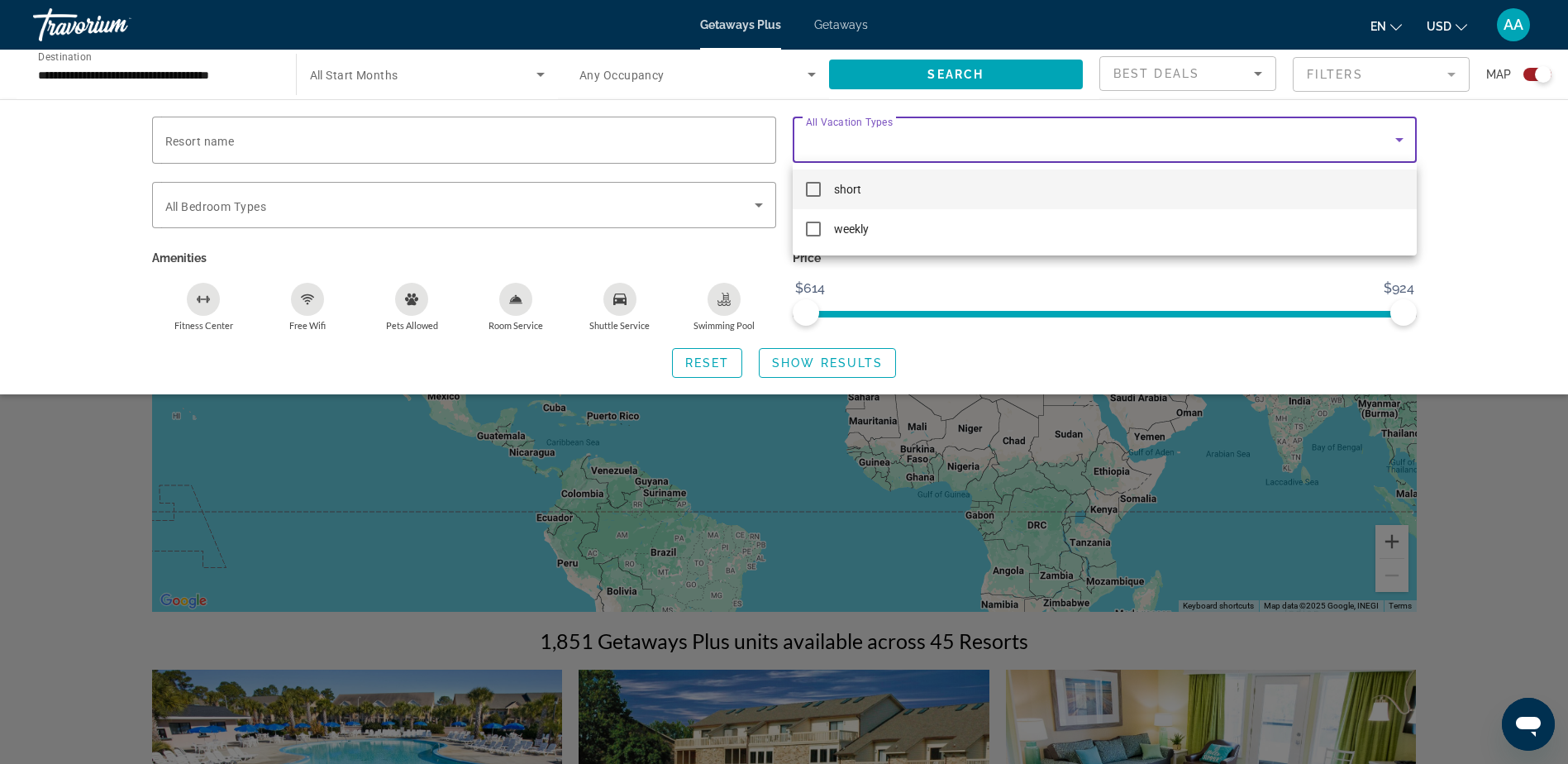
click at [1401, 141] on div at bounding box center [784, 382] width 1568 height 764
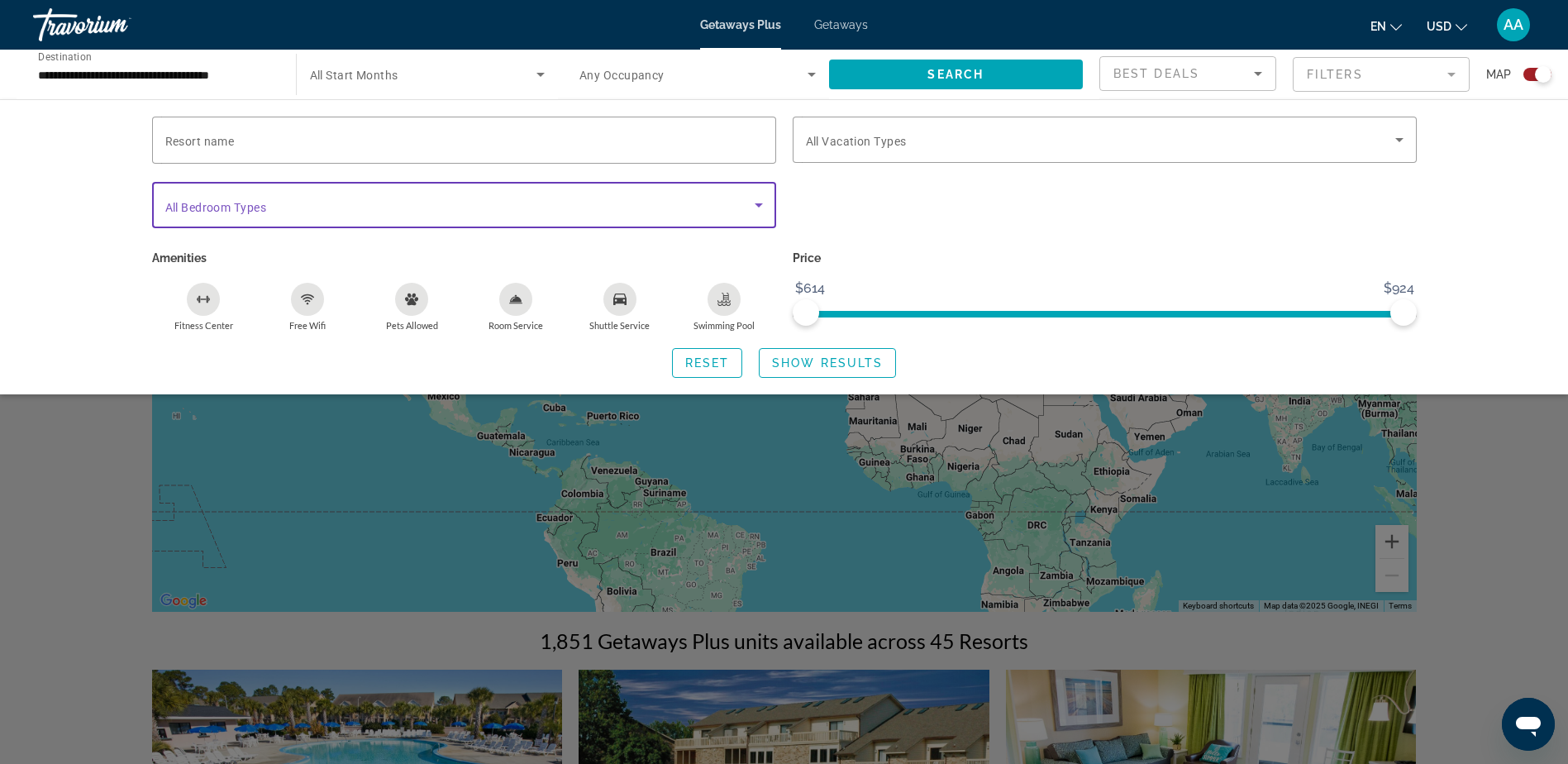
click at [755, 201] on icon "Search widget" at bounding box center [758, 205] width 20 height 20
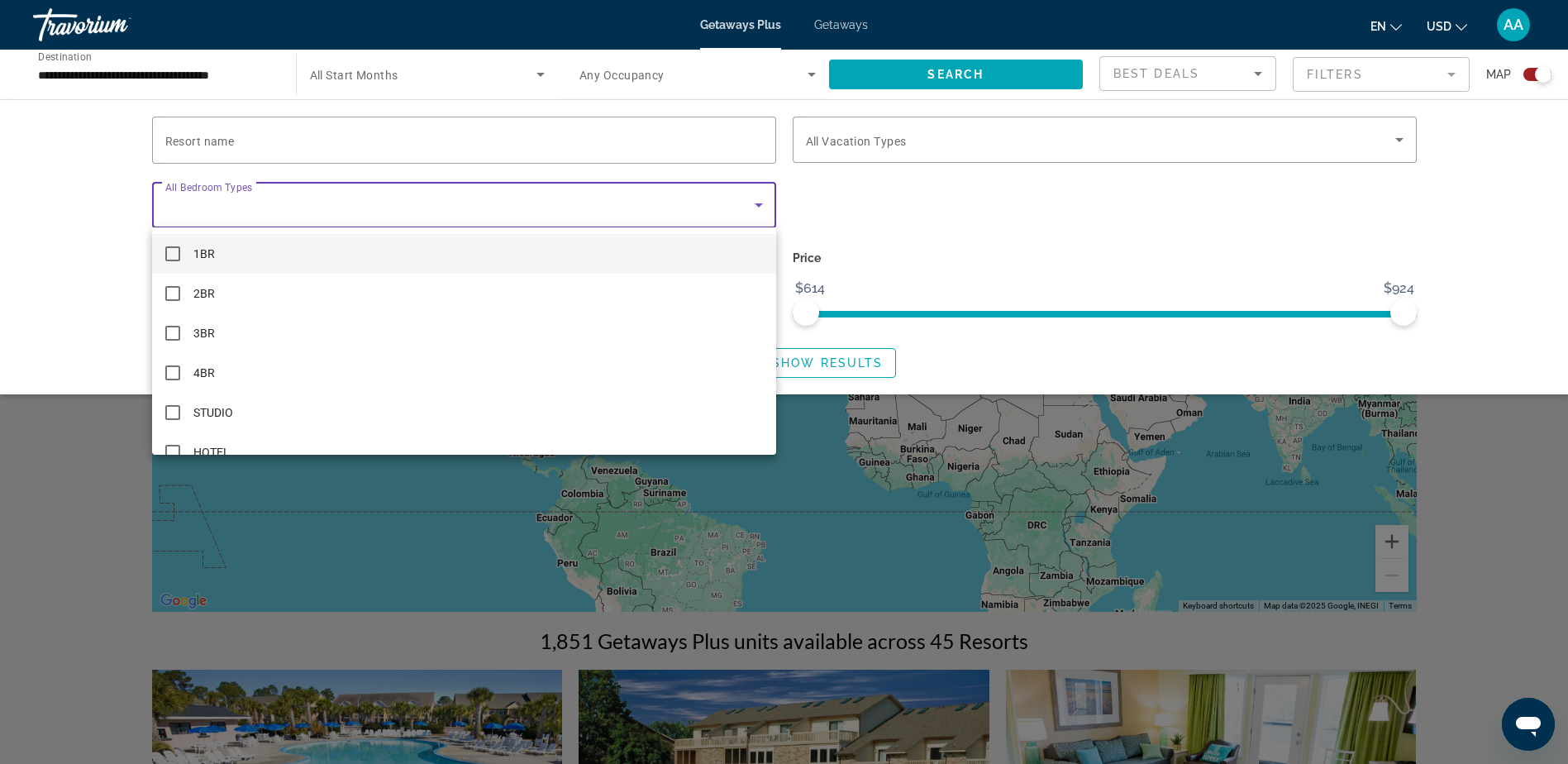
click at [761, 208] on div at bounding box center [784, 382] width 1568 height 764
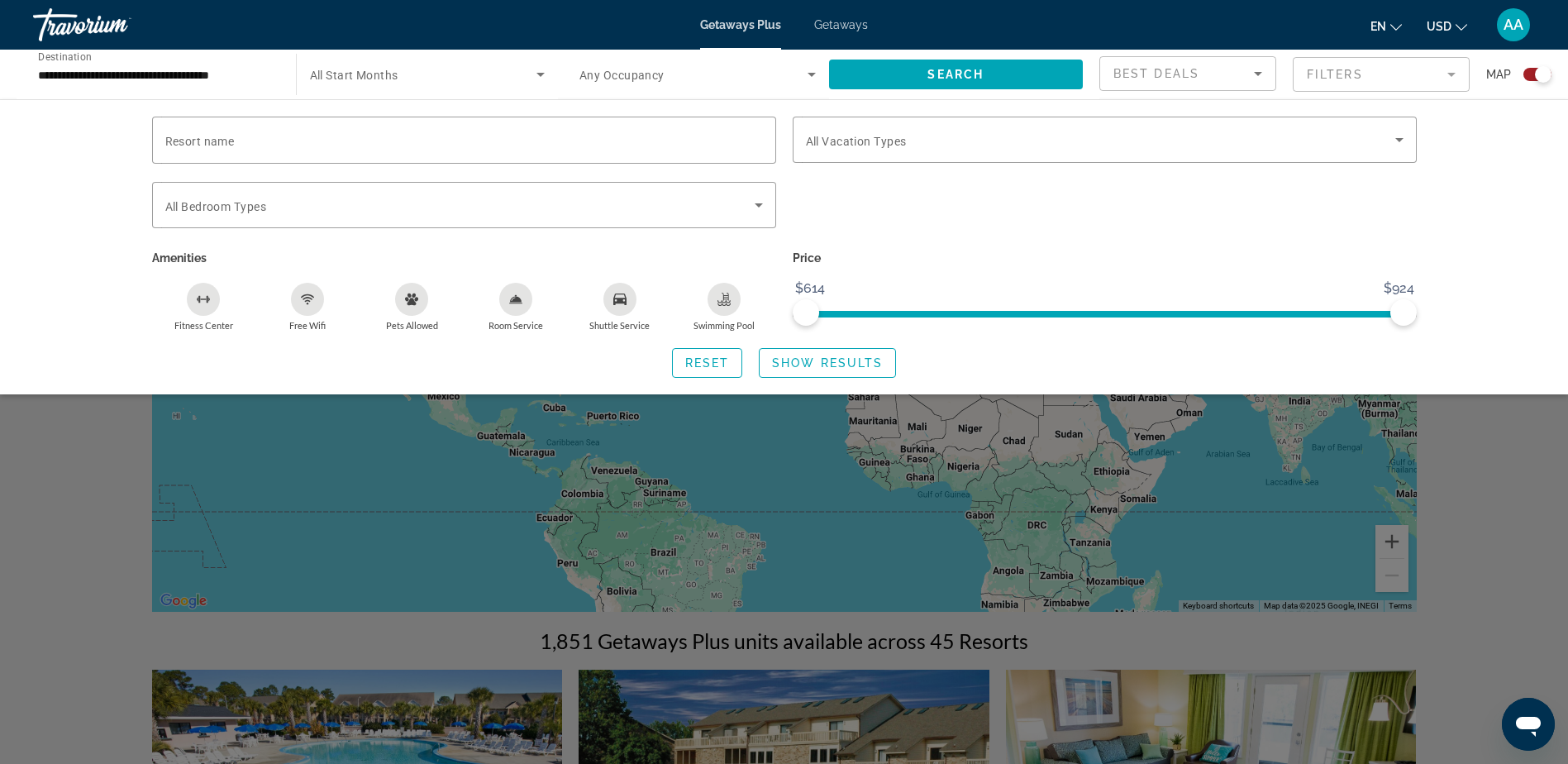
click at [841, 23] on span "Getaways" at bounding box center [841, 25] width 53 height 13
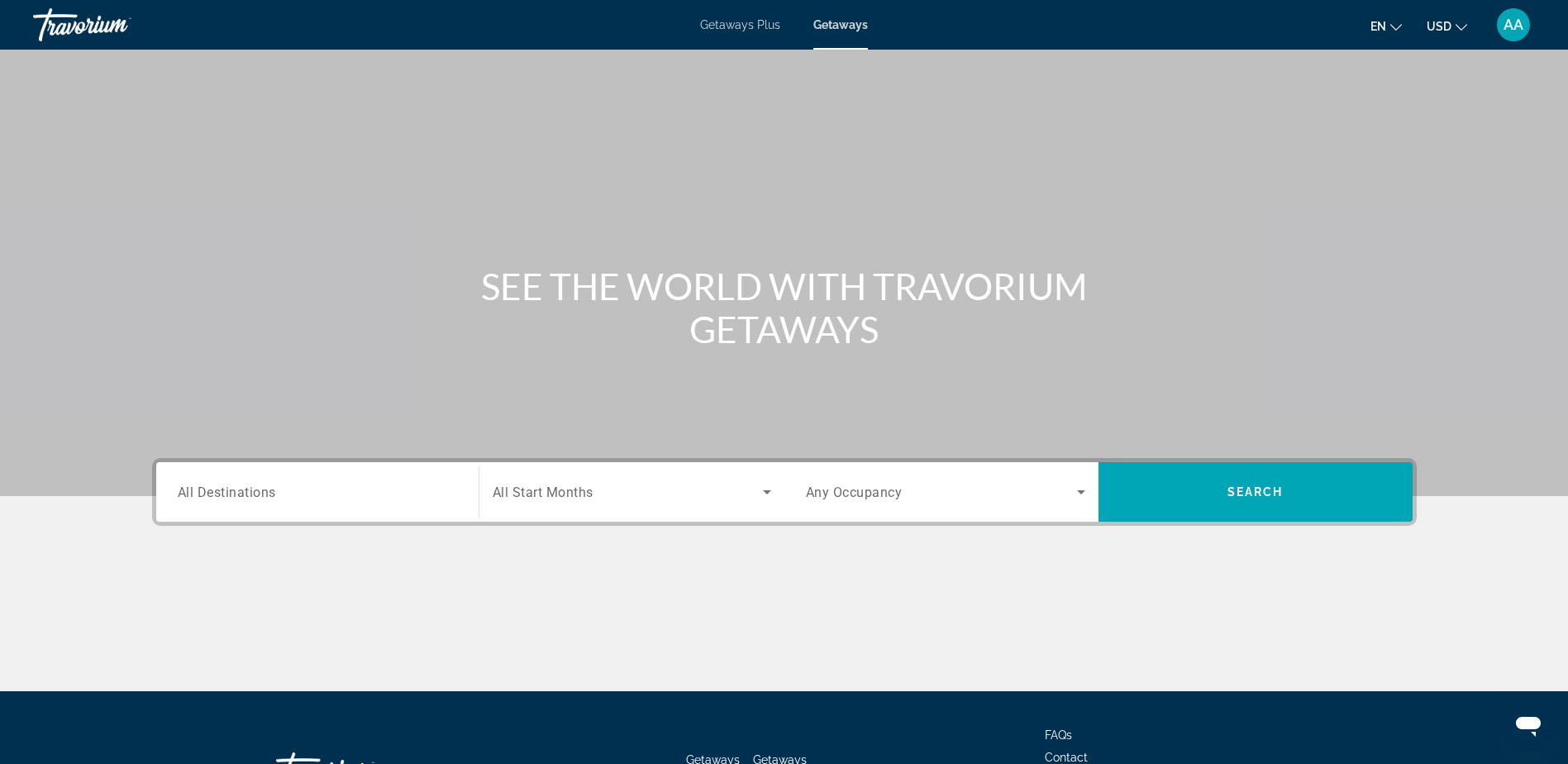
click at [308, 490] on input "Destination All Destinations" at bounding box center [318, 492] width 280 height 20
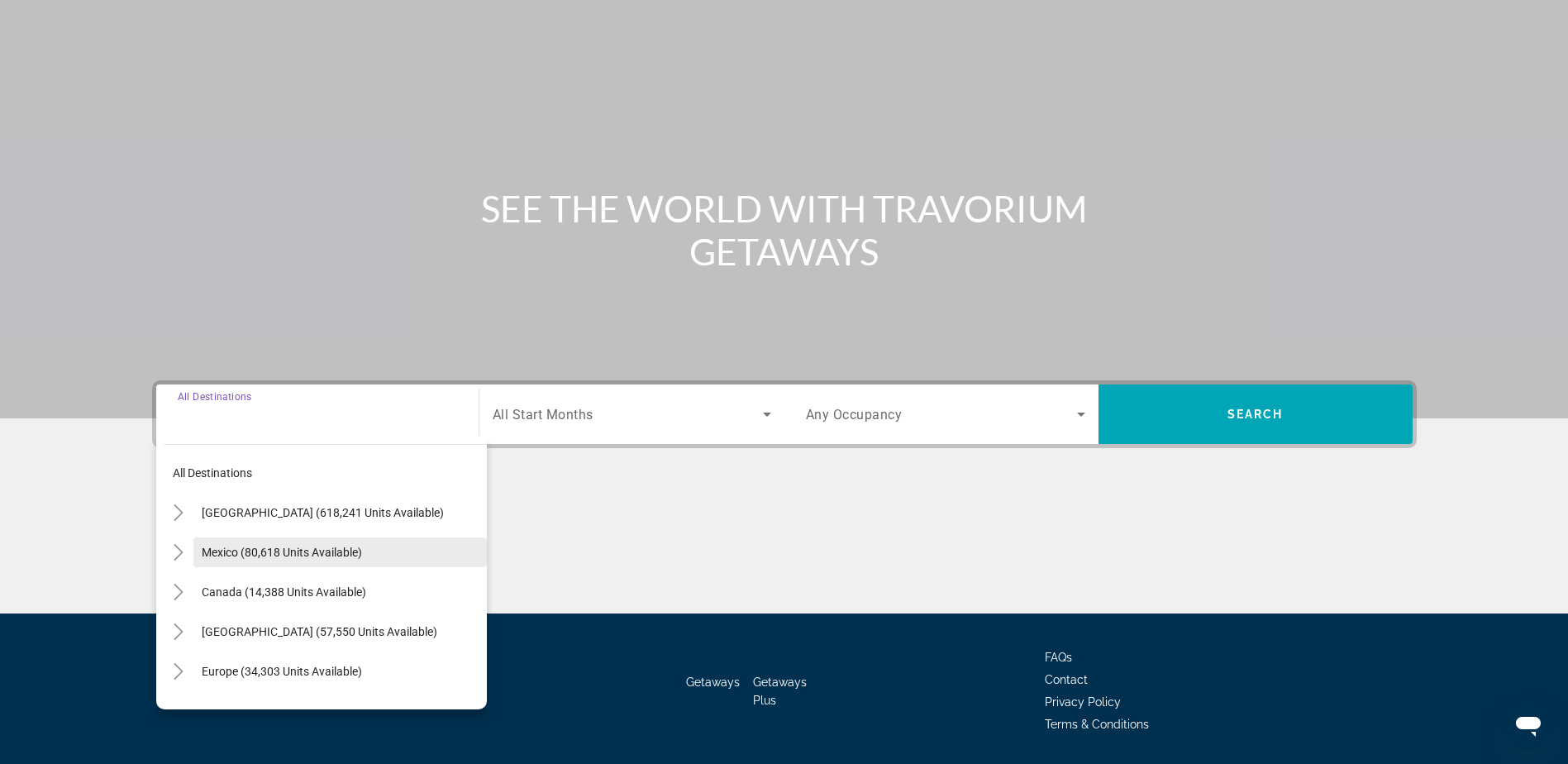
scroll to position [129, 0]
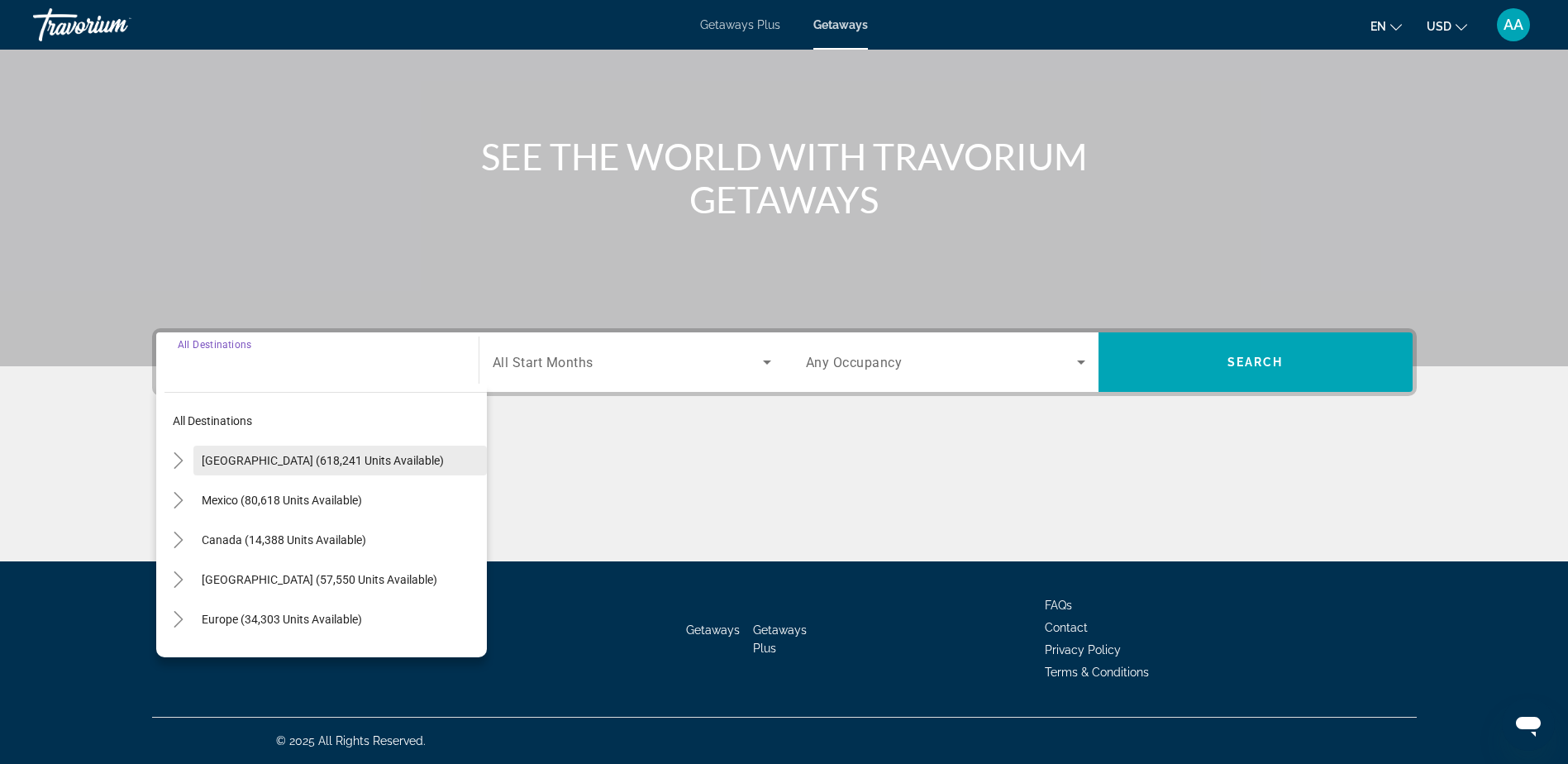
click at [252, 460] on span "[GEOGRAPHIC_DATA] (618,241 units available)" at bounding box center [323, 460] width 242 height 13
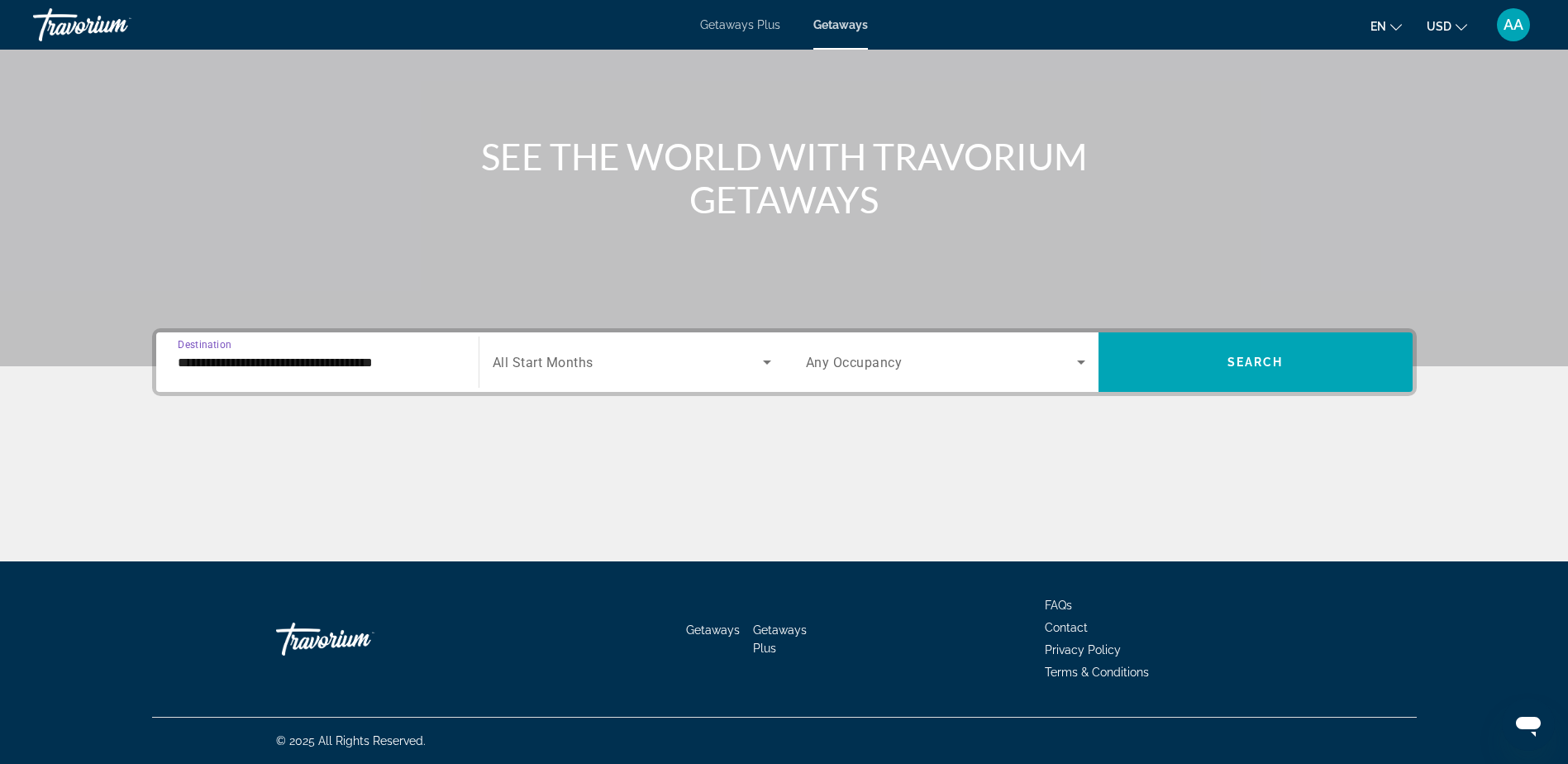
click at [252, 365] on input "**********" at bounding box center [318, 362] width 280 height 20
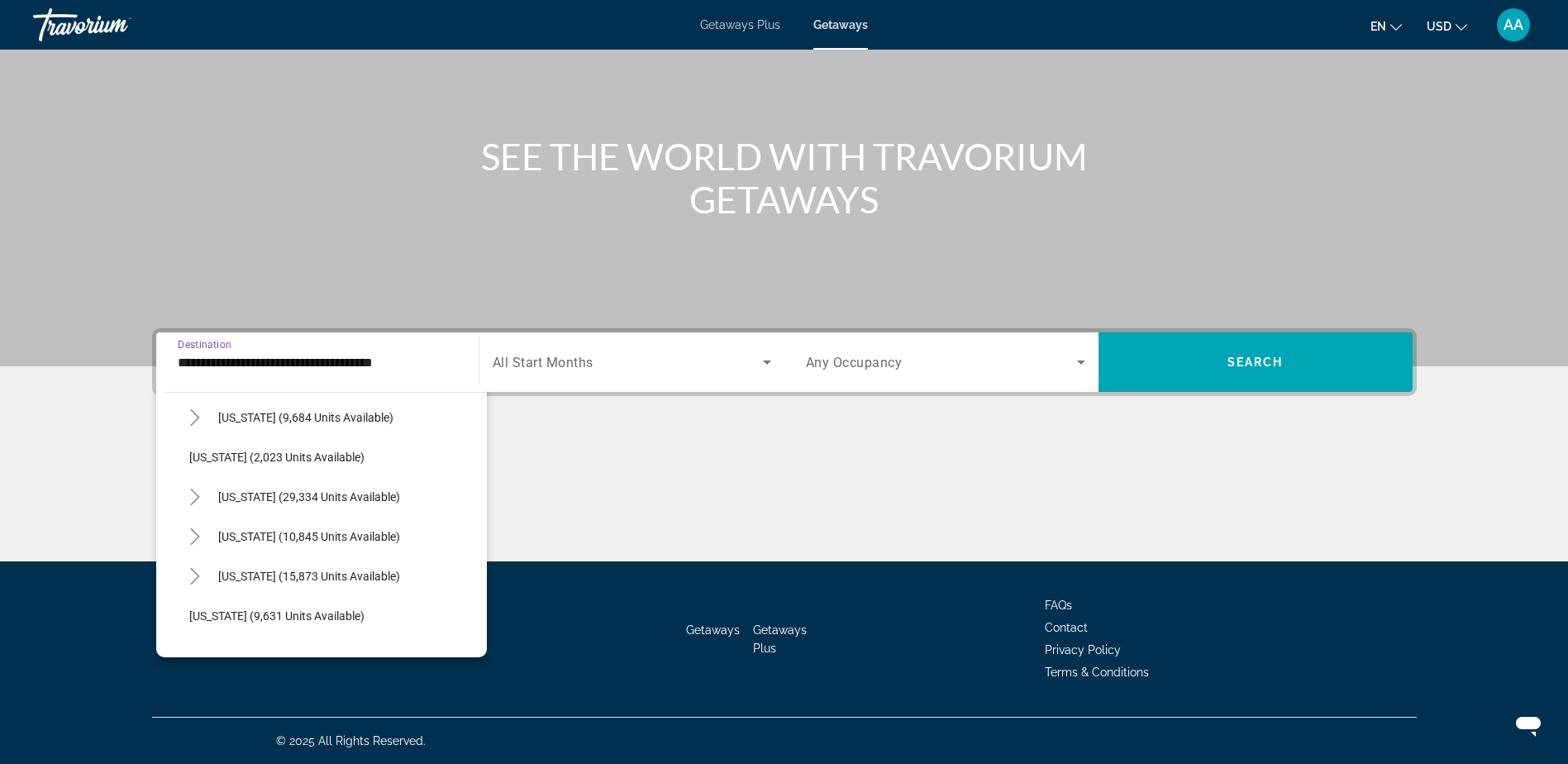
scroll to position [1322, 0]
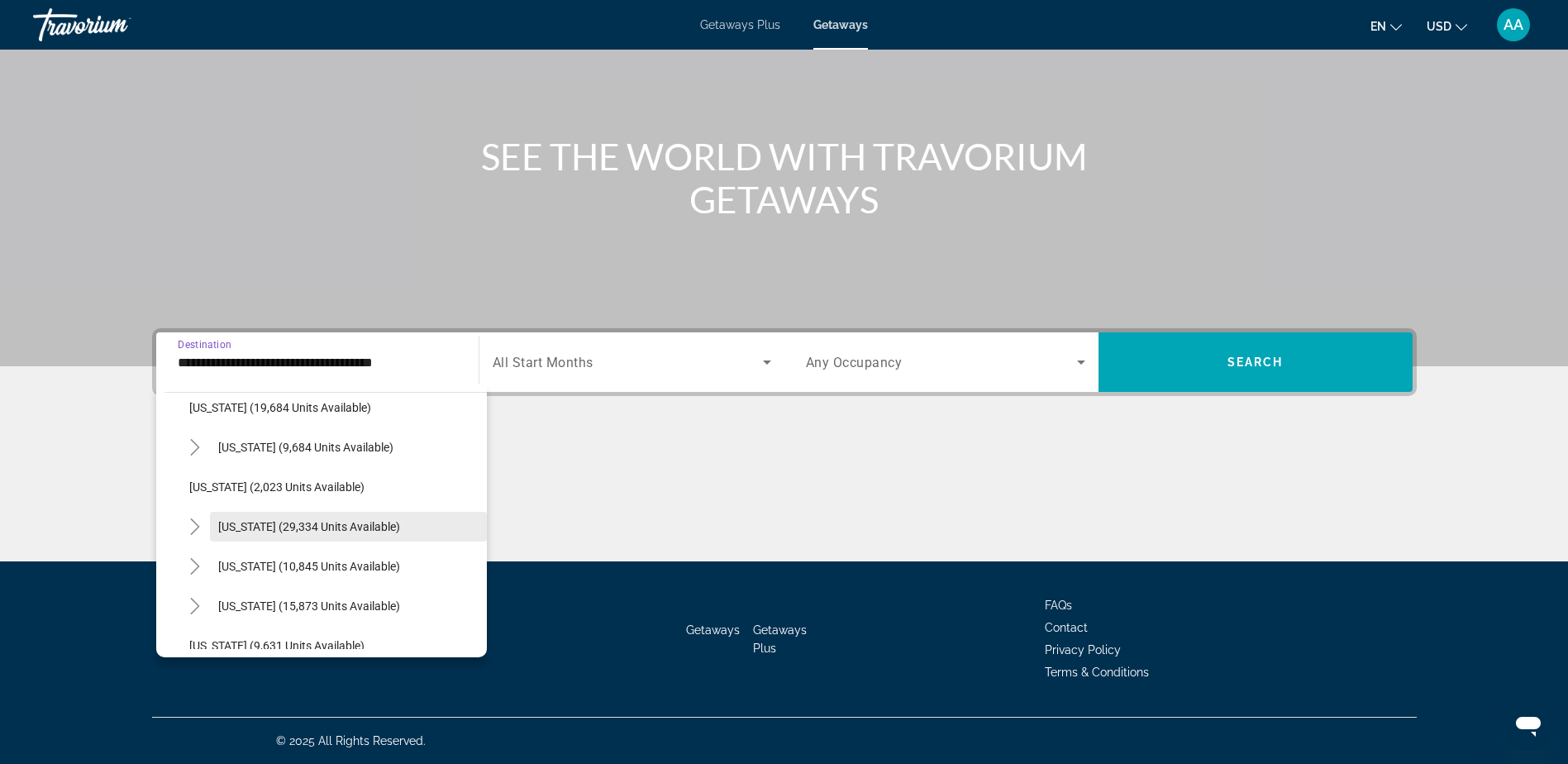
click at [272, 525] on span "[US_STATE] (29,334 units available)" at bounding box center [308, 526] width 182 height 13
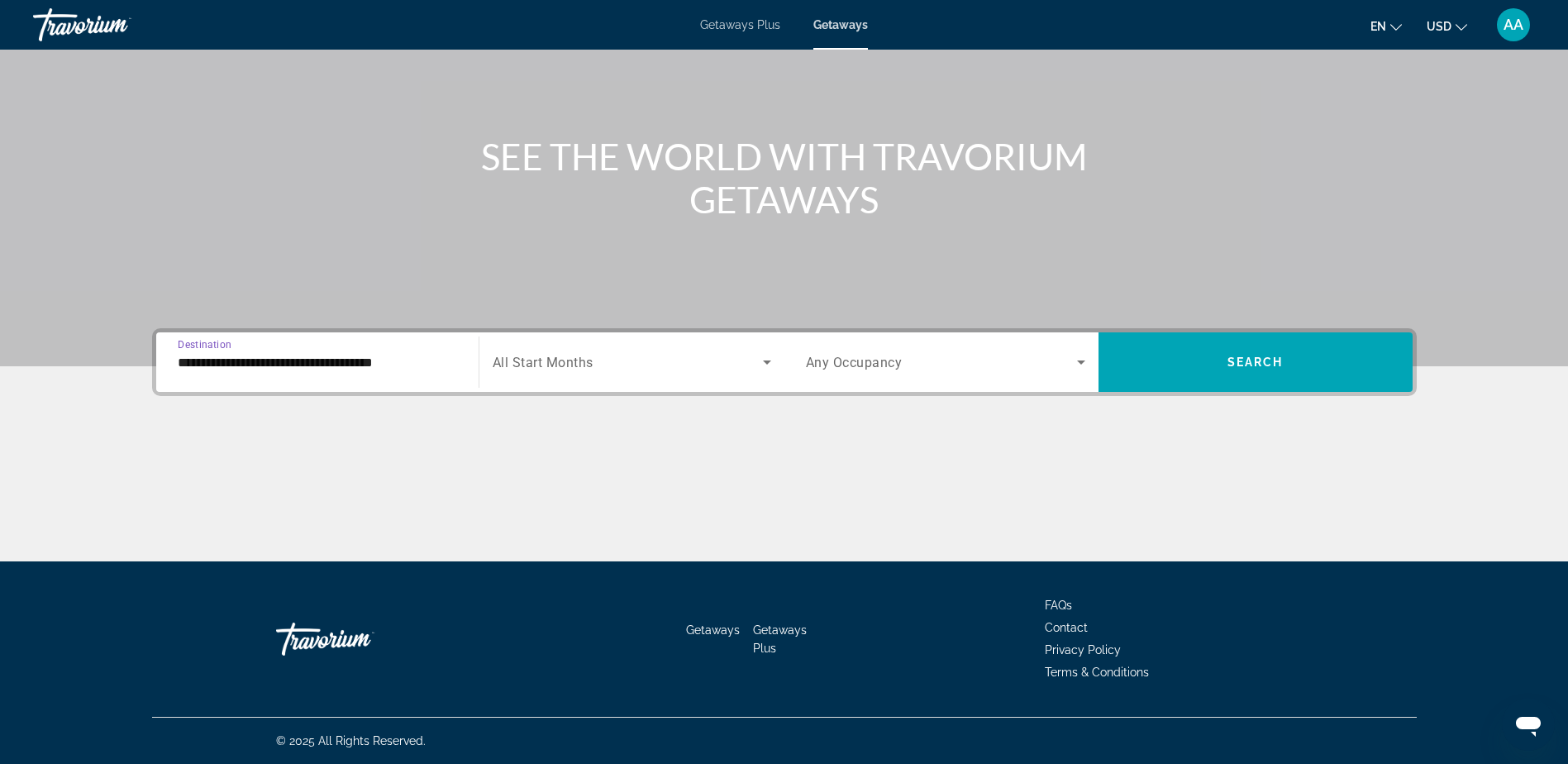
click at [275, 359] on input "**********" at bounding box center [318, 362] width 280 height 20
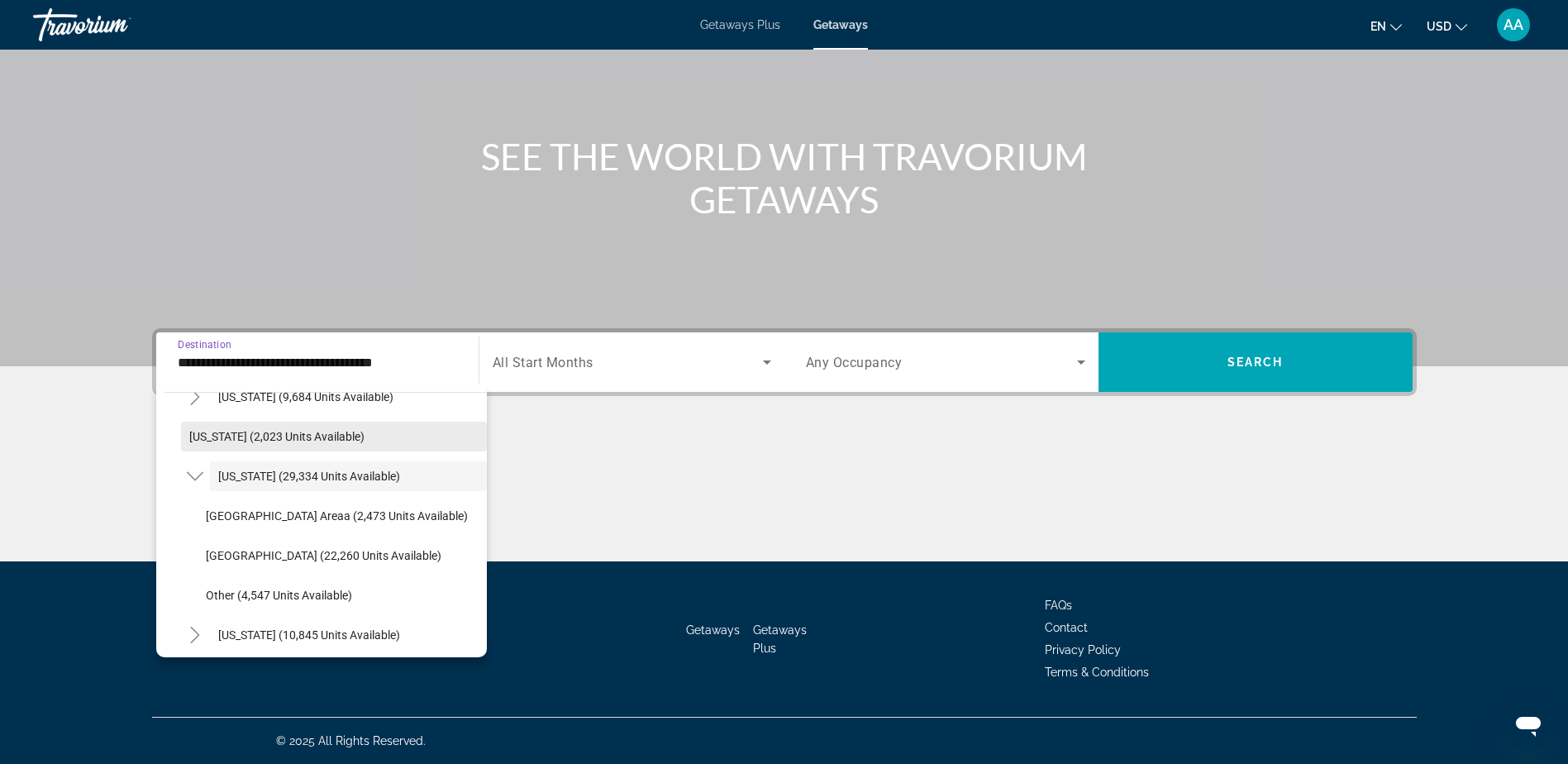
scroll to position [1411, 0]
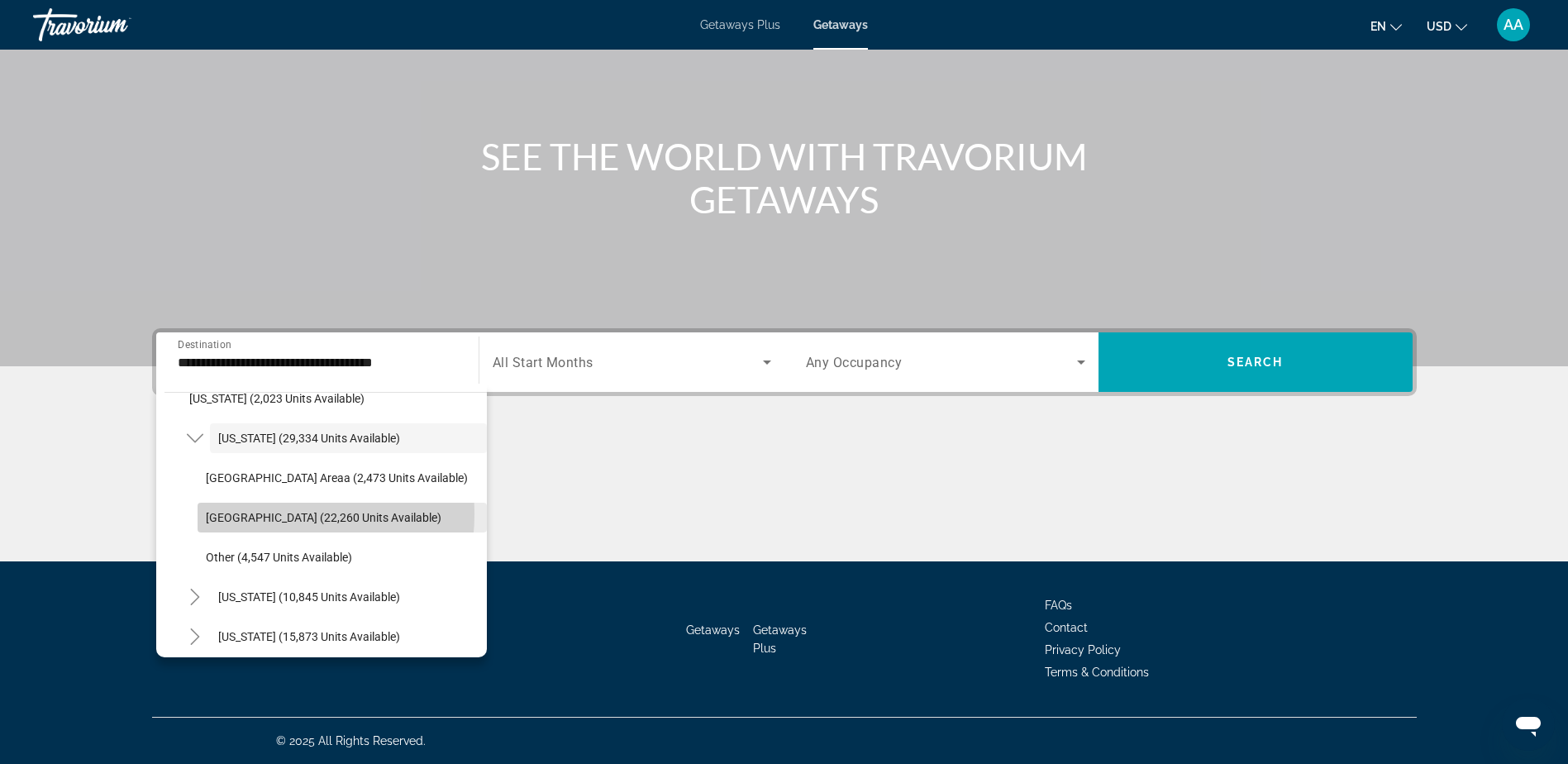
click at [255, 514] on span "[GEOGRAPHIC_DATA] (22,260 units available)" at bounding box center [323, 518] width 236 height 13
type input "**********"
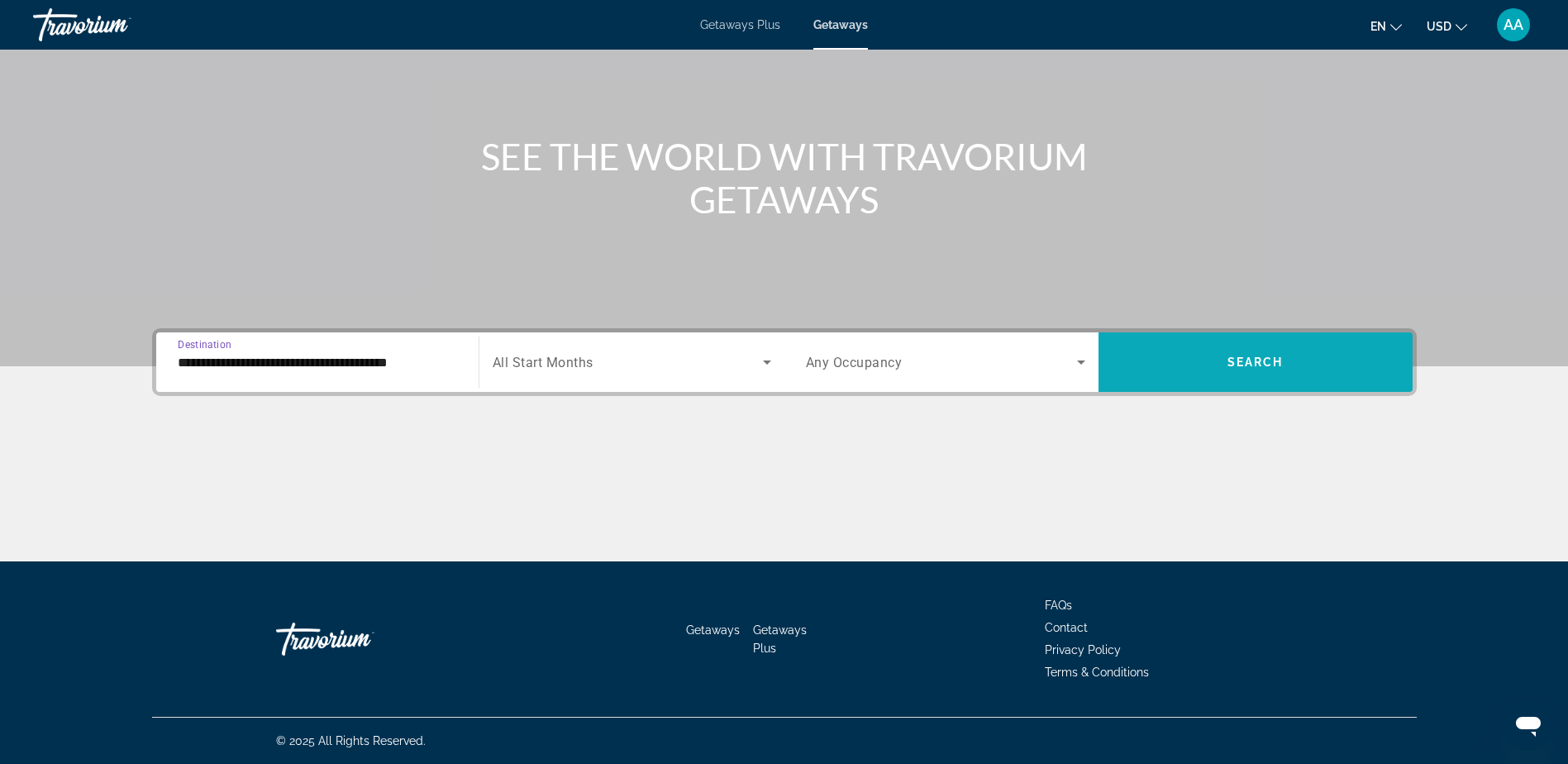
click at [1255, 362] on span "Search" at bounding box center [1255, 362] width 56 height 13
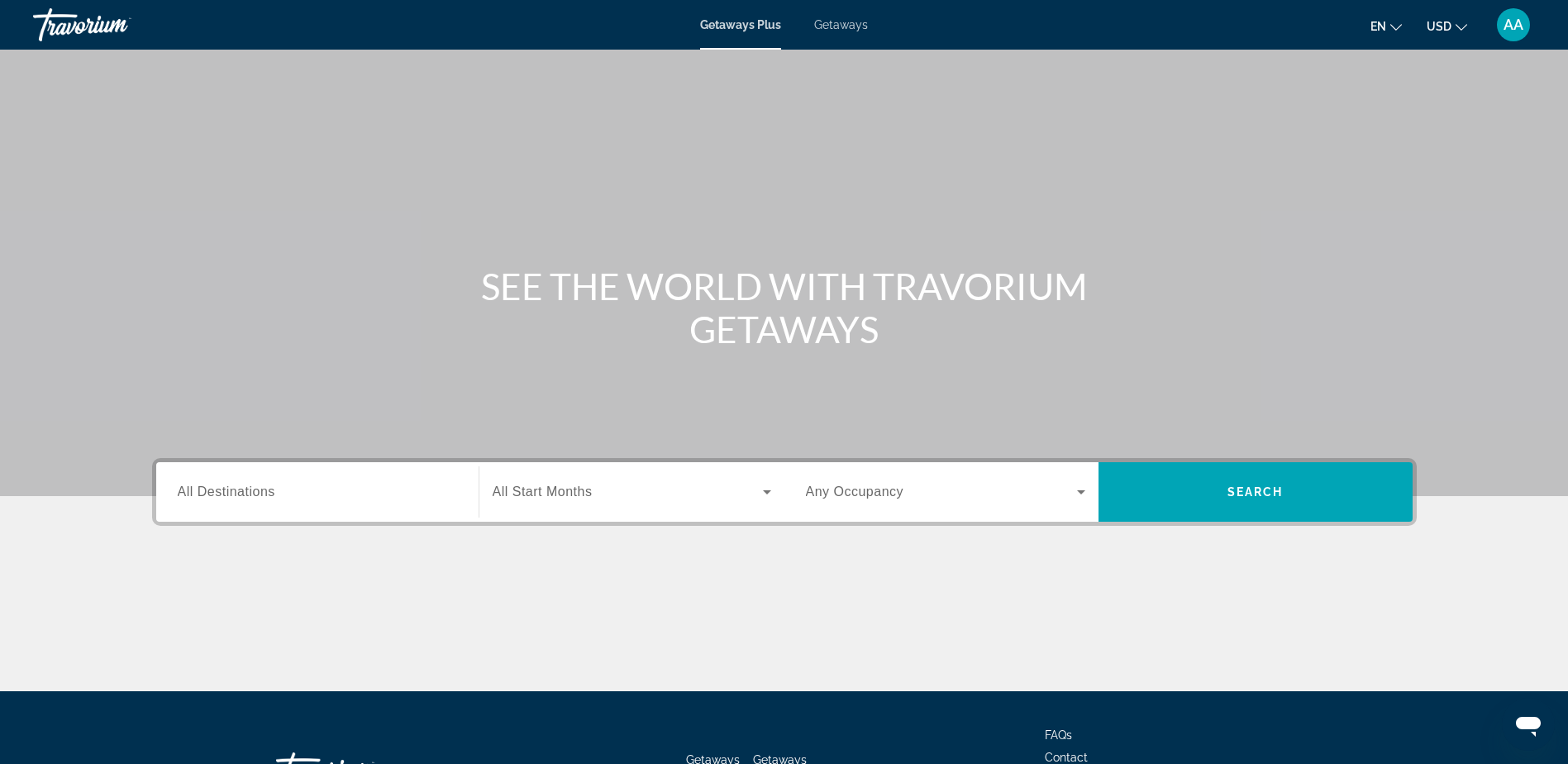
click at [846, 20] on span "Getaways" at bounding box center [841, 25] width 53 height 13
click at [331, 495] on input "Destination All Destinations" at bounding box center [318, 492] width 280 height 20
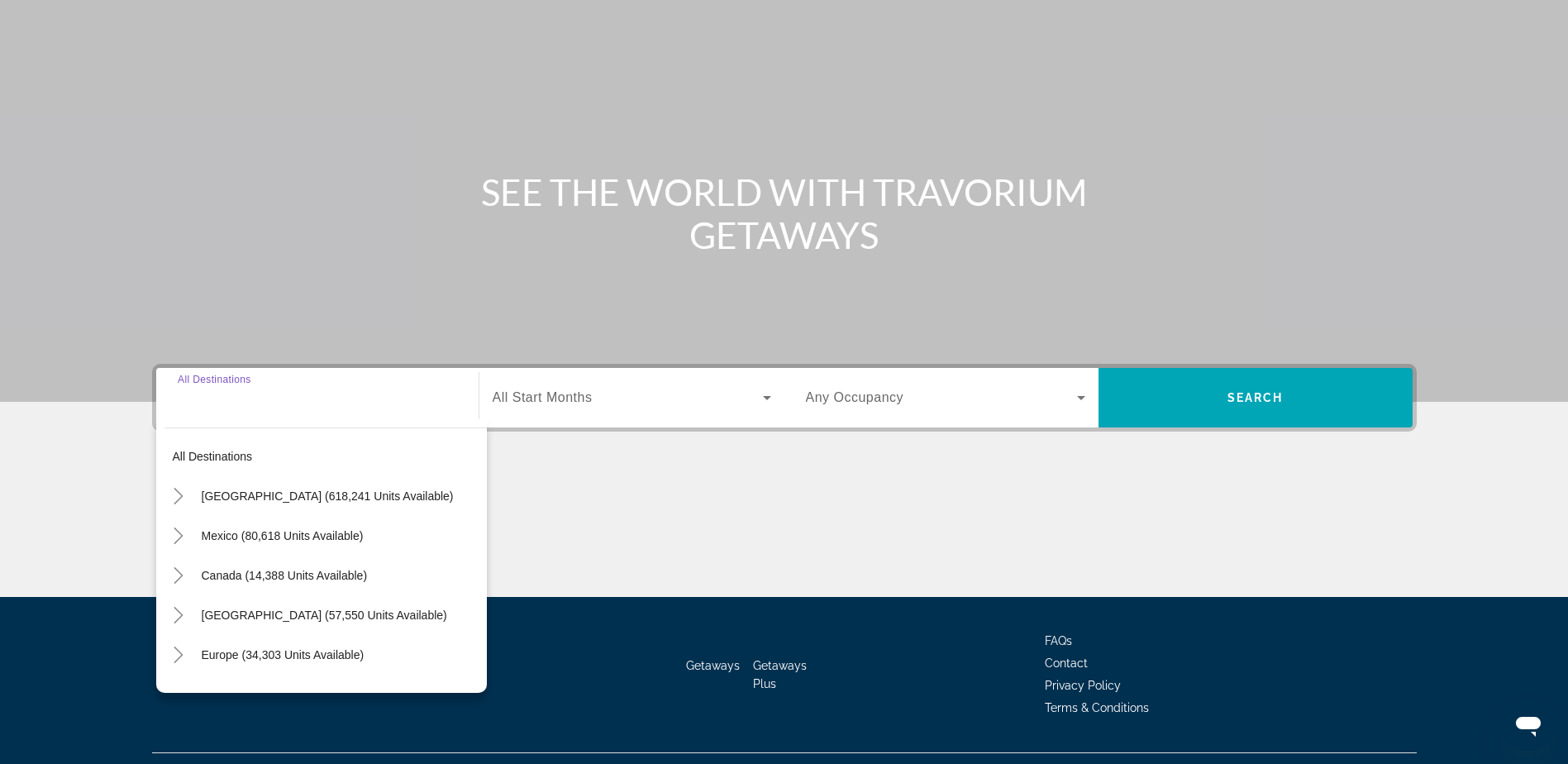
scroll to position [129, 0]
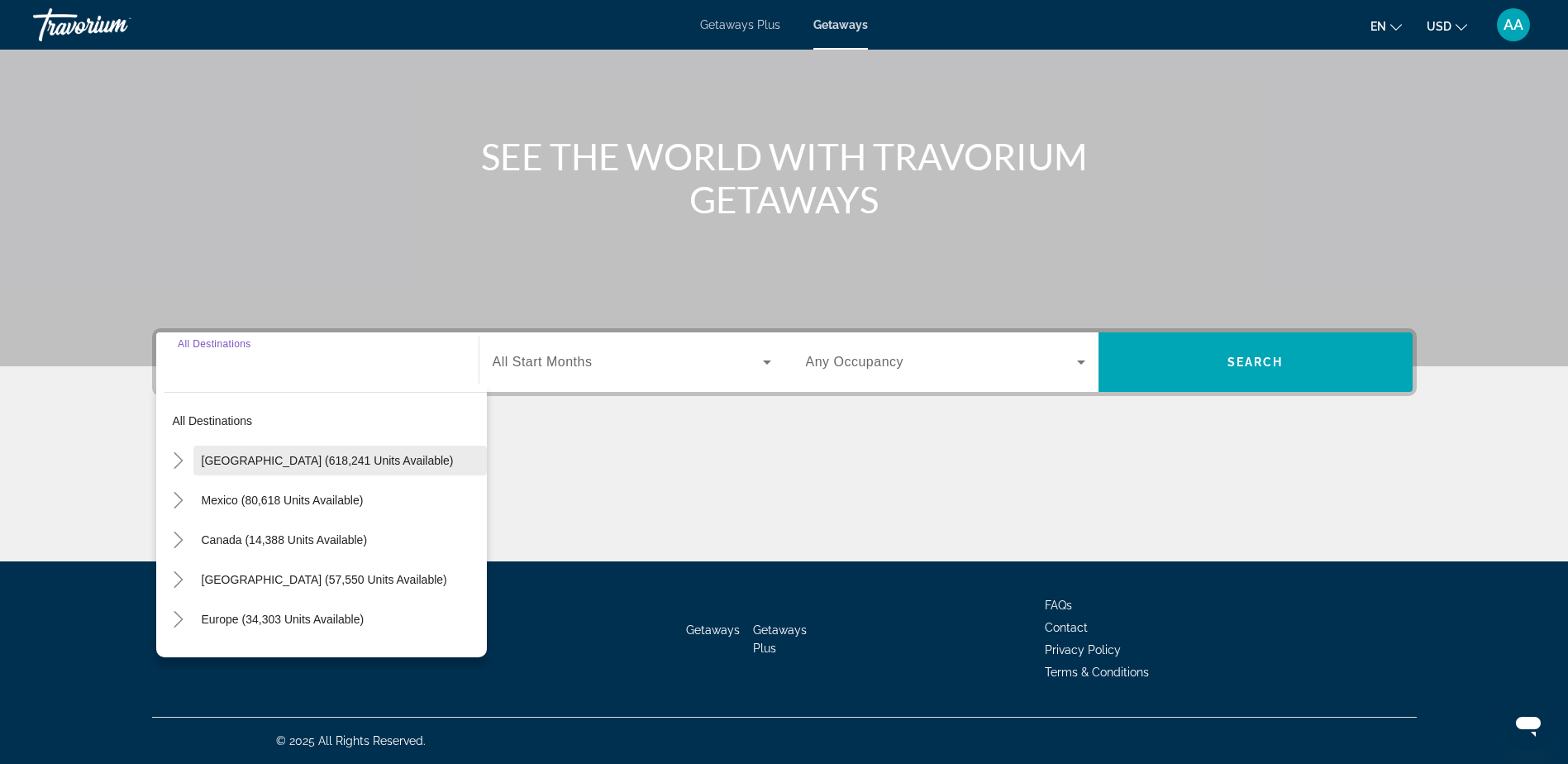
click at [279, 454] on span "[GEOGRAPHIC_DATA] (618,241 units available)" at bounding box center [327, 460] width 252 height 13
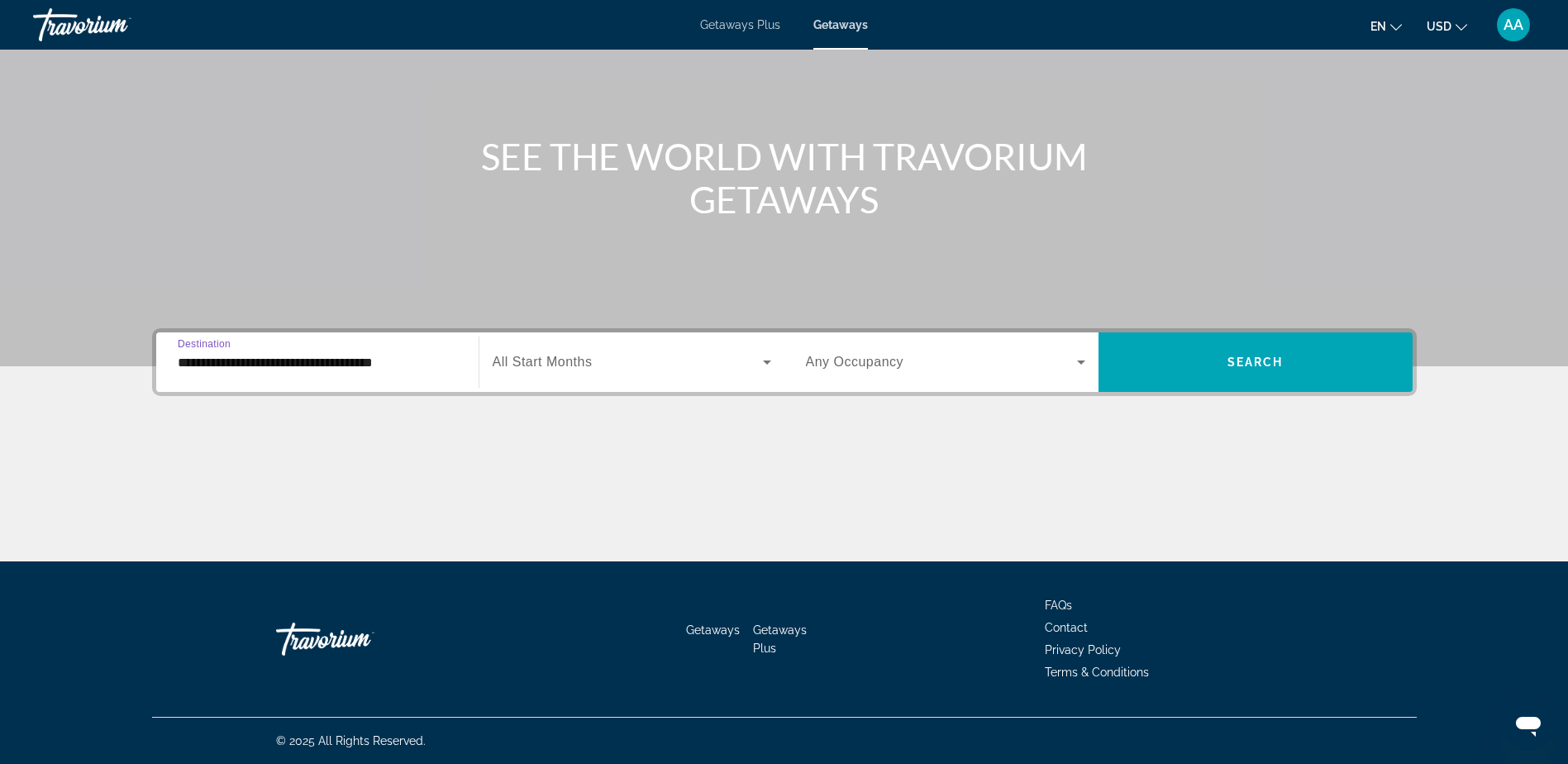
click at [286, 359] on input "**********" at bounding box center [318, 362] width 280 height 20
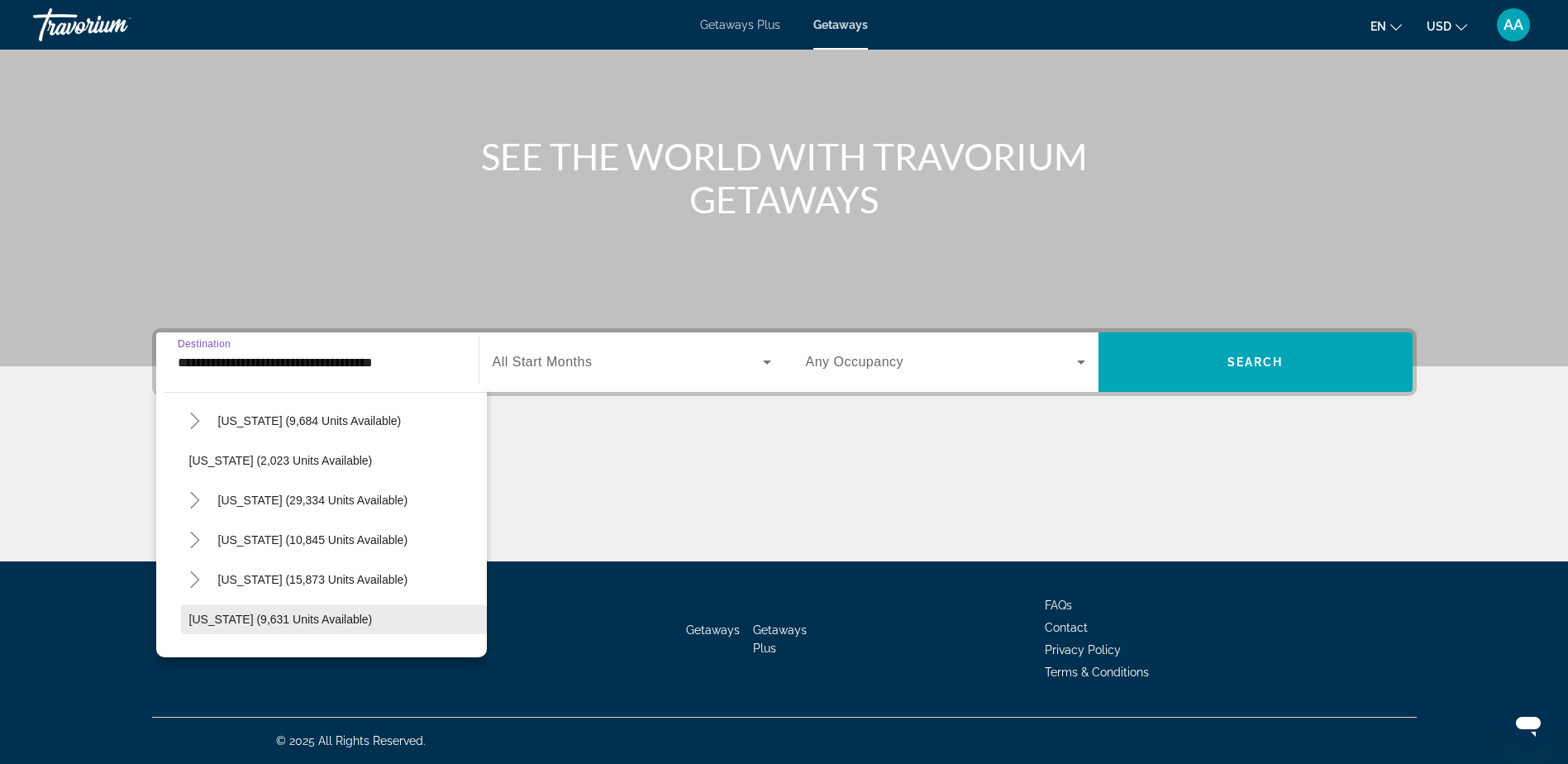
scroll to position [1322, 0]
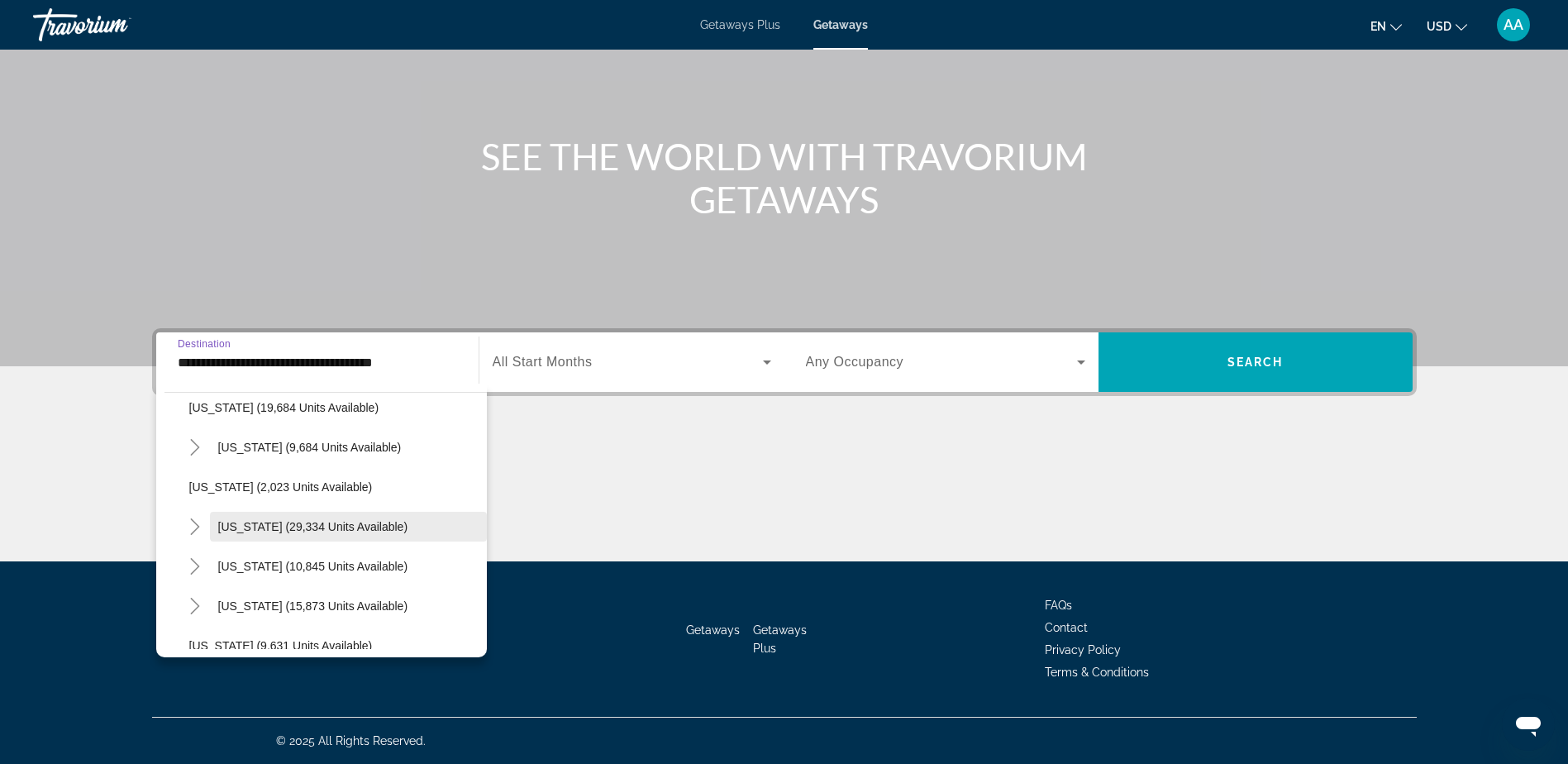
click at [245, 523] on span "[US_STATE] (29,334 units available)" at bounding box center [313, 526] width 190 height 13
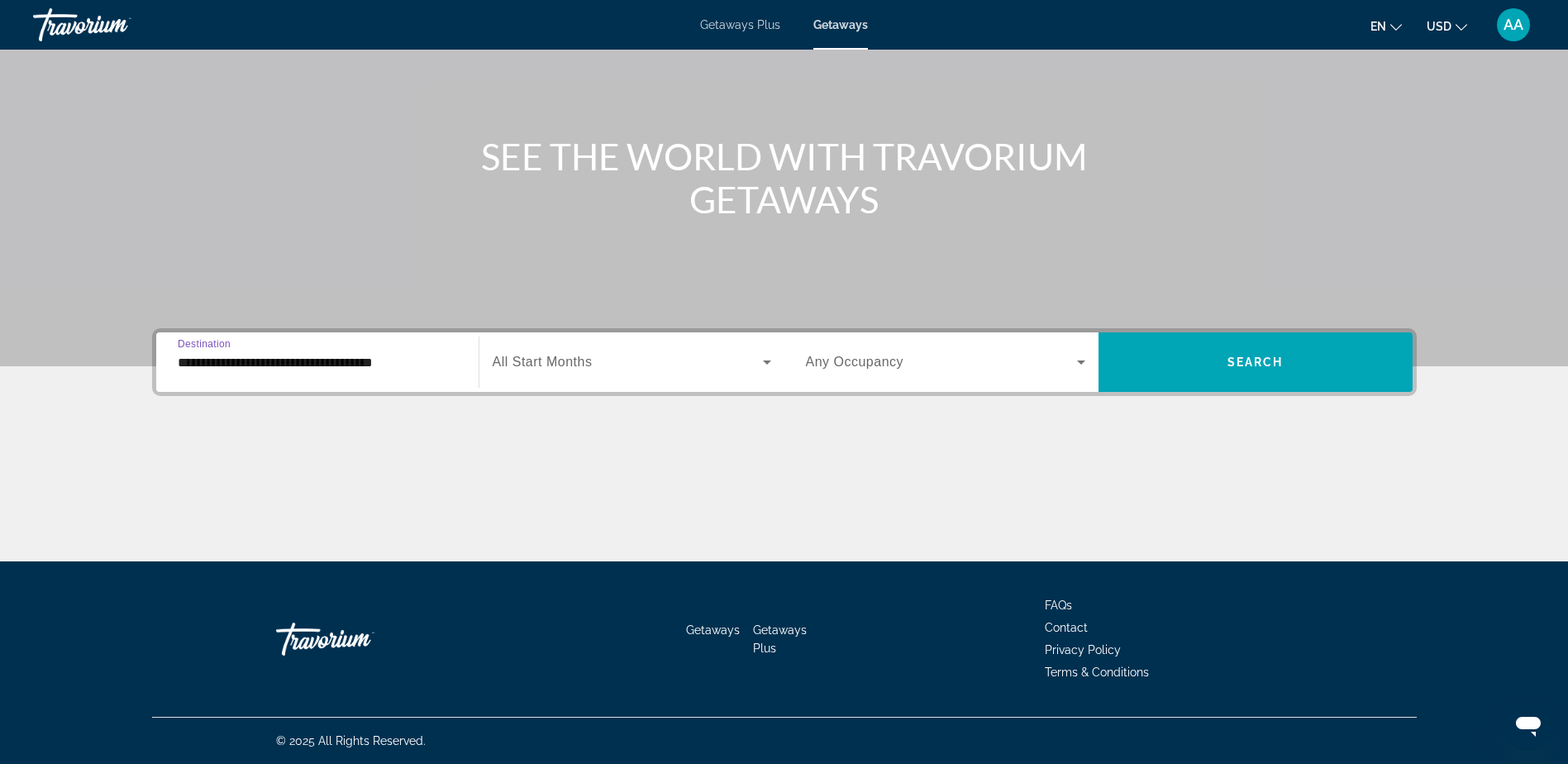
click at [305, 359] on input "**********" at bounding box center [318, 362] width 280 height 20
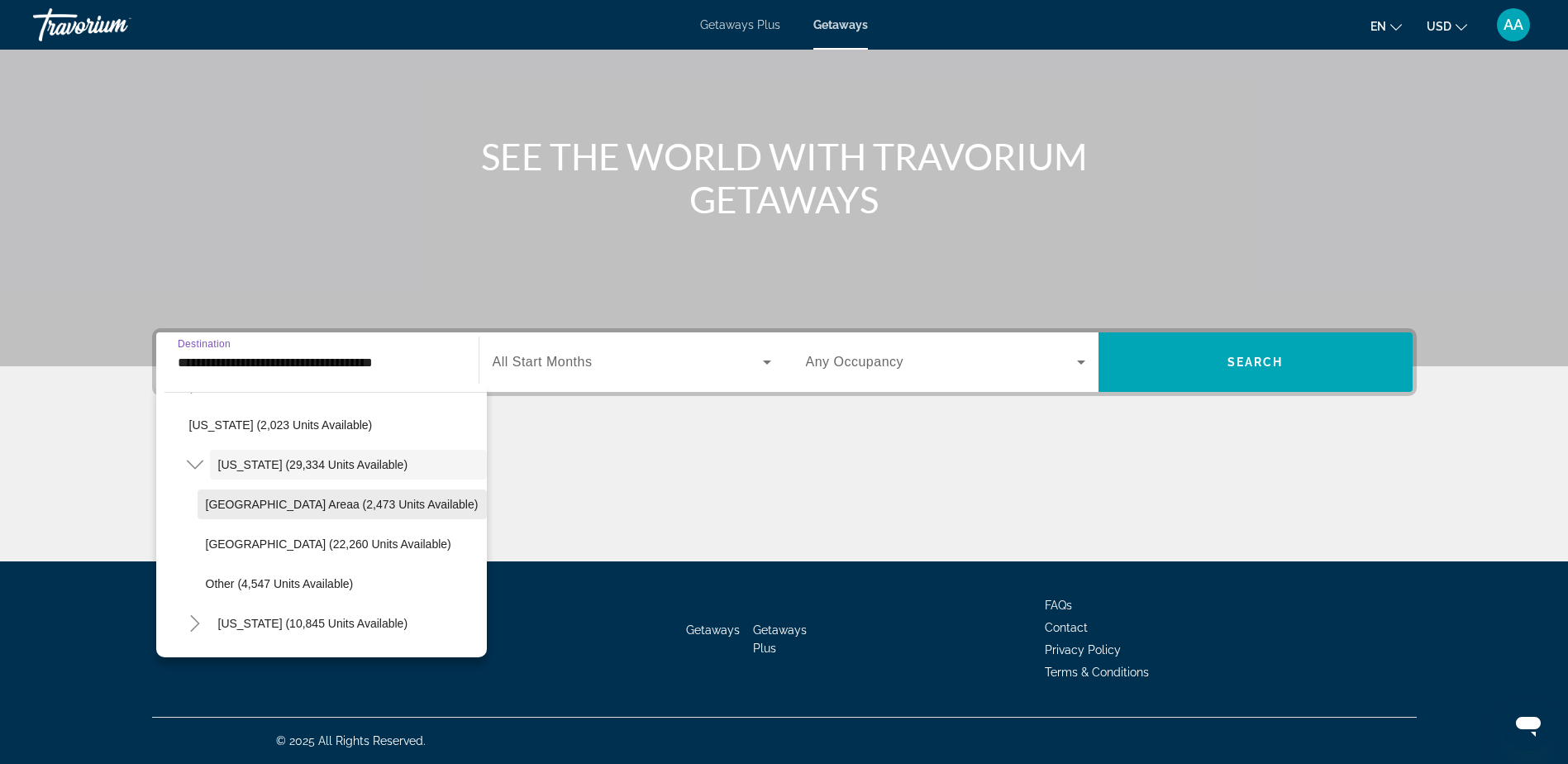
scroll to position [1411, 0]
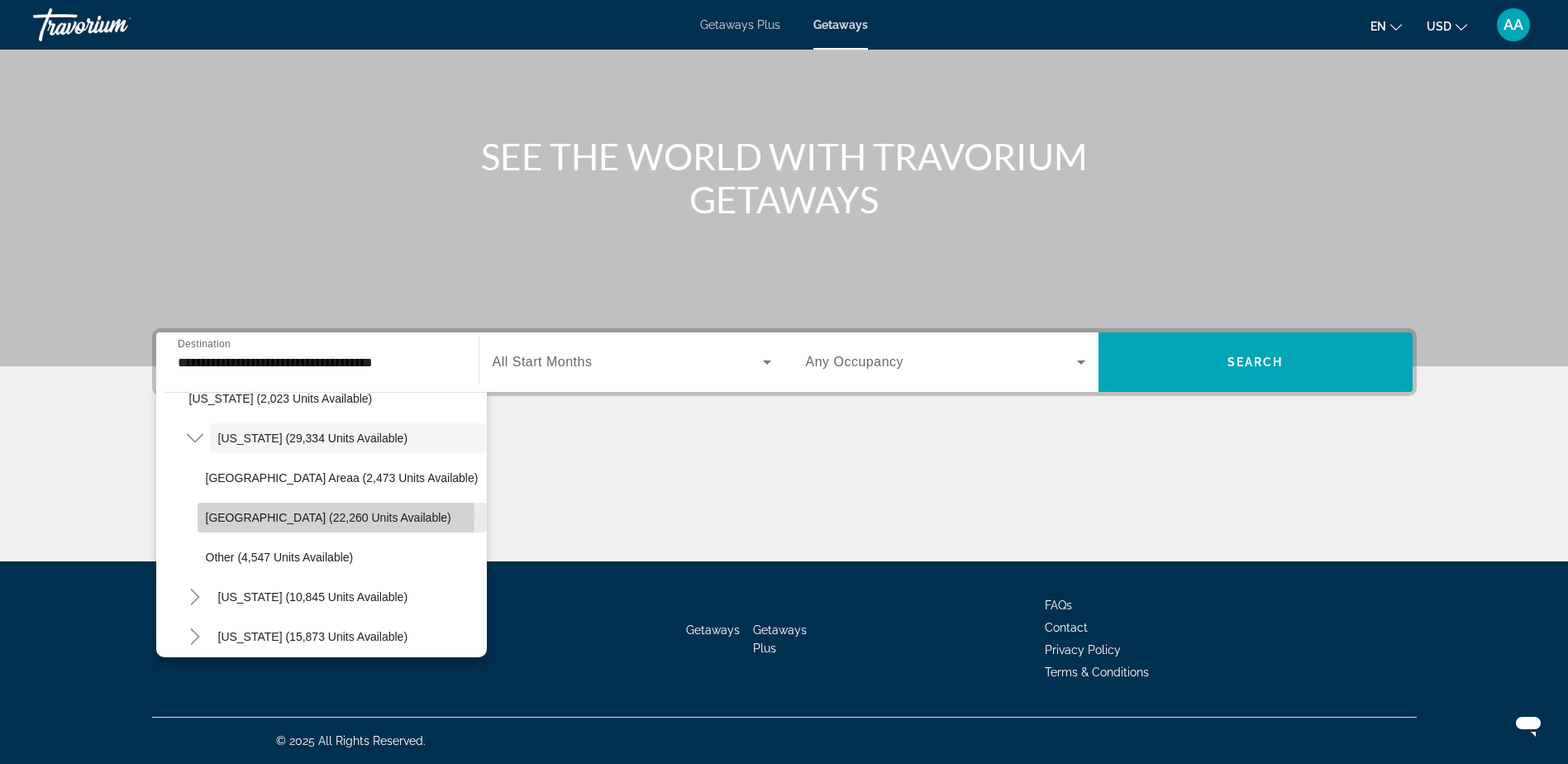
click at [283, 519] on span "[GEOGRAPHIC_DATA] (22,260 units available)" at bounding box center [328, 518] width 245 height 13
type input "**********"
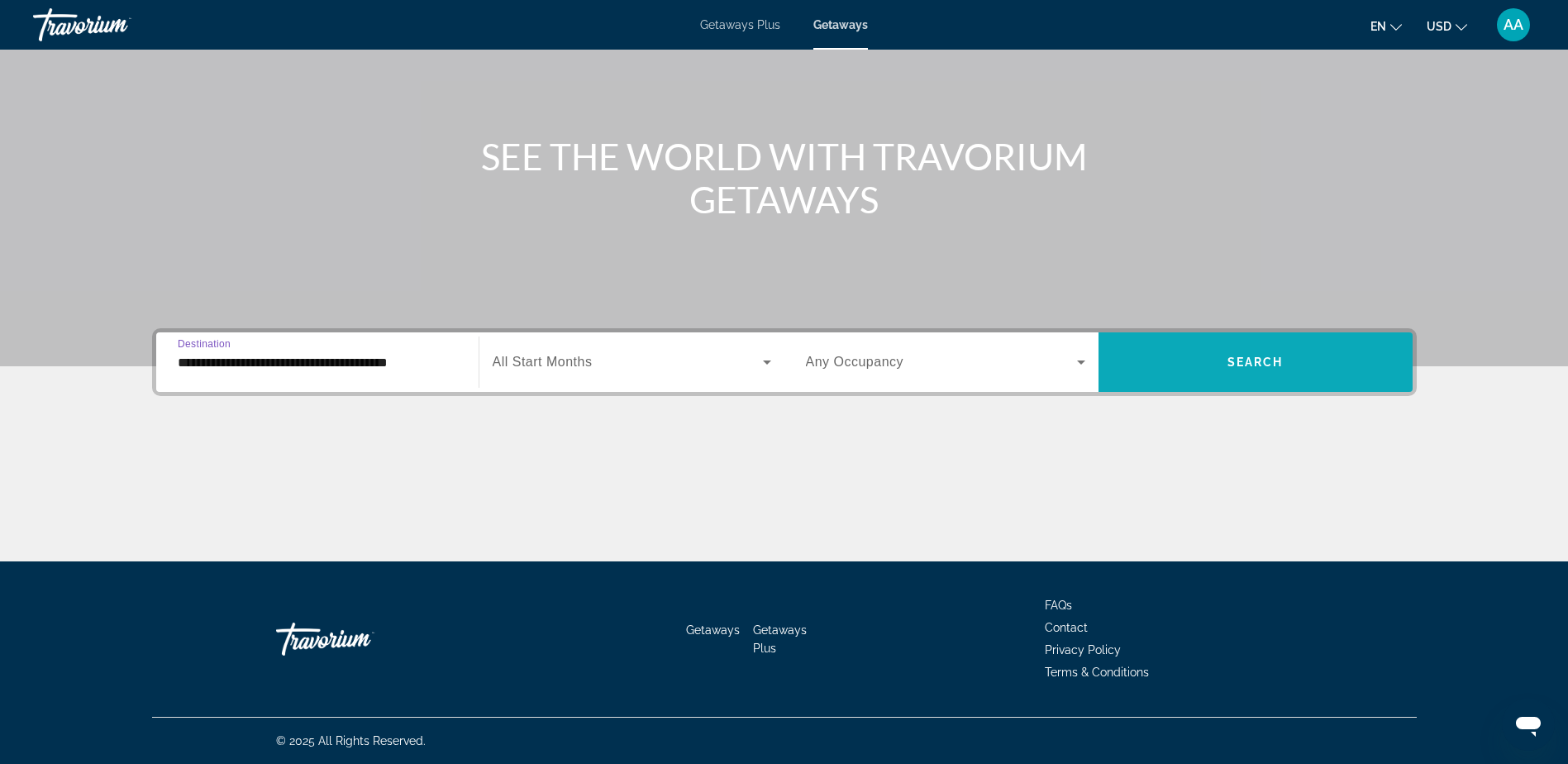
click at [1230, 343] on span "Search widget" at bounding box center [1255, 362] width 314 height 40
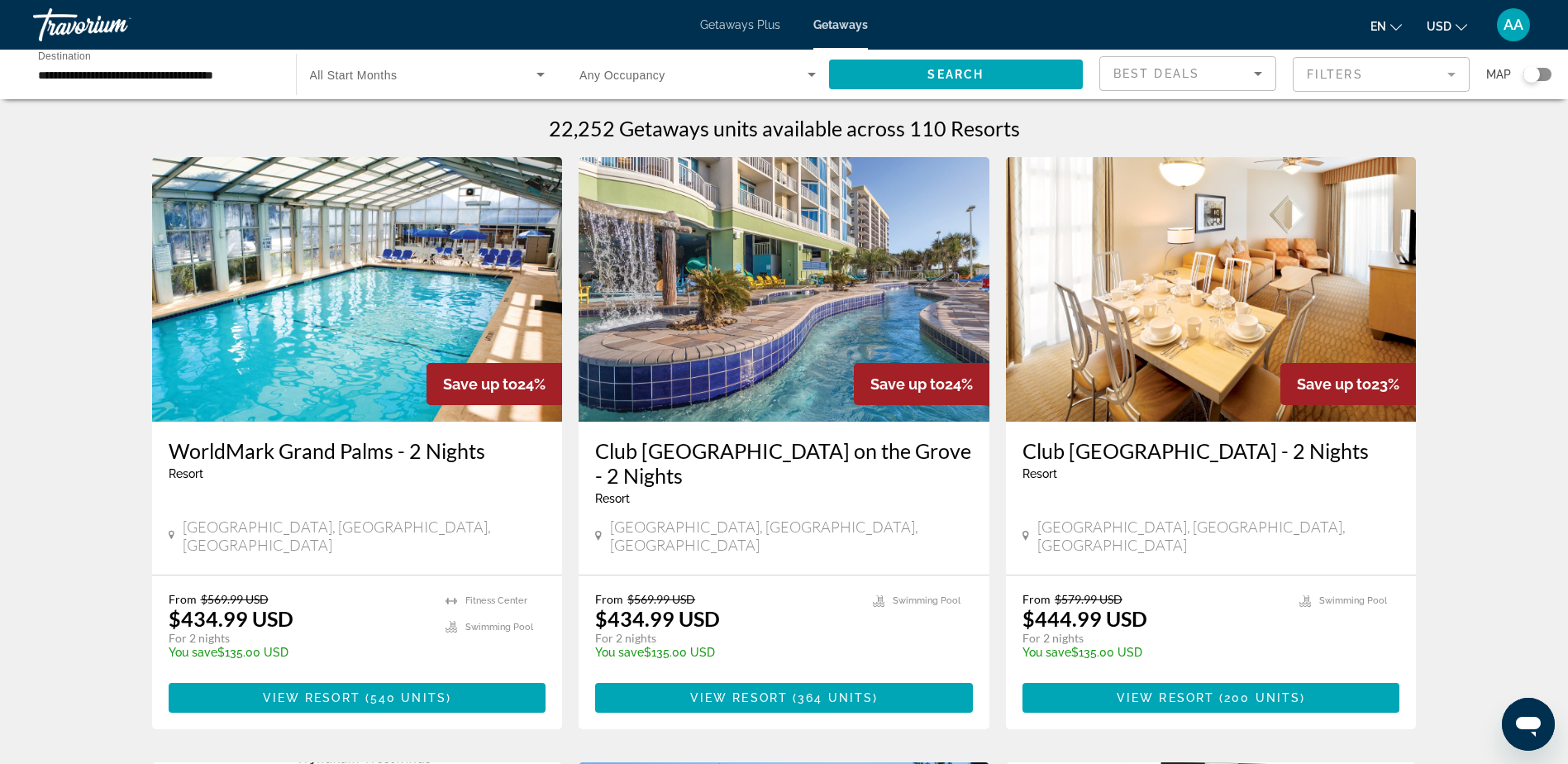
click at [1447, 75] on mat-form-field "Filters" at bounding box center [1381, 74] width 177 height 34
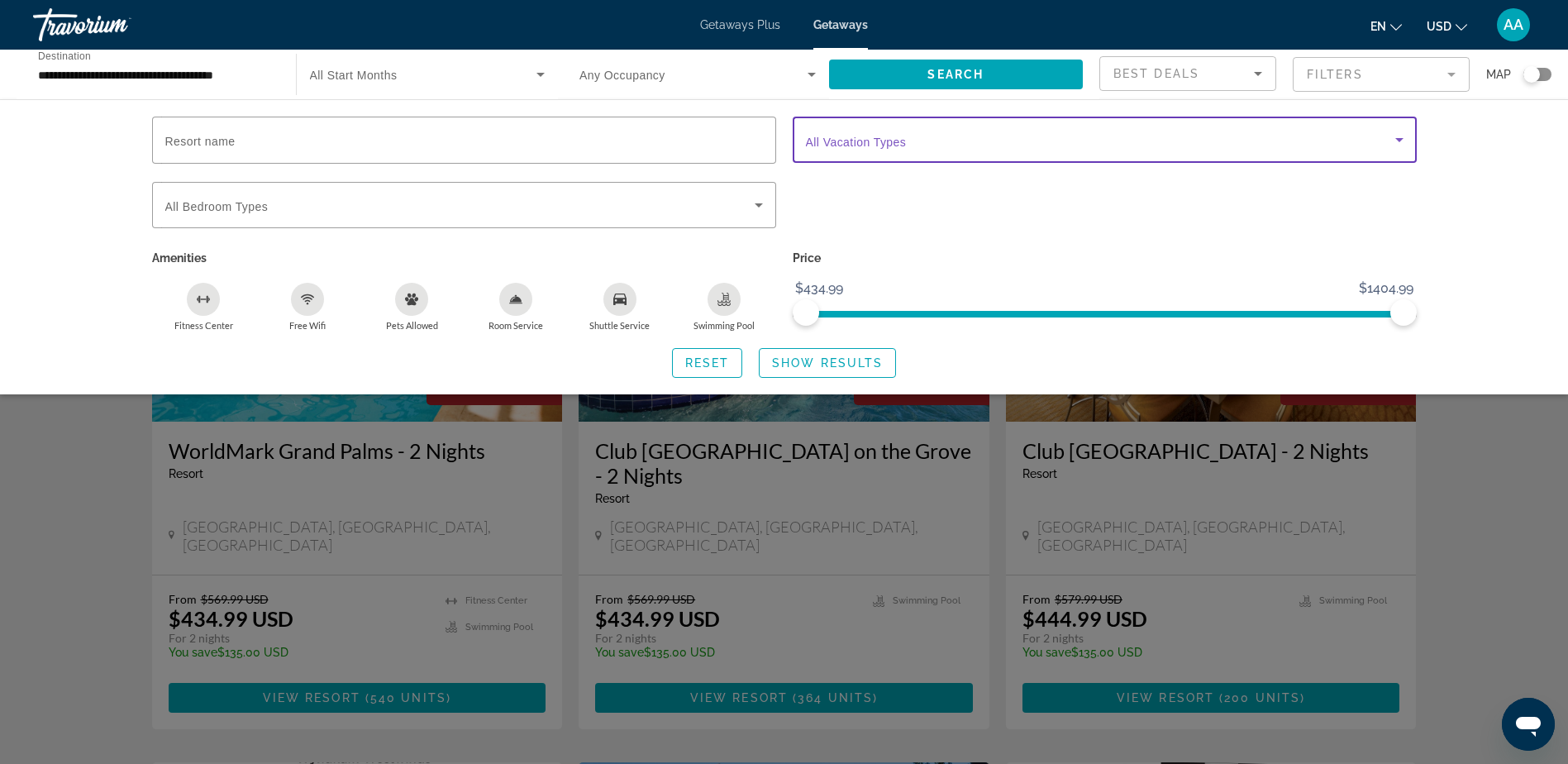
click at [1400, 141] on icon "Search widget" at bounding box center [1399, 140] width 9 height 4
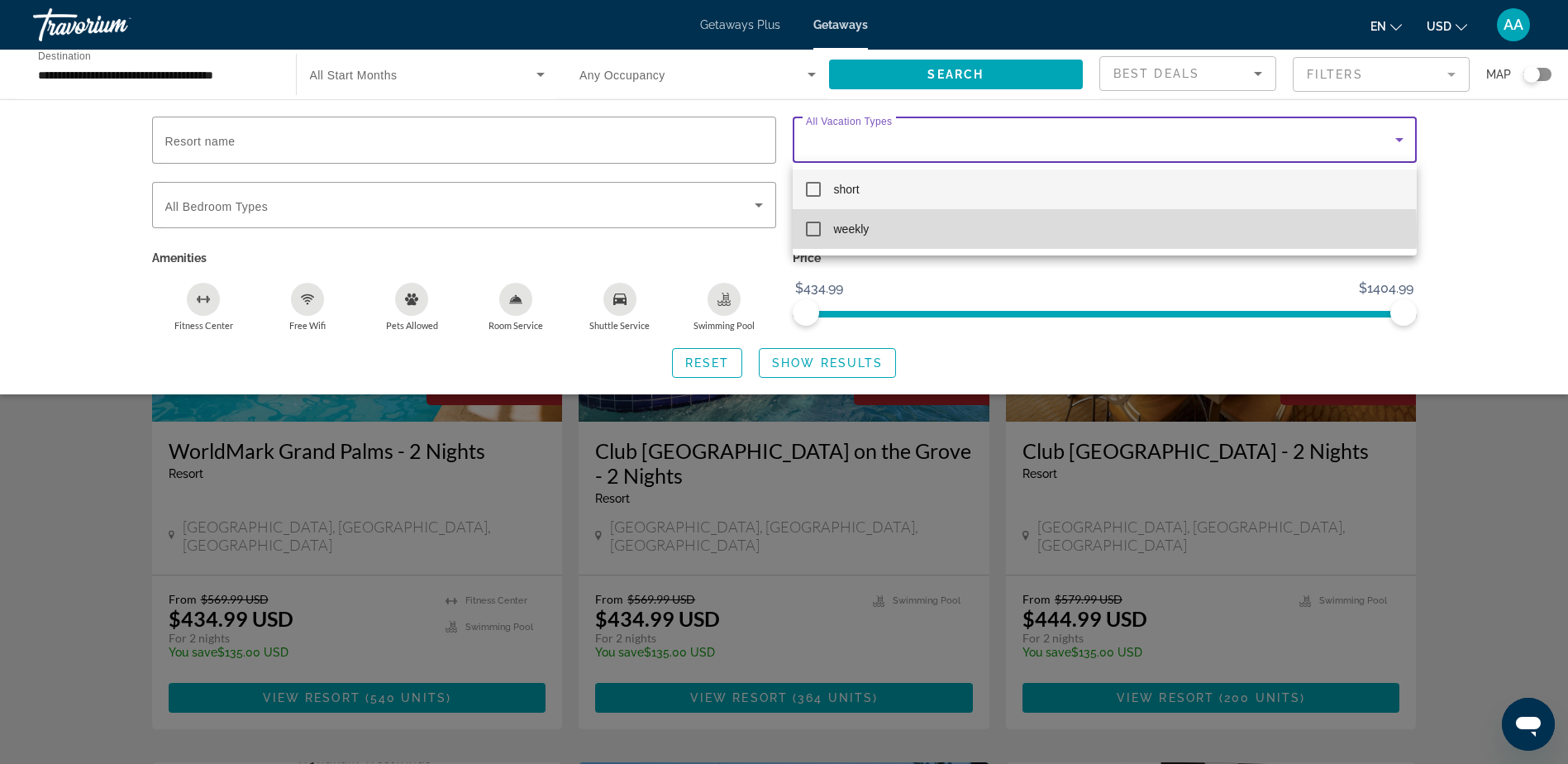
click at [807, 230] on mat-pseudo-checkbox at bounding box center [813, 229] width 15 height 15
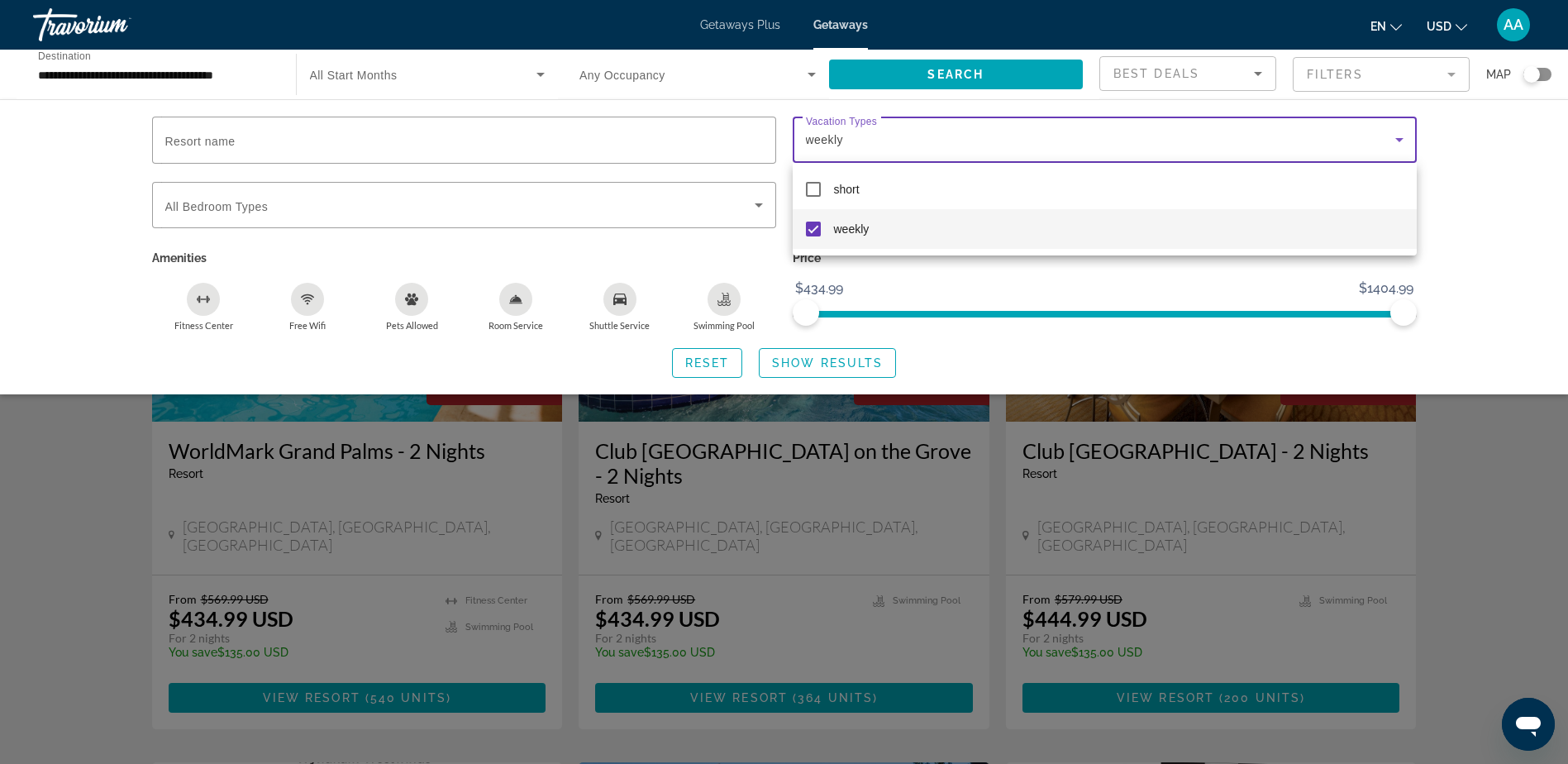
click at [1492, 200] on div at bounding box center [784, 382] width 1568 height 764
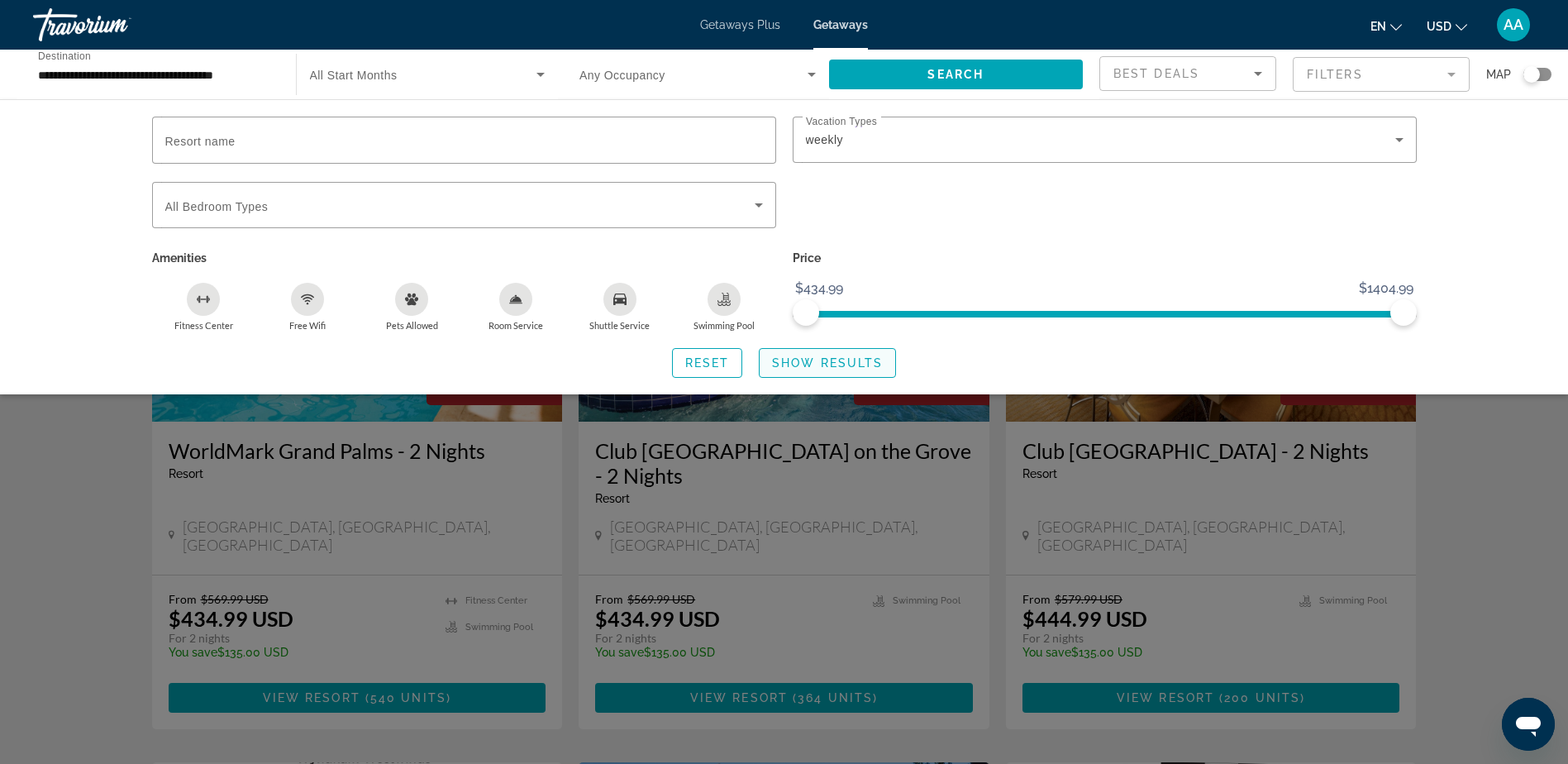
click at [857, 358] on span "Show Results" at bounding box center [827, 362] width 110 height 13
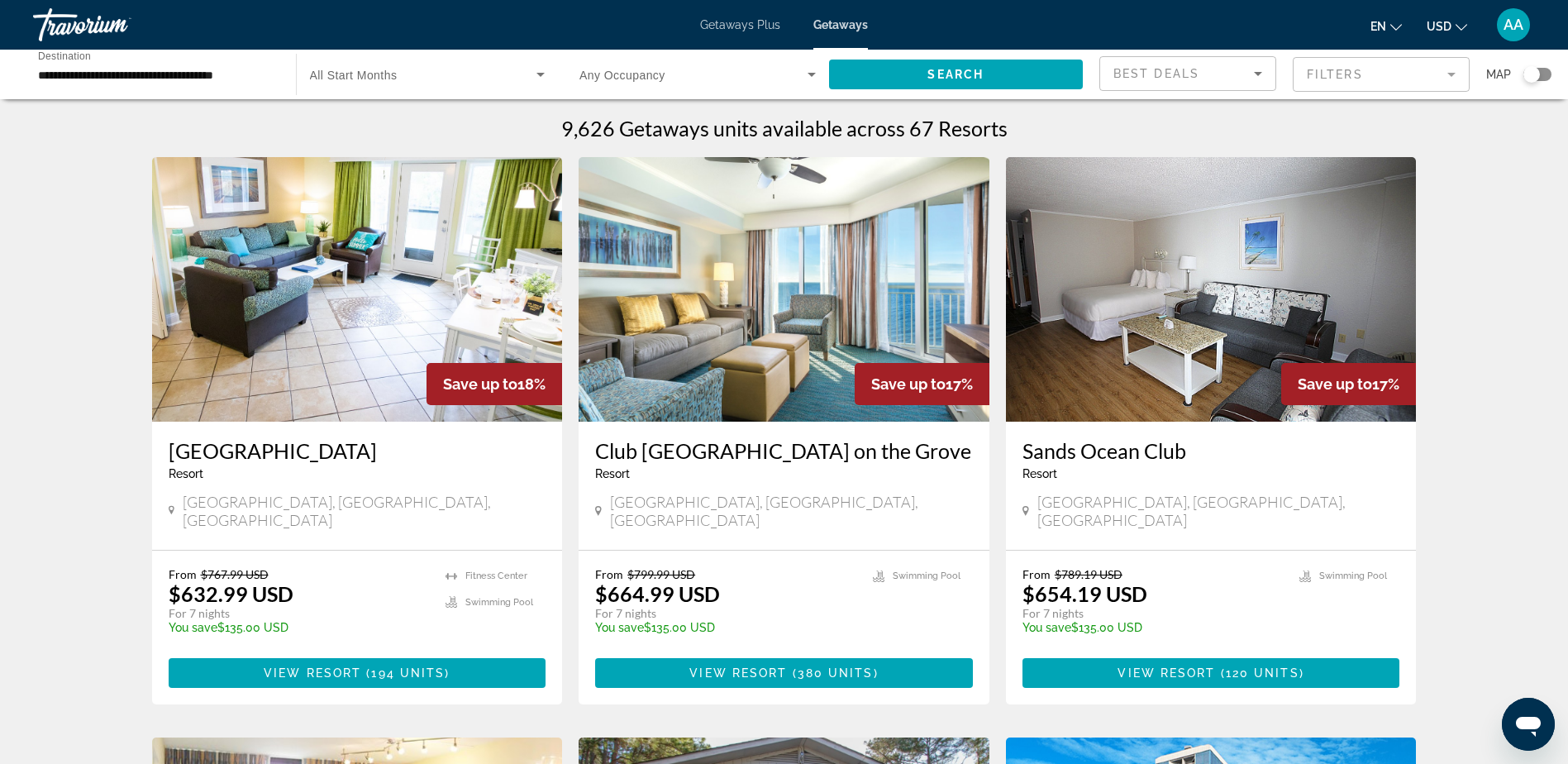
click at [347, 362] on img "Main content" at bounding box center [358, 289] width 411 height 264
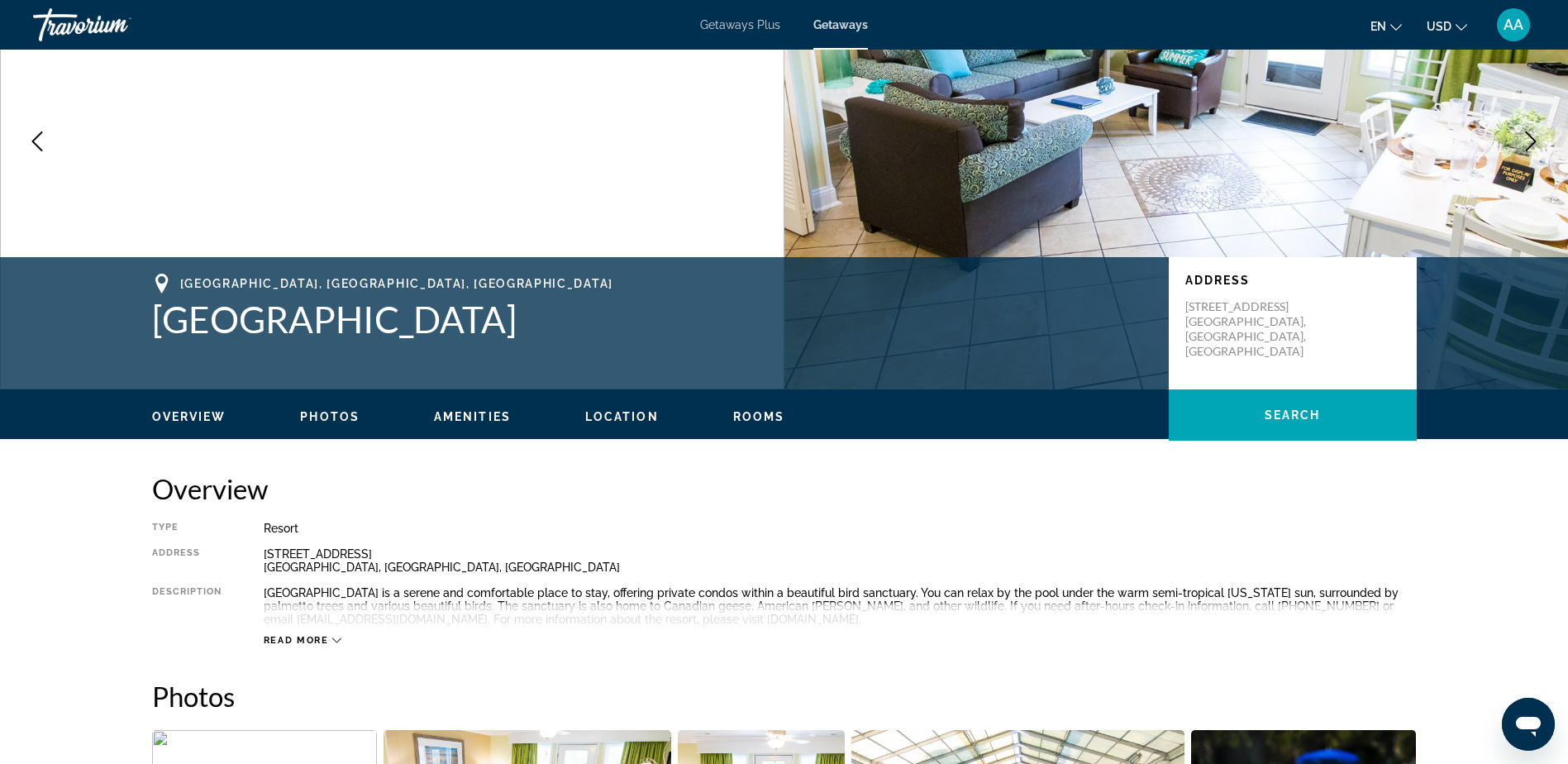
scroll to position [166, 0]
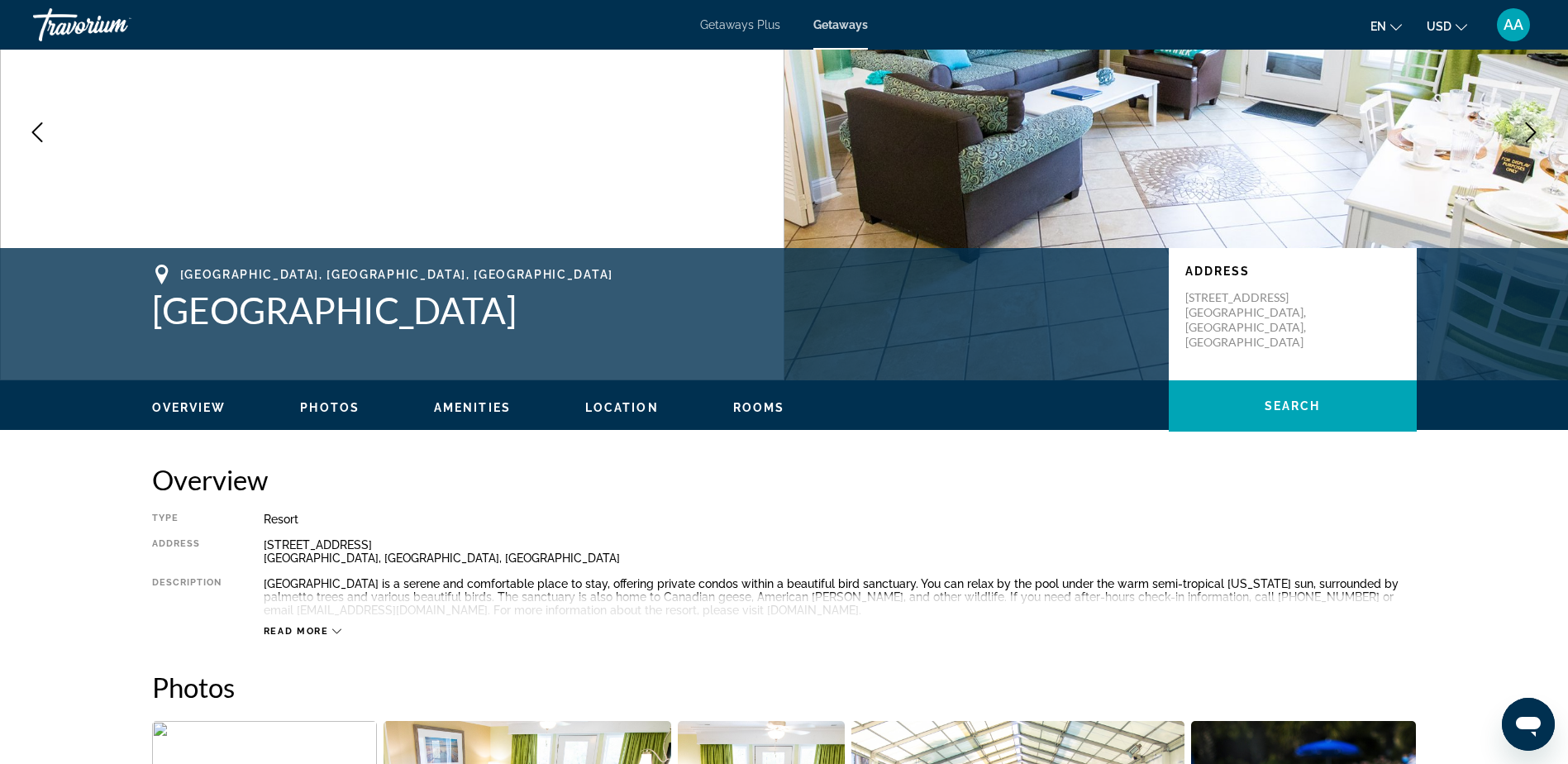
click at [301, 632] on span "Read more" at bounding box center [296, 631] width 66 height 10
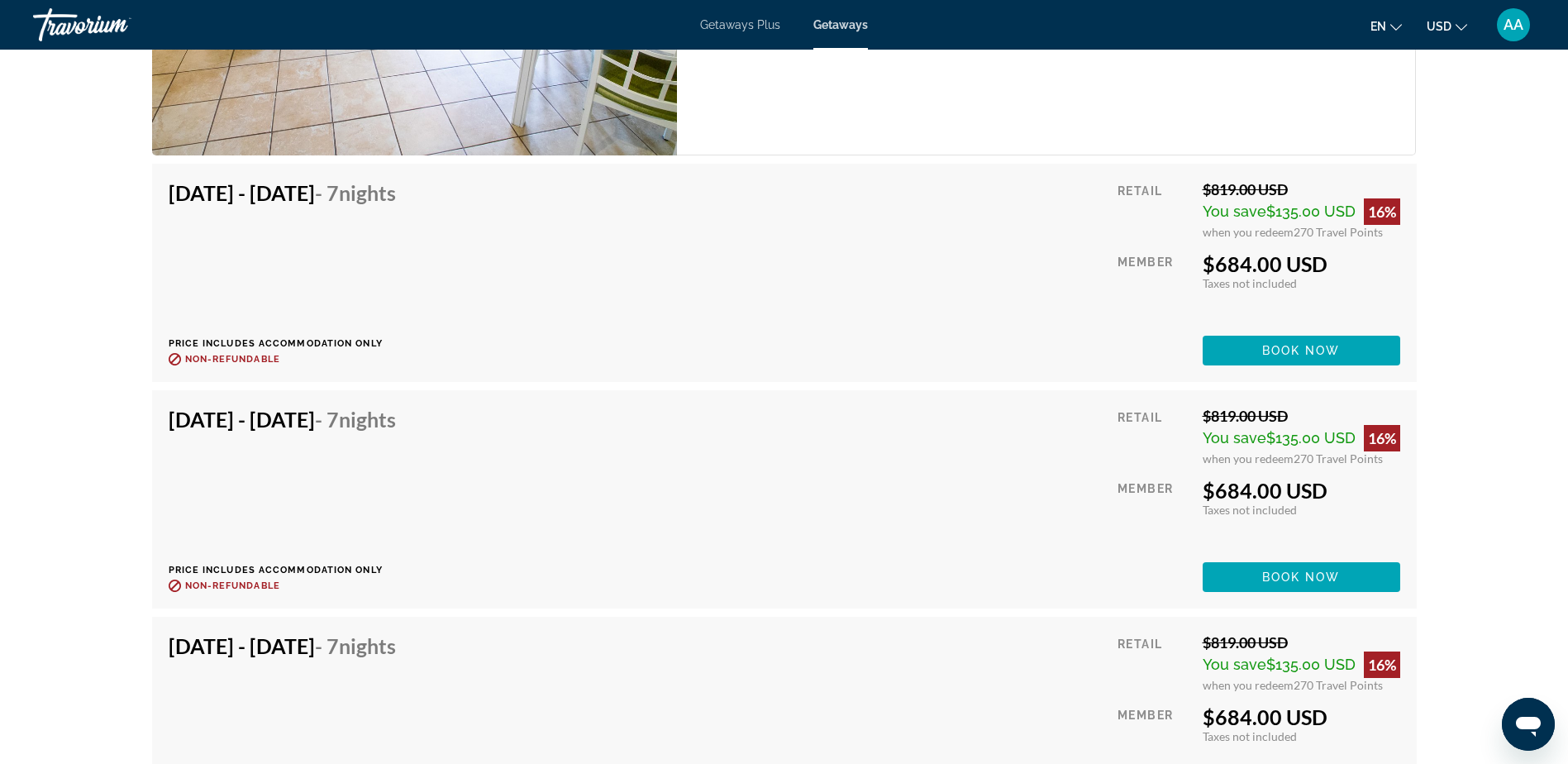
scroll to position [25201, 0]
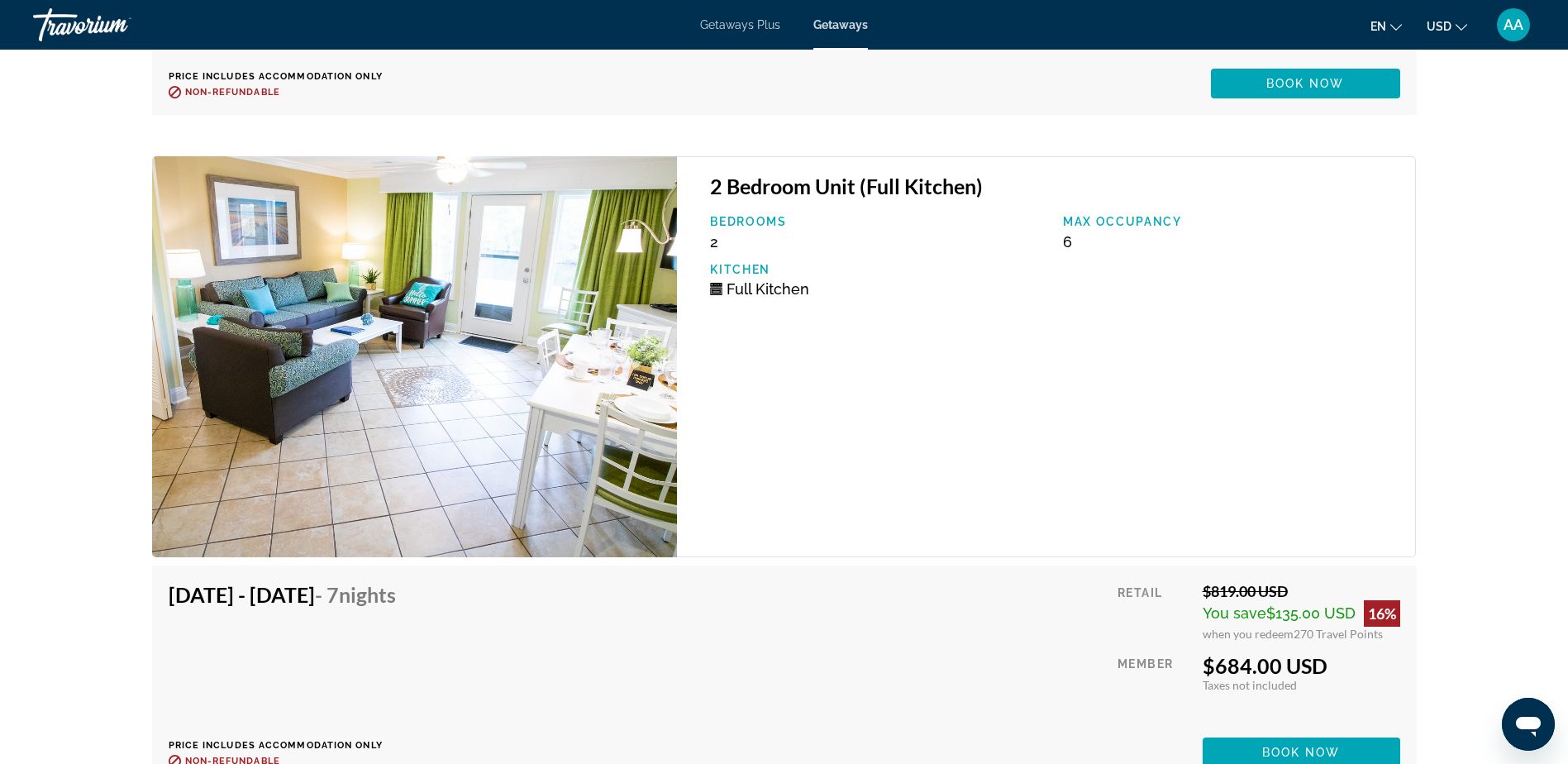
click at [466, 323] on img "Main content" at bounding box center [415, 356] width 525 height 400
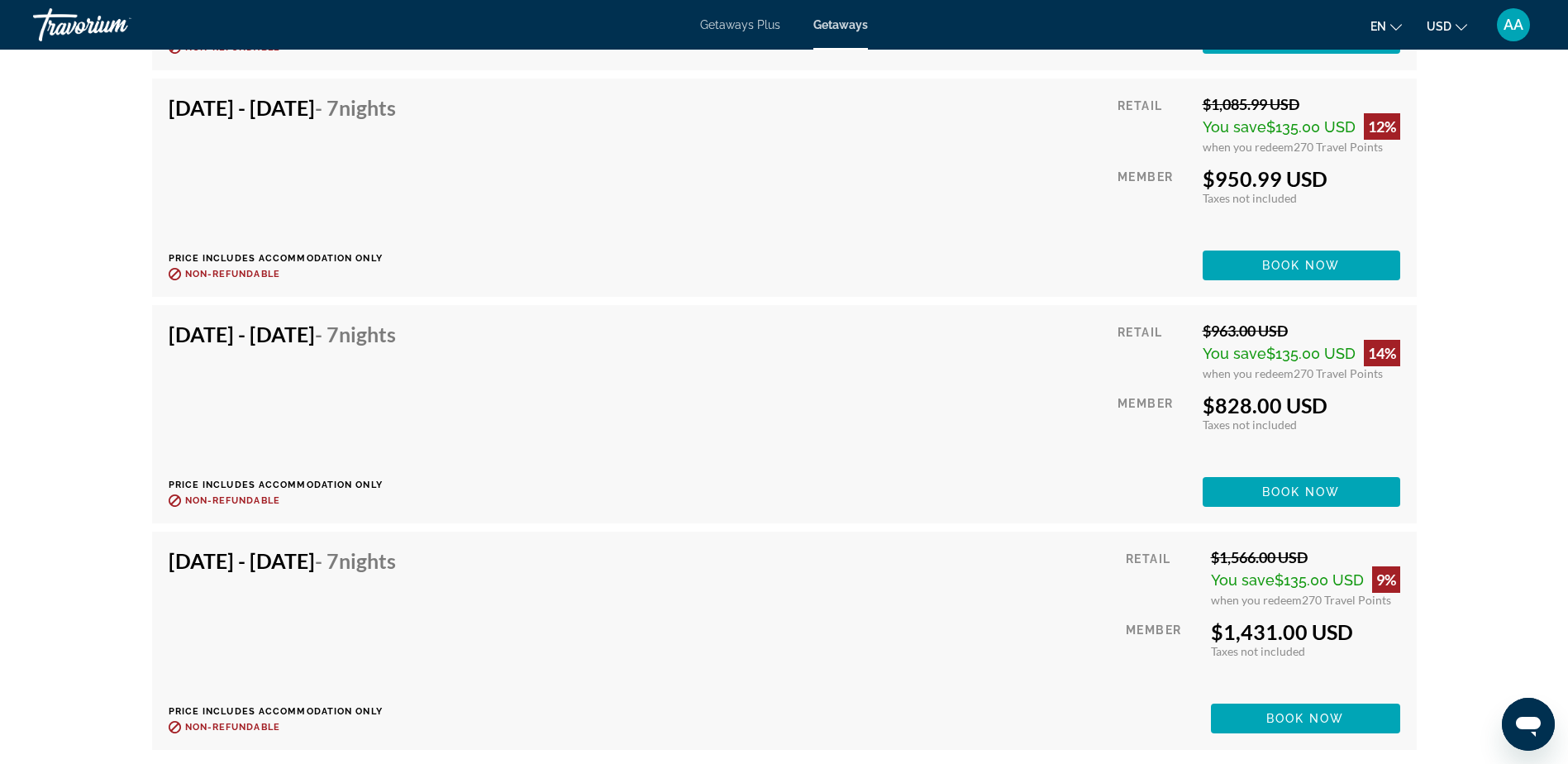
scroll to position [24540, 0]
